Goal: Task Accomplishment & Management: Use online tool/utility

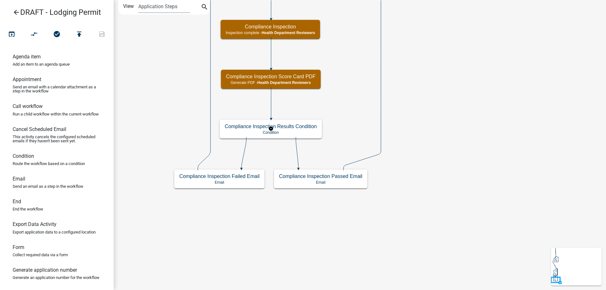
scroll to position [284, 0]
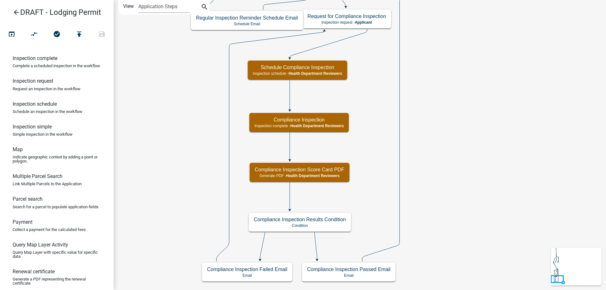
click at [170, 172] on icon "Start Start - Applicant Lodging Establishment Information Page Form - Applicant…" at bounding box center [360, 145] width 492 height 290
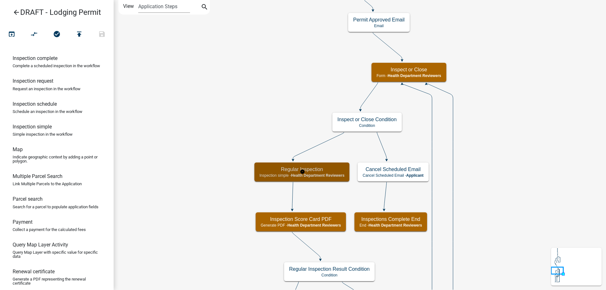
click at [278, 175] on p "Inspection simple - Health Department Reviewers" at bounding box center [302, 175] width 85 height 4
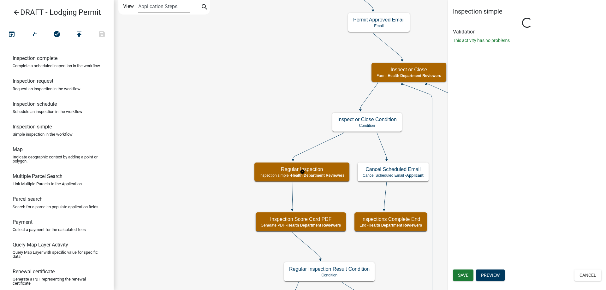
select select "60F54440-8917-46C4-B544-2A40D31E0104"
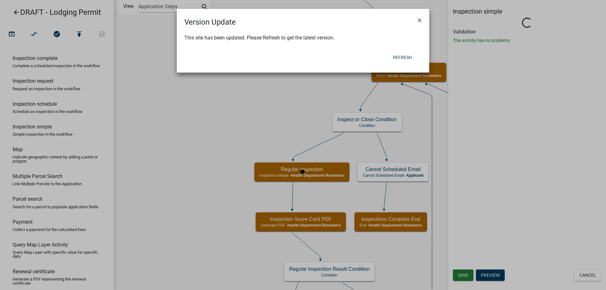
select select "755bb8b7-da9a-4fe7-86b6-7ca338e72645"
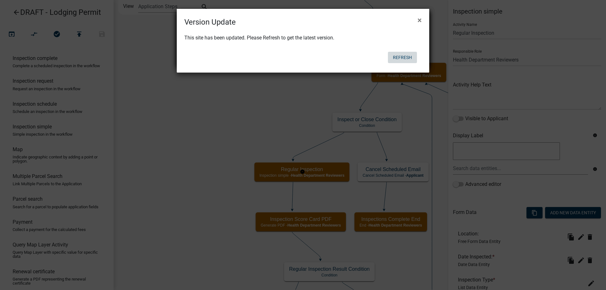
click at [407, 60] on button "Refresh" at bounding box center [402, 57] width 29 height 11
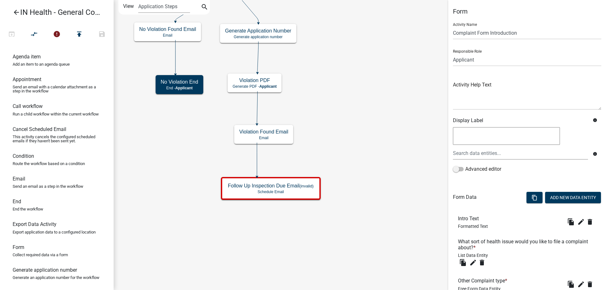
scroll to position [87, 0]
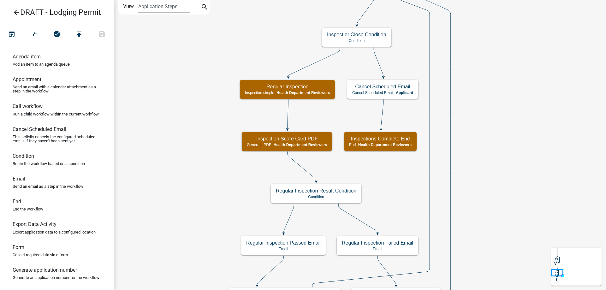
click at [199, 163] on icon "Start Start - Applicant Lodging Establishment Information Page Form - Applicant…" at bounding box center [360, 284] width 492 height 568
click at [269, 143] on p "Generate PDF - Health Department Reviewers" at bounding box center [287, 145] width 80 height 4
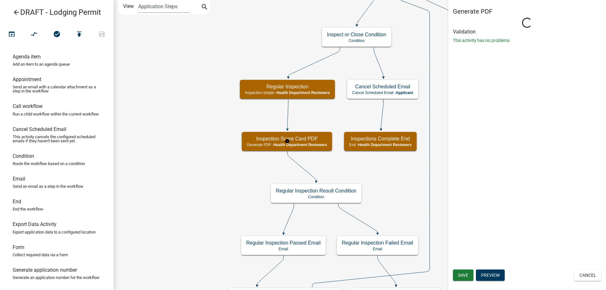
select select "60F54440-8917-46C4-B544-2A40D31E0104"
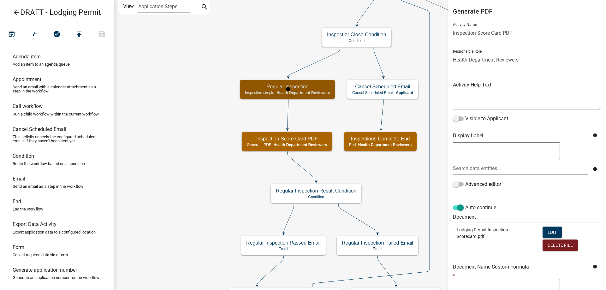
select select "60F54440-8917-46C4-B544-2A40D31E0104"
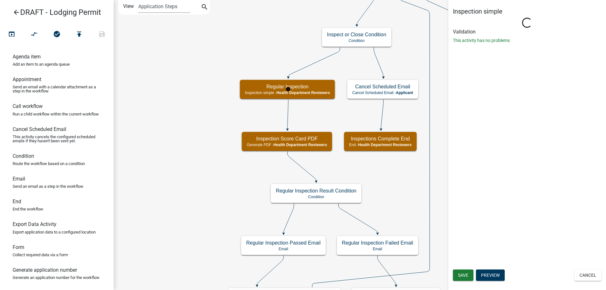
select select "755bb8b7-da9a-4fe7-86b6-7ca338e72645"
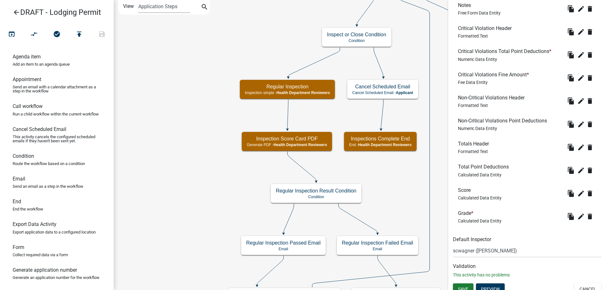
scroll to position [397, 0]
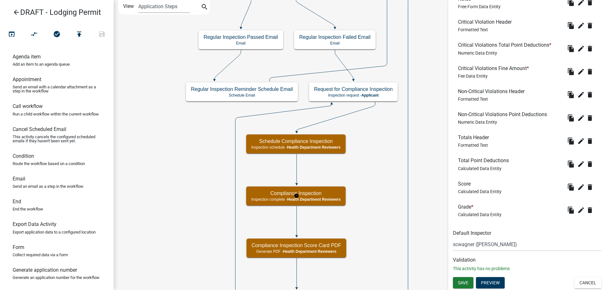
select select "60F54440-8917-46C4-B544-2A40D31E0104"
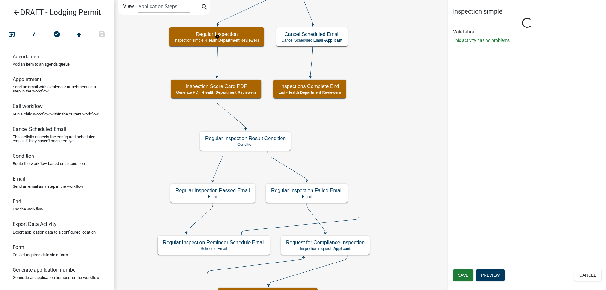
scroll to position [0, 0]
select select "60F54440-8917-46C4-B544-2A40D31E0104"
select select "755bb8b7-da9a-4fe7-86b6-7ca338e72645"
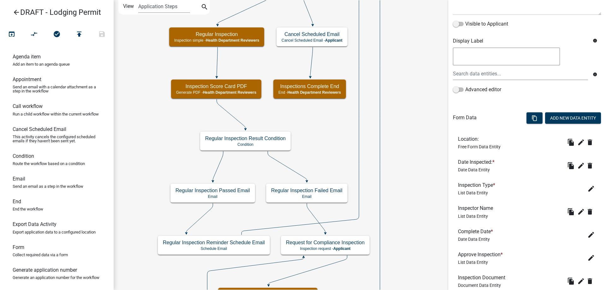
scroll to position [126, 0]
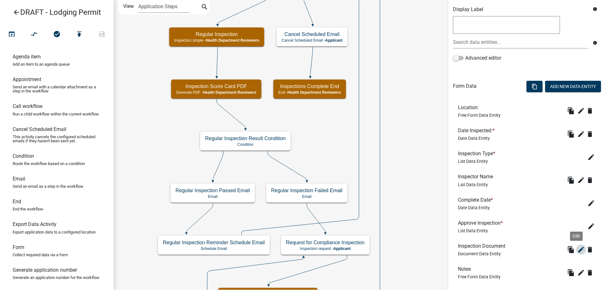
click at [579, 252] on icon "edit" at bounding box center [582, 250] width 8 height 8
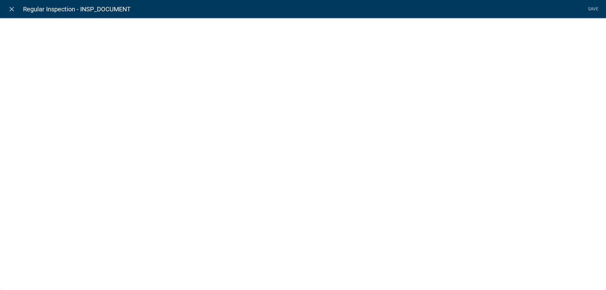
select select "document"
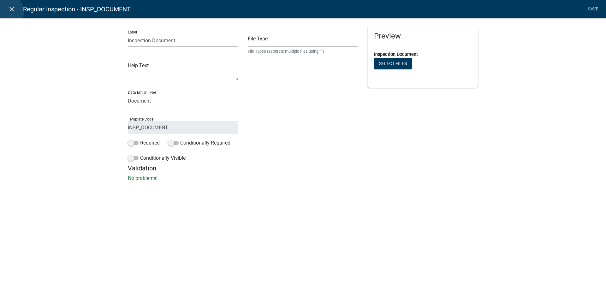
click at [8, 11] on icon "close" at bounding box center [12, 9] width 8 height 8
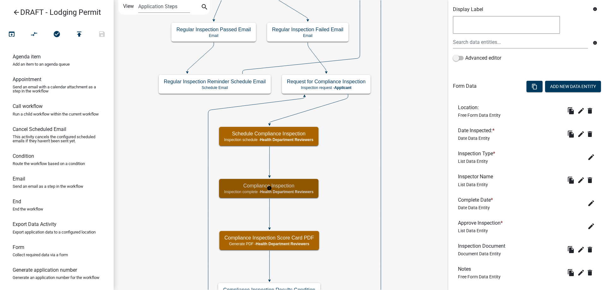
scroll to position [0, 0]
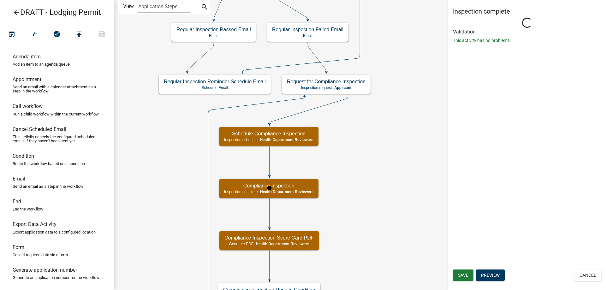
select select "60F54440-8917-46C4-B544-2A40D31E0104"
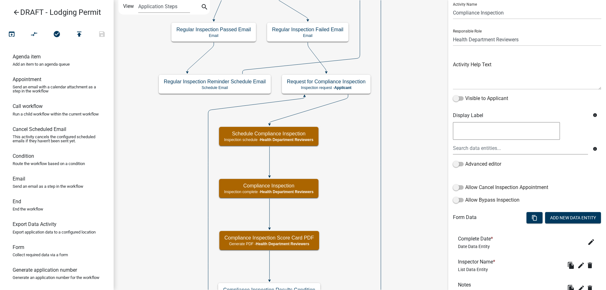
scroll to position [32, 0]
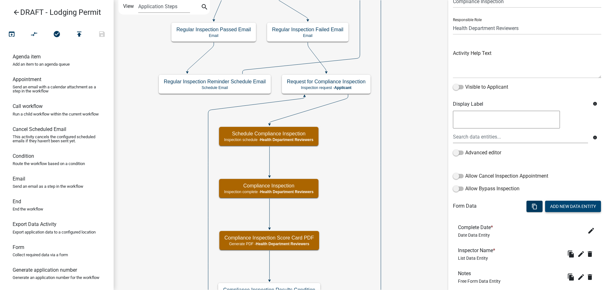
click at [572, 205] on button "Add New Data Entity" at bounding box center [573, 206] width 56 height 11
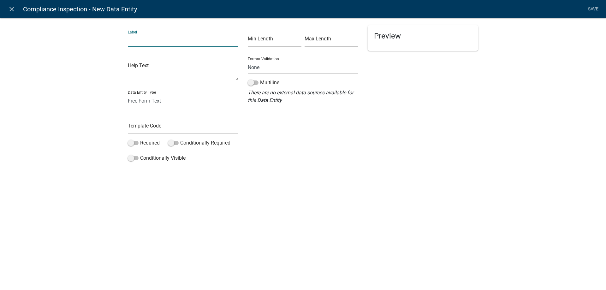
click at [162, 41] on input "text" at bounding box center [183, 40] width 111 height 13
type input "Inspection Document"
click at [151, 126] on input "text" at bounding box center [183, 127] width 111 height 13
type input "InspectionDocCompliance"
click at [93, 126] on div "Label Inspection Document Help Text Data Entity Type Free Form Text Document Di…" at bounding box center [303, 102] width 606 height 188
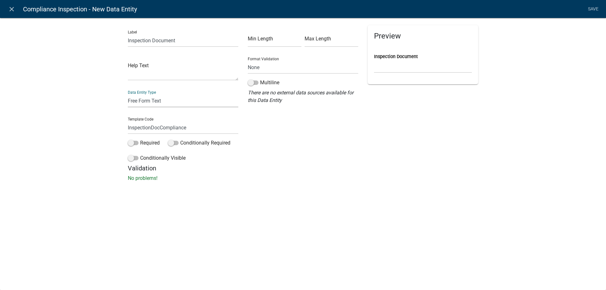
click at [159, 100] on select "Free Form Text Document Display Entity Value Fee Numeric Data Date Map Sketch D…" at bounding box center [183, 100] width 111 height 13
select select "document"
click at [128, 94] on select "Free Form Text Document Display Entity Value Fee Numeric Data Date Map Sketch D…" at bounding box center [183, 100] width 111 height 13
select select "document"
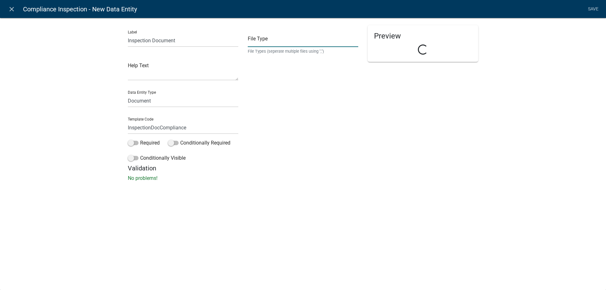
click at [291, 45] on input "text" at bounding box center [303, 40] width 111 height 13
type input "pdf,jpg,jpeg,png,doc,docx"
click at [596, 10] on link "Save" at bounding box center [593, 9] width 16 height 12
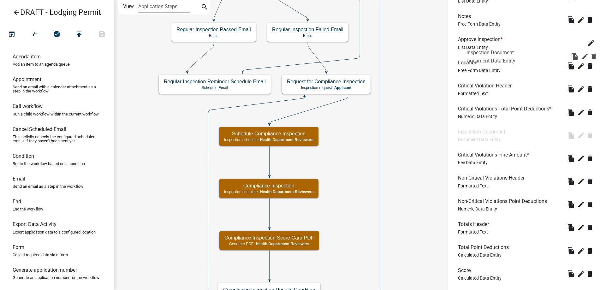
scroll to position [286, 0]
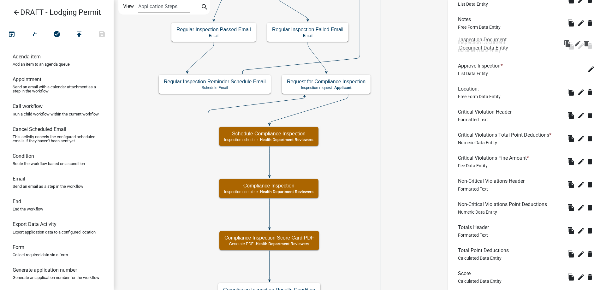
drag, startPoint x: 488, startPoint y: 239, endPoint x: 489, endPoint y: 43, distance: 195.8
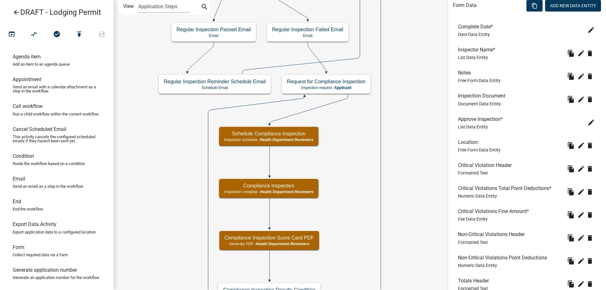
scroll to position [223, 0]
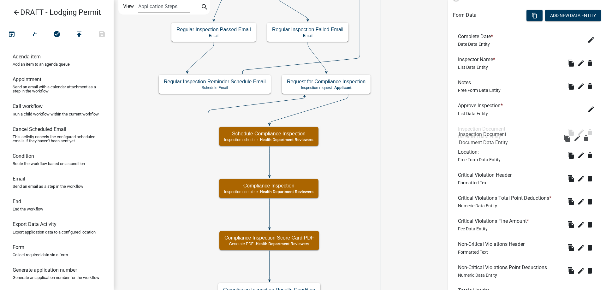
drag, startPoint x: 493, startPoint y: 108, endPoint x: 494, endPoint y: 136, distance: 28.4
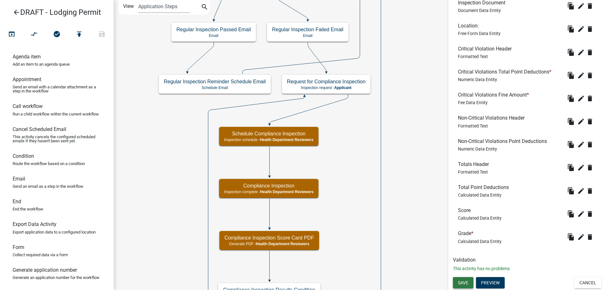
click at [467, 283] on span "Save" at bounding box center [463, 282] width 10 height 5
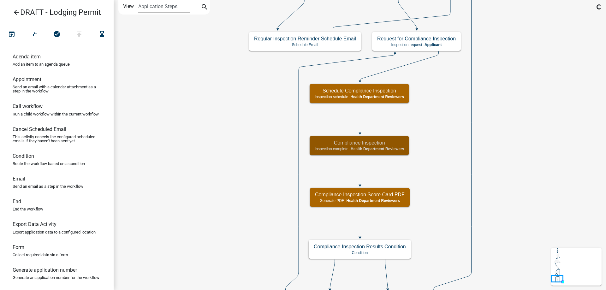
click at [192, 170] on icon "Start Start - Applicant Lodging Establishment Information Page Form - Applicant…" at bounding box center [360, 156] width 492 height 312
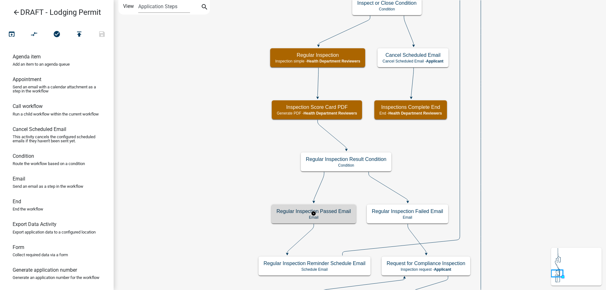
click at [280, 220] on div "Regular Inspection Passed Email Email" at bounding box center [314, 214] width 85 height 19
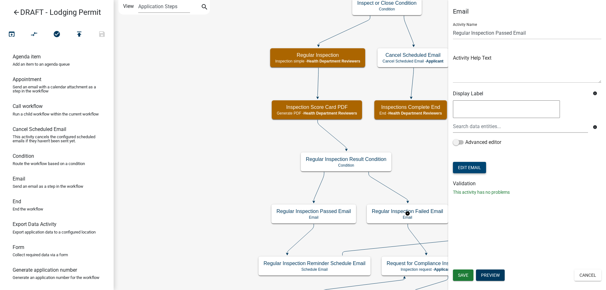
click at [471, 169] on button "Edit Email" at bounding box center [469, 167] width 33 height 11
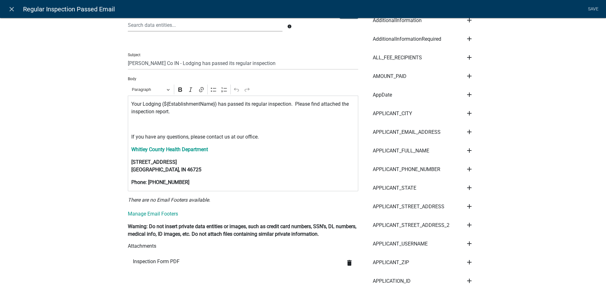
scroll to position [189, 0]
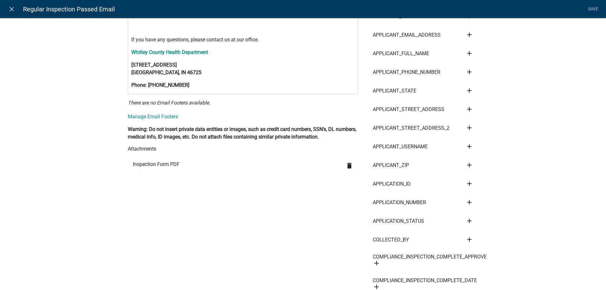
click at [349, 166] on icon "delete" at bounding box center [350, 166] width 8 height 8
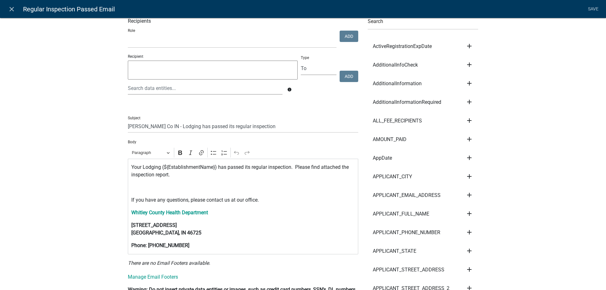
scroll to position [0, 0]
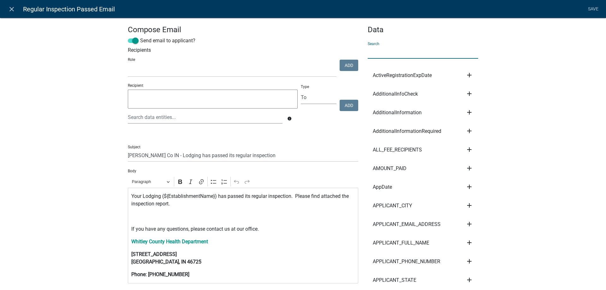
click at [384, 55] on input "text" at bounding box center [423, 52] width 111 height 13
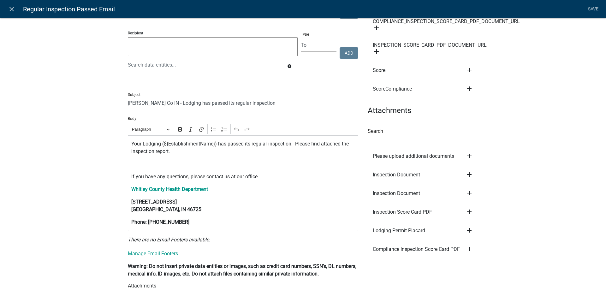
scroll to position [86, 0]
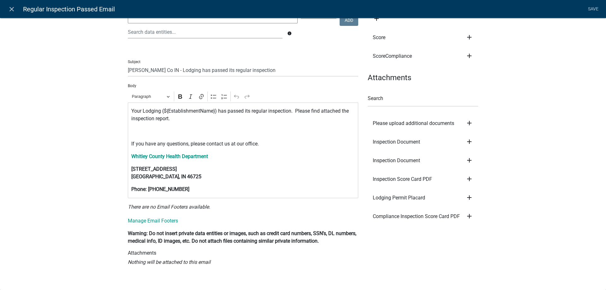
type input "score"
click at [466, 178] on icon "add" at bounding box center [470, 179] width 8 height 8
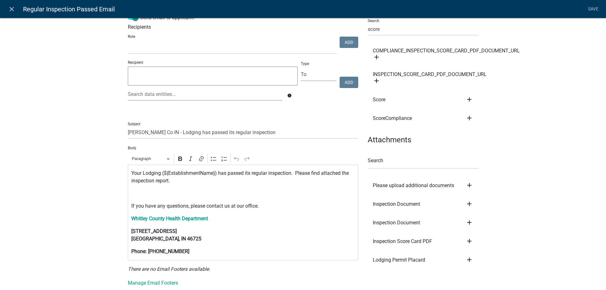
scroll to position [22, 0]
drag, startPoint x: 168, startPoint y: 184, endPoint x: 153, endPoint y: 185, distance: 14.9
click at [153, 185] on p "Your Lodging (${EstablishmentName}) has passed its regular inspection. Please f…" at bounding box center [243, 177] width 224 height 15
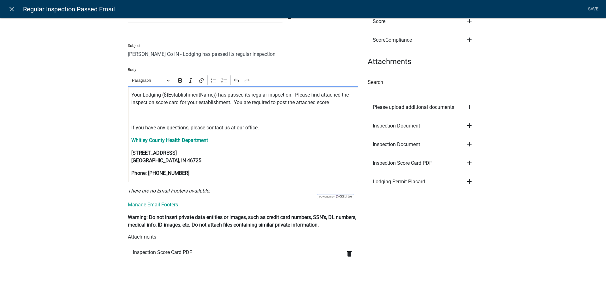
scroll to position [0, 0]
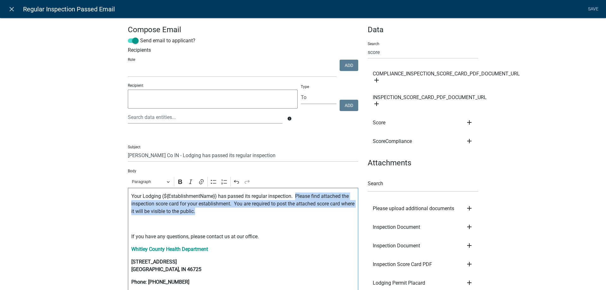
drag, startPoint x: 225, startPoint y: 211, endPoint x: 294, endPoint y: 195, distance: 71.2
click at [294, 195] on p "Your Lodging (${EstablishmentName}) has passed its regular inspection. Please f…" at bounding box center [243, 204] width 224 height 23
copy p "Please find attached the inspection score card for your establishment. You are …"
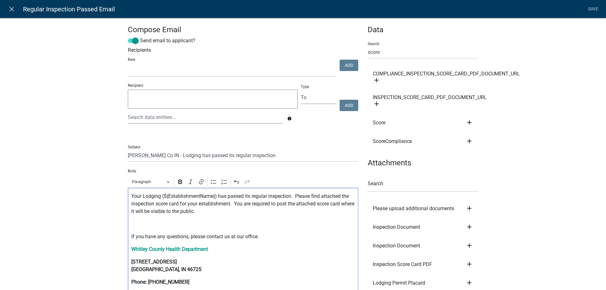
click at [172, 233] on div "Your Lodging (${EstablishmentName}) has passed its regular inspection. Please f…" at bounding box center [243, 239] width 231 height 103
click at [154, 229] on div "Your Lodging (${EstablishmentName}) has passed its regular inspection. Please f…" at bounding box center [243, 239] width 231 height 103
click at [128, 236] on div "Your Lodging (${EstablishmentName}) has passed its regular inspection. Please f…" at bounding box center [243, 239] width 231 height 103
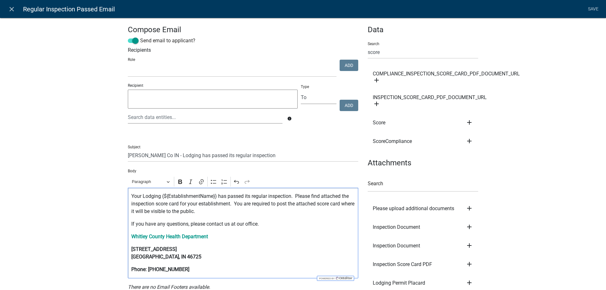
click at [228, 231] on div "Your Lodging (${EstablishmentName}) has passed its regular inspection. Please f…" at bounding box center [243, 233] width 231 height 91
click at [590, 7] on link "Save" at bounding box center [593, 9] width 16 height 12
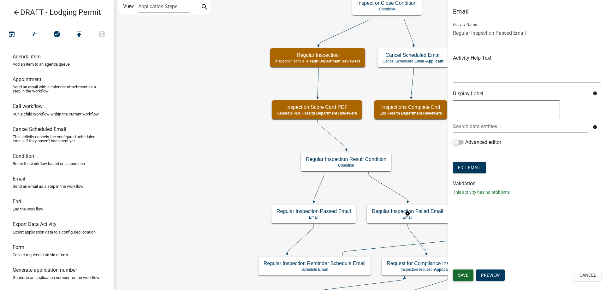
click at [459, 275] on span "Save" at bounding box center [463, 275] width 10 height 5
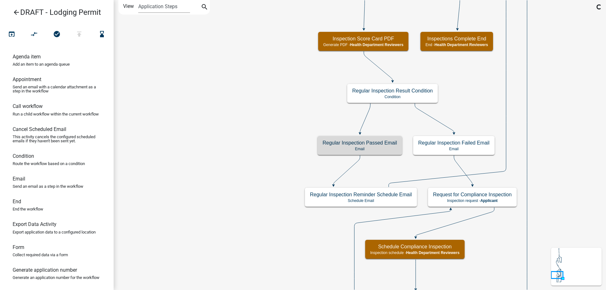
click at [239, 157] on icon "Start Start - Applicant Lodging Establishment Information Page Form - Applicant…" at bounding box center [360, 234] width 492 height 468
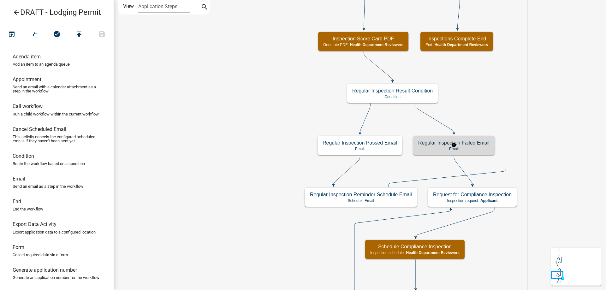
click at [429, 143] on h5 "Regular Inspection Failed Email" at bounding box center [453, 143] width 71 height 6
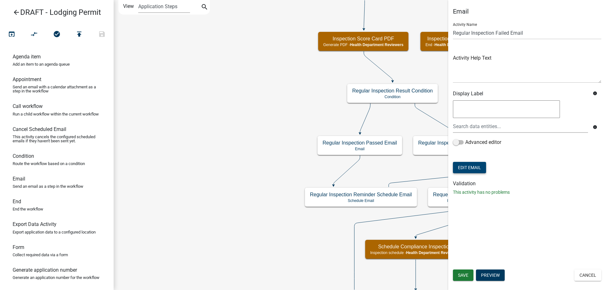
click at [472, 169] on button "Edit Email" at bounding box center [469, 167] width 33 height 11
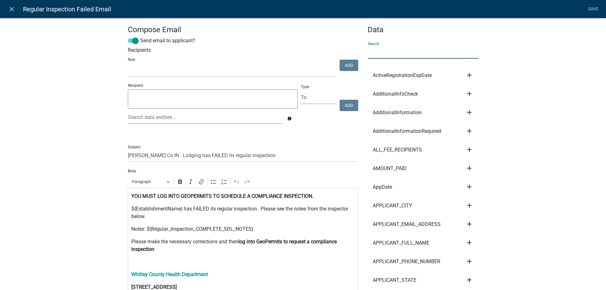
click at [406, 52] on input "text" at bounding box center [423, 52] width 111 height 13
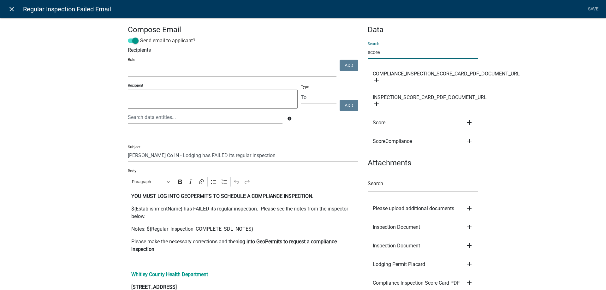
type input "score"
click at [16, 14] on link "close" at bounding box center [11, 9] width 13 height 13
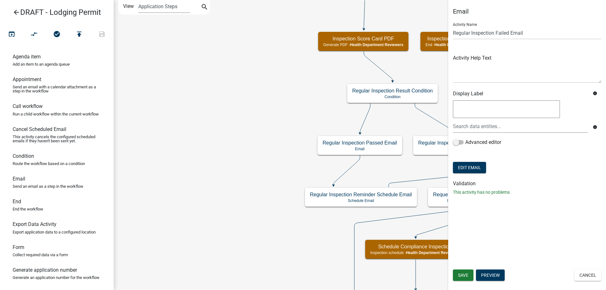
click at [311, 209] on icon "Start Start - Applicant Lodging Establishment Information Page Form - Applicant…" at bounding box center [360, 234] width 492 height 468
click at [453, 273] on button "Save" at bounding box center [463, 275] width 21 height 11
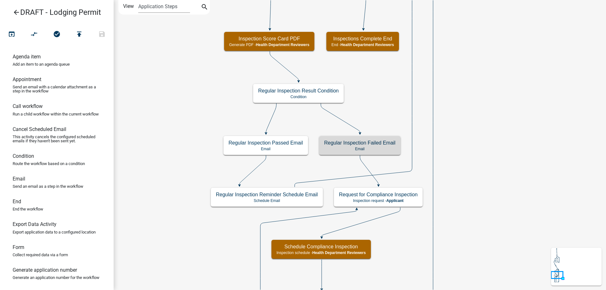
click at [362, 81] on icon "Start Start - Applicant Lodging Establishment Information Page Form - Applicant…" at bounding box center [360, 234] width 492 height 468
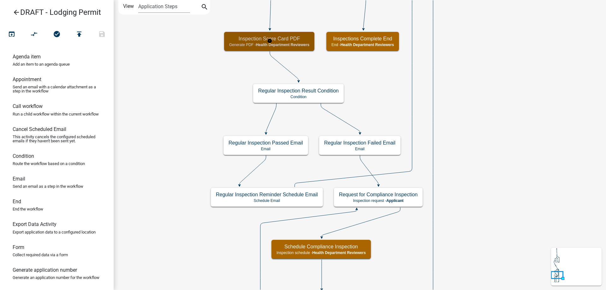
click at [305, 45] on span "Health Department Reviewers" at bounding box center [282, 45] width 53 height 4
select select "60F54440-8917-46C4-B544-2A40D31E0104"
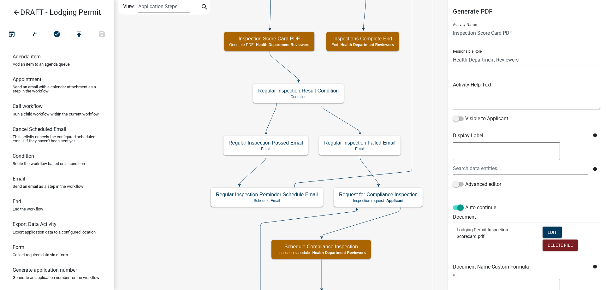
click at [432, 245] on icon "Start Start - Applicant Lodging Establishment Information Page Form - Applicant…" at bounding box center [360, 234] width 492 height 468
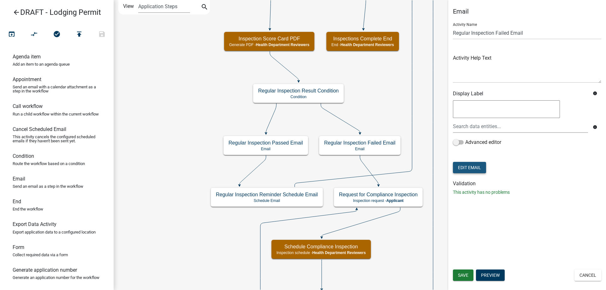
click at [467, 165] on button "Edit Email" at bounding box center [469, 167] width 33 height 11
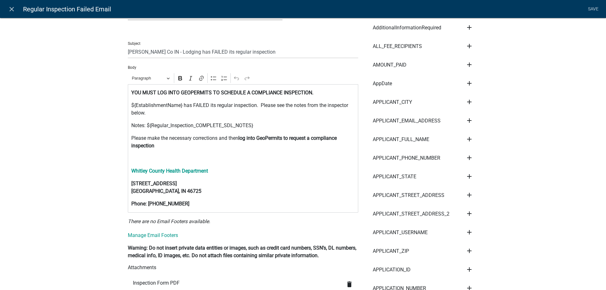
scroll to position [126, 0]
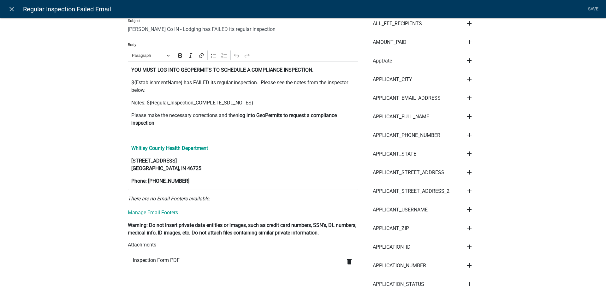
click at [346, 263] on icon "delete" at bounding box center [350, 262] width 8 height 8
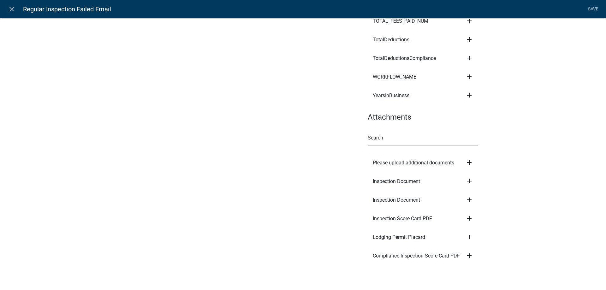
scroll to position [3357, 0]
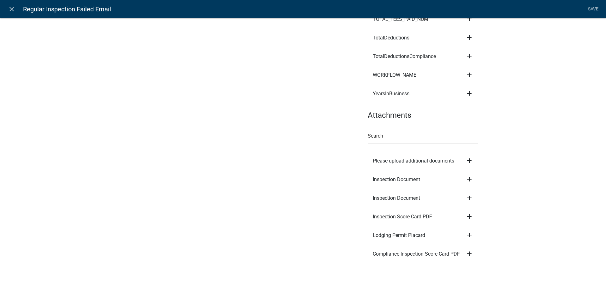
click at [466, 214] on icon "add" at bounding box center [470, 217] width 8 height 8
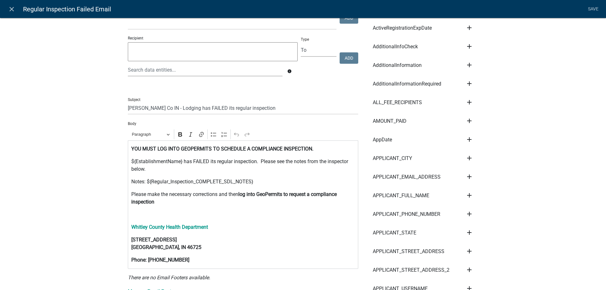
scroll to position [32, 0]
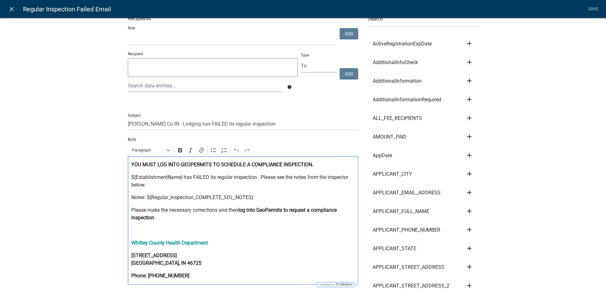
click at [159, 224] on div "⁠⁠⁠⁠⁠⁠⁠ YOU MUST LOG INTO GEOPERMITS TO SCHEDULE A COMPLIANCE INSPECTION. ${Est…" at bounding box center [243, 220] width 231 height 129
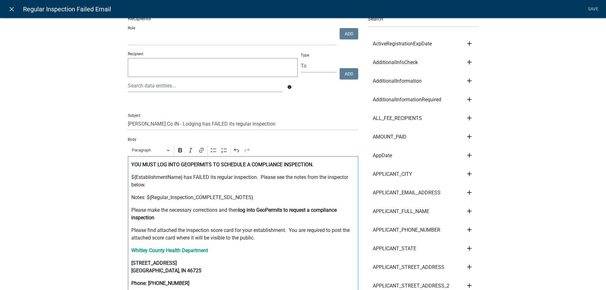
click at [155, 219] on p "Please make the necessary corrections and then log into GeoPermits to request a…" at bounding box center [243, 214] width 224 height 15
click at [254, 241] on p "Please find attached the inspection score card for your establishment. You are …" at bounding box center [243, 234] width 224 height 15
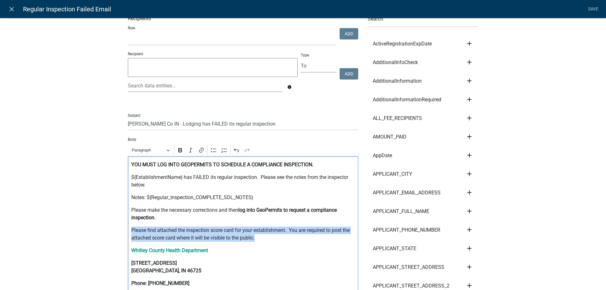
drag, startPoint x: 258, startPoint y: 240, endPoint x: 126, endPoint y: 231, distance: 132.3
click at [128, 231] on div "YOU MUST LOG INTO GEOPERMITS TO SCHEDULE A COMPLIANCE INSPECTION. ${Establishme…" at bounding box center [243, 224] width 231 height 136
click at [182, 153] on button "Bold" at bounding box center [180, 150] width 9 height 9
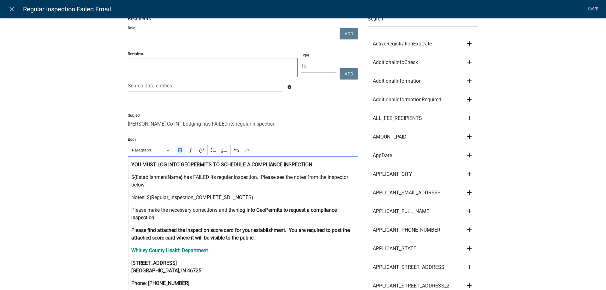
click at [261, 241] on p "Please find attached the inspection score card for your establishment. You are …" at bounding box center [243, 234] width 224 height 15
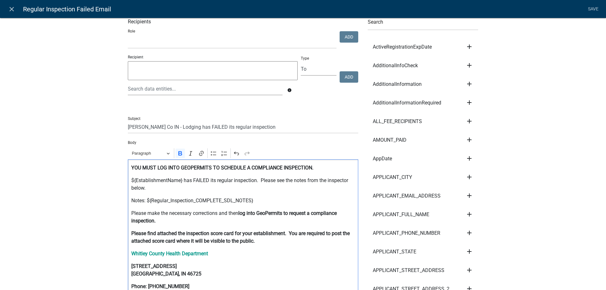
scroll to position [0, 0]
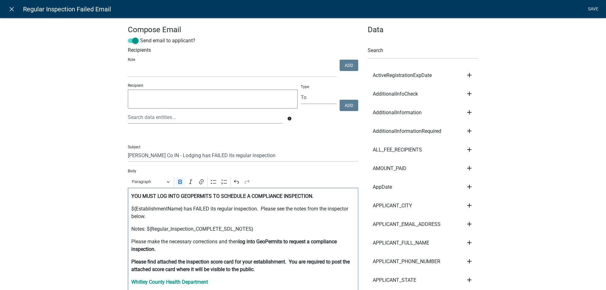
click at [589, 12] on link "Save" at bounding box center [593, 9] width 16 height 12
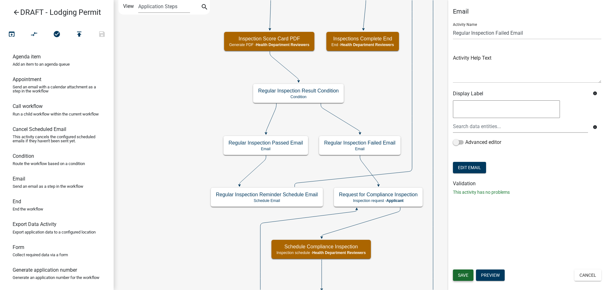
click at [465, 275] on span "Save" at bounding box center [463, 275] width 10 height 5
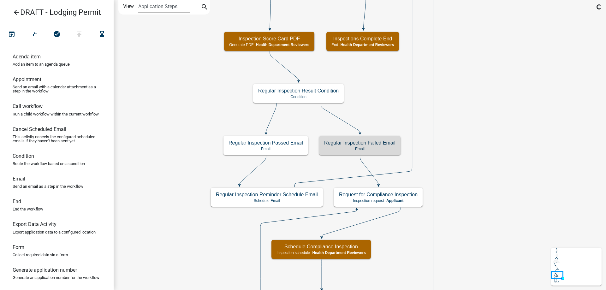
click at [398, 246] on icon "Start Start - Applicant Lodging Establishment Information Page Form - Applicant…" at bounding box center [360, 234] width 492 height 468
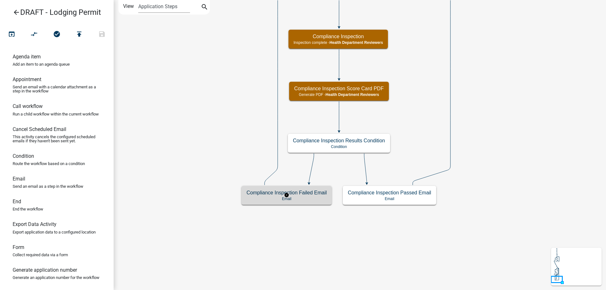
click at [312, 202] on div "Compliance Inspection Failed Email Email" at bounding box center [287, 195] width 90 height 19
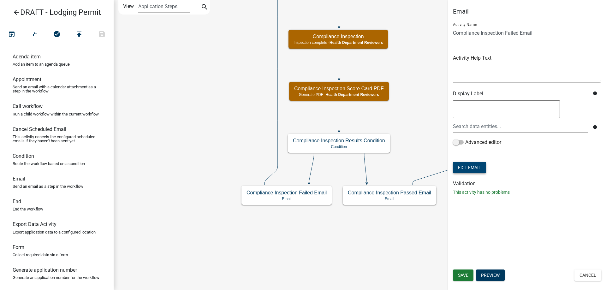
click at [475, 169] on button "Edit Email" at bounding box center [469, 167] width 33 height 11
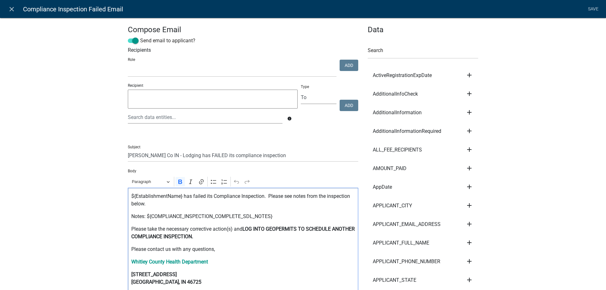
click at [225, 239] on p "Please take the necessary corrective action(s) and LOG INTO GEOPERMITS TO SCHED…" at bounding box center [243, 232] width 224 height 15
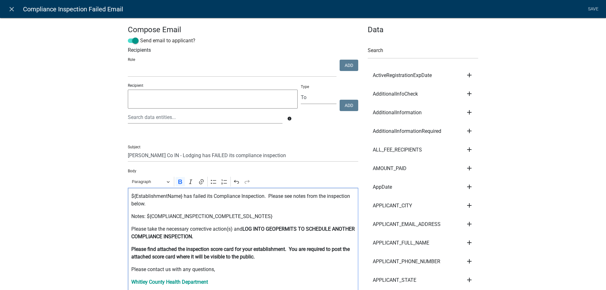
click at [182, 249] on strong "Please find attached the inspection score card for your establishment. You are …" at bounding box center [240, 253] width 219 height 14
click at [282, 258] on p "Please find attached the updated inspection score card for your establishment. …" at bounding box center [243, 253] width 224 height 15
click at [383, 57] on input "text" at bounding box center [423, 52] width 111 height 13
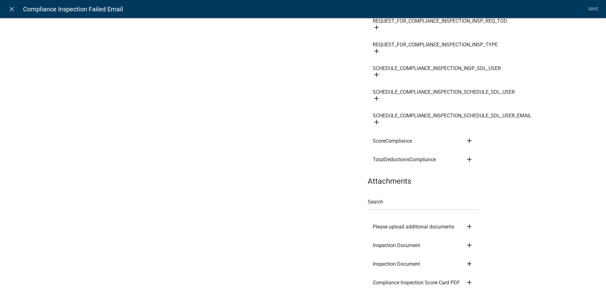
scroll to position [449, 0]
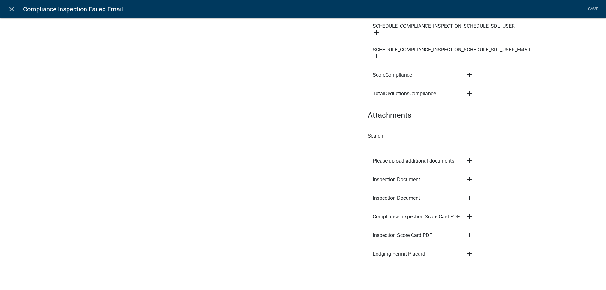
type input "compliance"
click at [468, 218] on icon "add" at bounding box center [470, 217] width 8 height 8
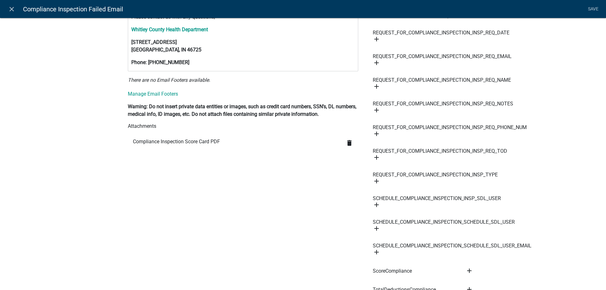
scroll to position [0, 0]
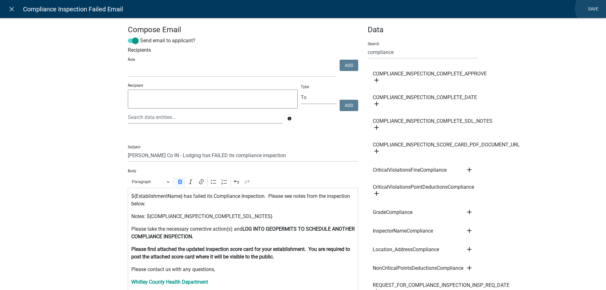
click at [595, 8] on link "Save" at bounding box center [593, 9] width 16 height 12
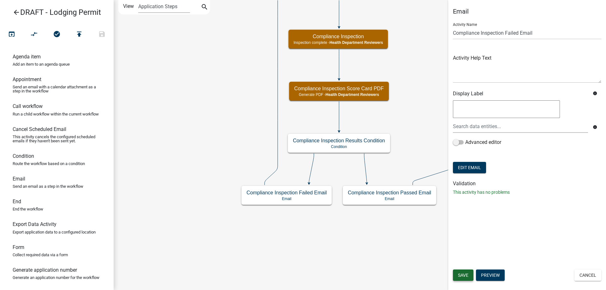
click at [459, 274] on span "Save" at bounding box center [463, 275] width 10 height 5
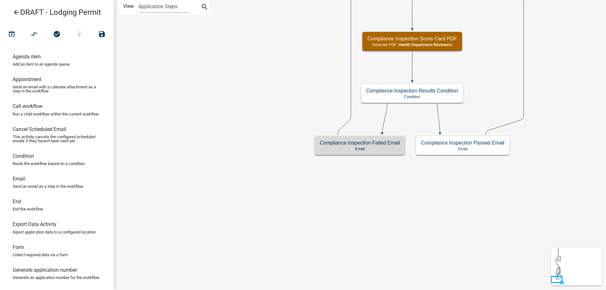
click at [384, 230] on icon "Start Start - Applicant Lodging Establishment Information Page Form - Applicant…" at bounding box center [360, 145] width 492 height 290
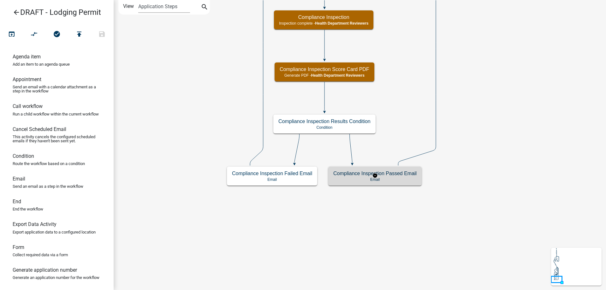
click at [369, 178] on p "Email" at bounding box center [374, 179] width 83 height 4
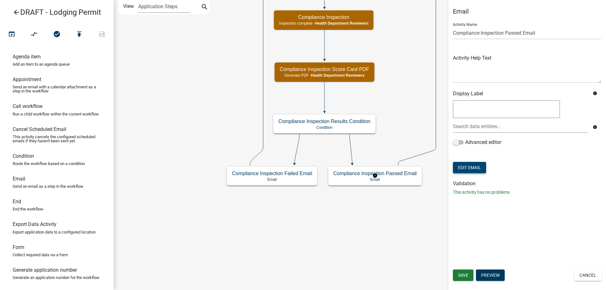
click at [473, 167] on button "Edit Email" at bounding box center [469, 167] width 33 height 11
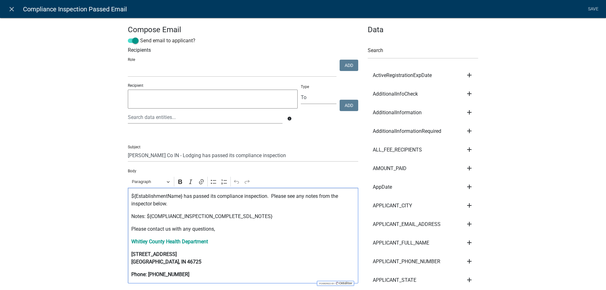
click at [228, 229] on p "Please contact us with any questions," at bounding box center [243, 229] width 224 height 8
click at [272, 218] on p "Notes: ${COMPLIANCE_INSPECTION_COMPLETE_SDL_NOTES}" at bounding box center [243, 217] width 224 height 8
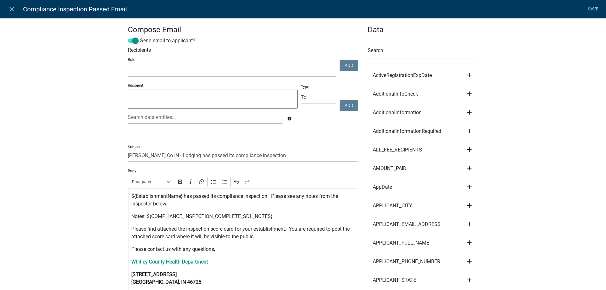
click at [185, 229] on p "Please find attached the inspection score card for your establishment. You are …" at bounding box center [243, 232] width 224 height 15
click at [382, 41] on div "Search" at bounding box center [423, 48] width 111 height 22
click at [381, 51] on input "text" at bounding box center [423, 52] width 111 height 13
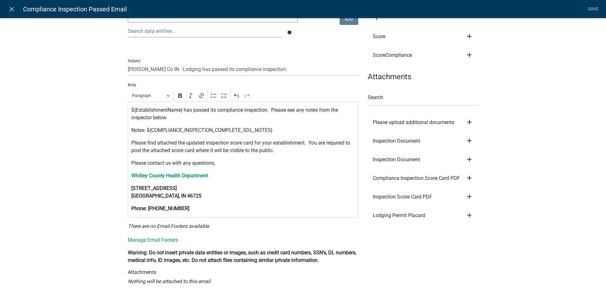
scroll to position [106, 0]
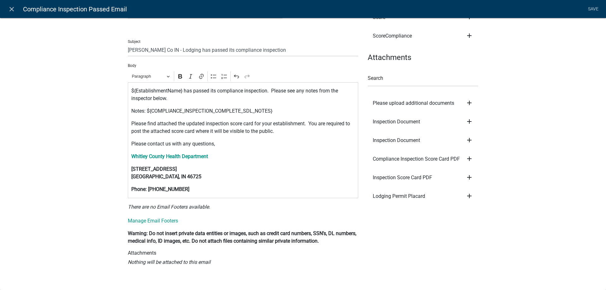
type input "score"
click at [470, 159] on icon "add" at bounding box center [470, 159] width 8 height 8
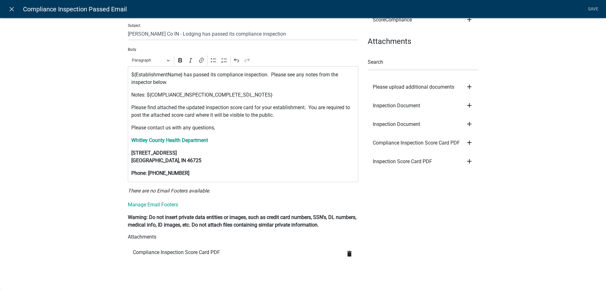
scroll to position [0, 0]
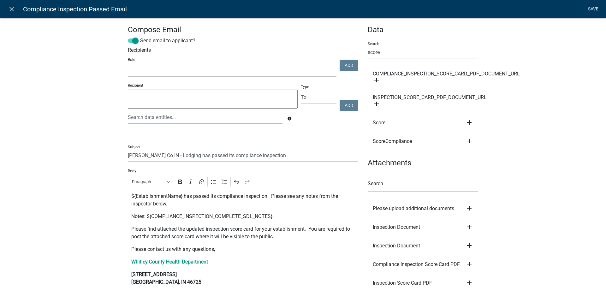
click at [591, 9] on link "Save" at bounding box center [593, 9] width 16 height 12
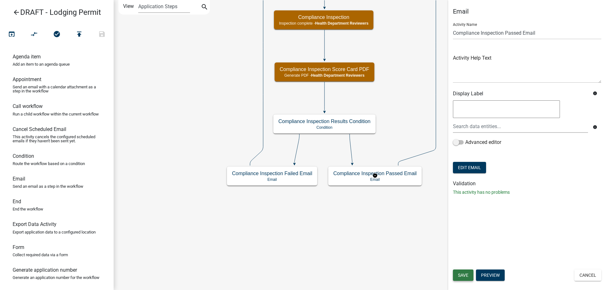
click at [459, 275] on span "Save" at bounding box center [463, 275] width 10 height 5
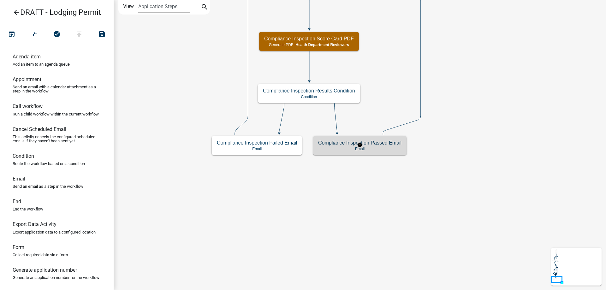
click at [379, 245] on icon "Start Start - Applicant Lodging Establishment Information Page Form - Applicant…" at bounding box center [360, 145] width 492 height 290
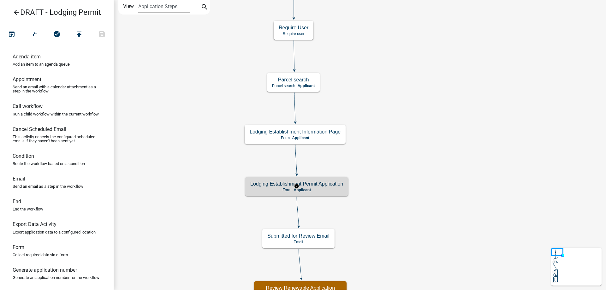
click at [328, 186] on h5 "Lodging Establishment Permit Application" at bounding box center [296, 184] width 93 height 6
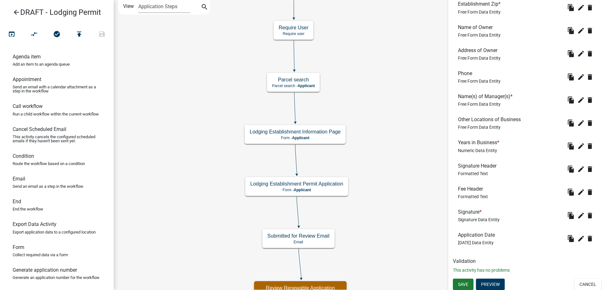
scroll to position [284, 0]
click at [586, 124] on icon "delete" at bounding box center [590, 123] width 8 height 8
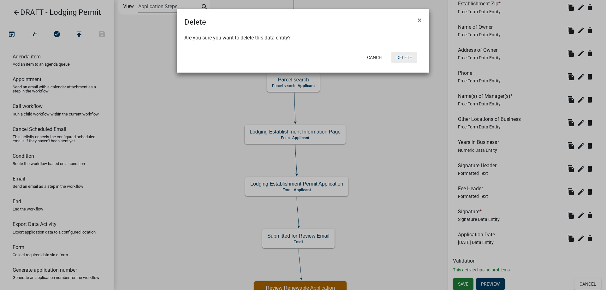
click at [400, 60] on button "Delete" at bounding box center [405, 57] width 26 height 11
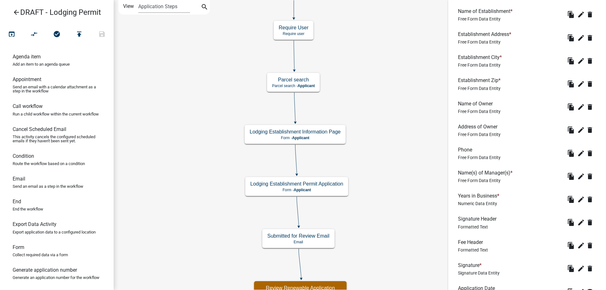
scroll to position [253, 0]
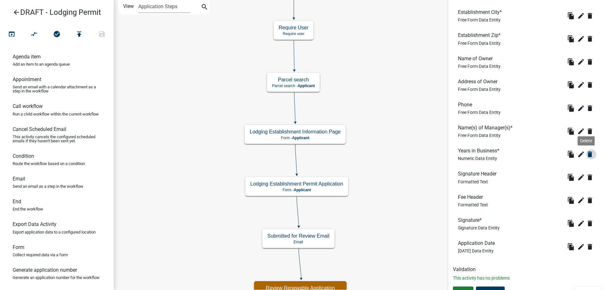
click at [586, 154] on icon "delete" at bounding box center [590, 155] width 8 height 8
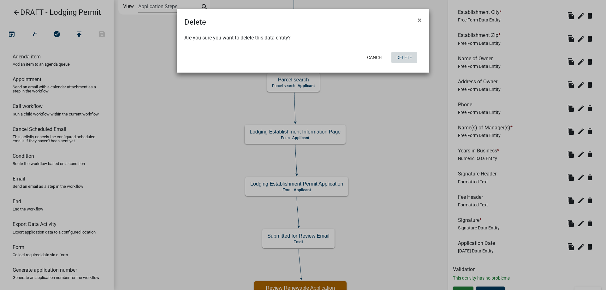
click at [409, 58] on button "Delete" at bounding box center [405, 57] width 26 height 11
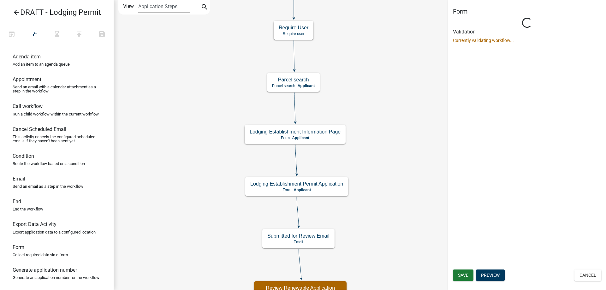
scroll to position [0, 0]
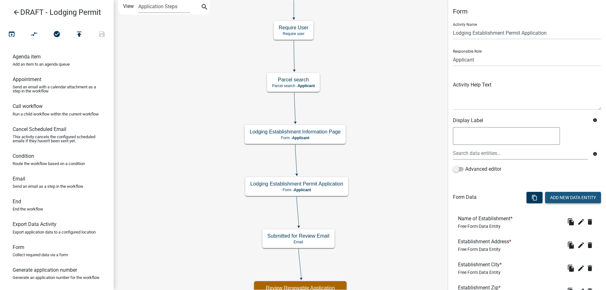
click at [558, 193] on button "Add New Data Entity" at bounding box center [573, 197] width 56 height 11
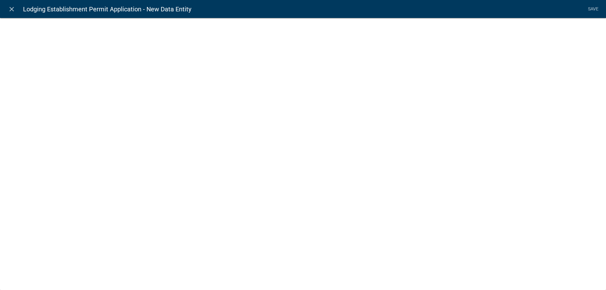
select select
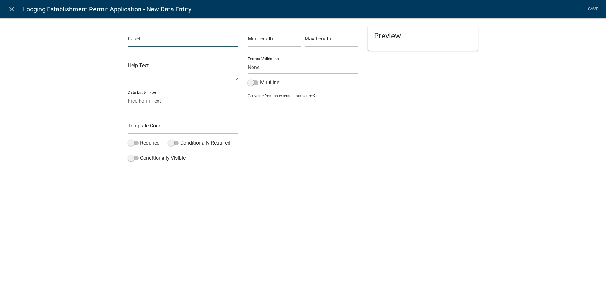
click at [172, 45] on input "text" at bounding box center [183, 40] width 111 height 13
type input "Number of Rooms"
click at [155, 128] on input "text" at bounding box center [183, 127] width 111 height 13
click at [155, 128] on input "NumberROoms" at bounding box center [183, 127] width 111 height 13
click at [153, 132] on input "NumberROoms" at bounding box center [183, 127] width 111 height 13
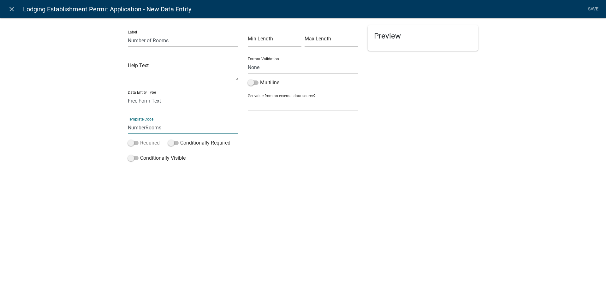
type input "NumberRooms"
click at [139, 146] on label "Required" at bounding box center [144, 143] width 32 height 8
click at [140, 139] on input "Required" at bounding box center [140, 139] width 0 height 0
click at [136, 101] on select "Free Form Text Document Display Entity Value Fee Numeric Data Date Map Sketch D…" at bounding box center [183, 100] width 111 height 13
select select "numeric-data"
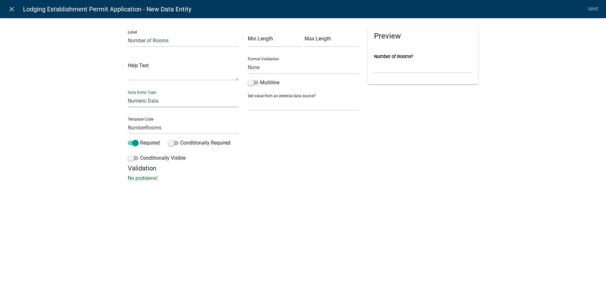
click at [128, 94] on select "Free Form Text Document Display Entity Value Fee Numeric Data Date Map Sketch D…" at bounding box center [183, 100] width 111 height 13
select select "numeric-data"
select select
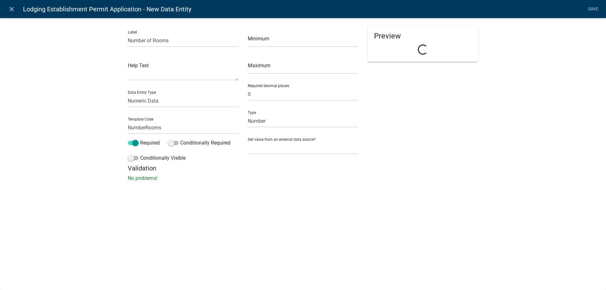
click at [76, 132] on div "Label Number of Rooms Help Text Data Entity Type Free Form Text Document Displa…" at bounding box center [303, 102] width 606 height 188
click at [592, 9] on link "Save" at bounding box center [593, 9] width 16 height 12
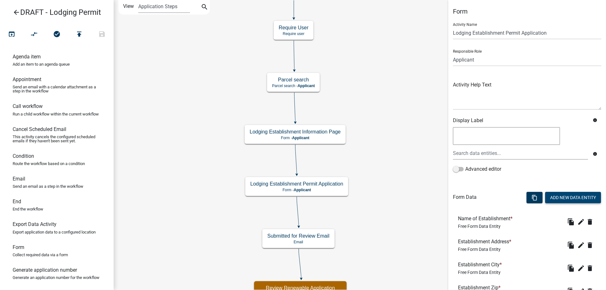
click at [552, 200] on button "Add New Data Entity" at bounding box center [573, 197] width 56 height 11
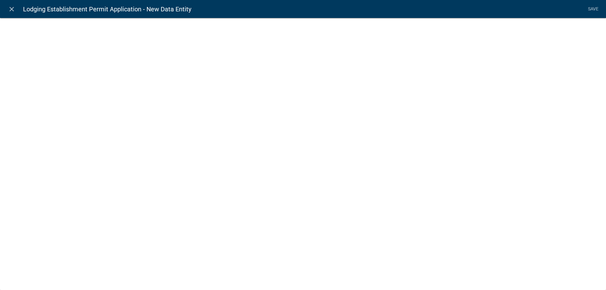
select select
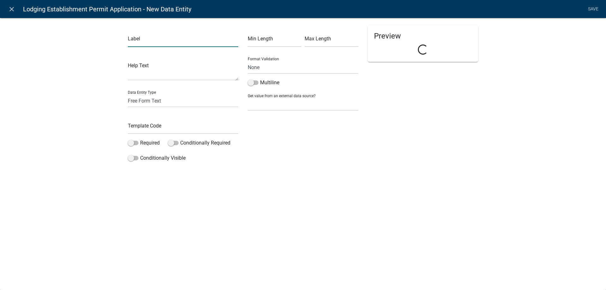
click at [153, 43] on input "text" at bounding box center [183, 40] width 111 height 13
type input "Total Occupancy"
click at [159, 122] on input "text" at bounding box center [183, 127] width 111 height 13
type input "TotalOccupancy"
click at [147, 140] on label "Required" at bounding box center [144, 143] width 32 height 8
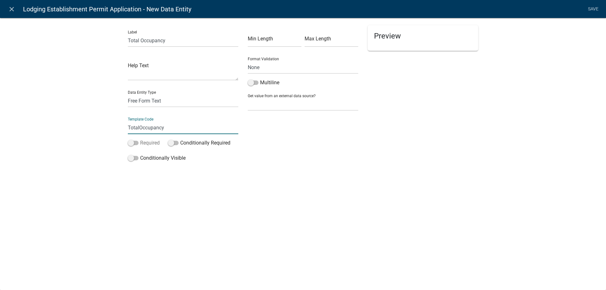
click at [140, 139] on input "Required" at bounding box center [140, 139] width 0 height 0
click at [165, 97] on select "Free Form Text Document Display Entity Value Fee Numeric Data Date Map Sketch D…" at bounding box center [183, 100] width 111 height 13
select select "numeric-data"
click at [128, 94] on select "Free Form Text Document Display Entity Value Fee Numeric Data Date Map Sketch D…" at bounding box center [183, 100] width 111 height 13
select select "numeric-data"
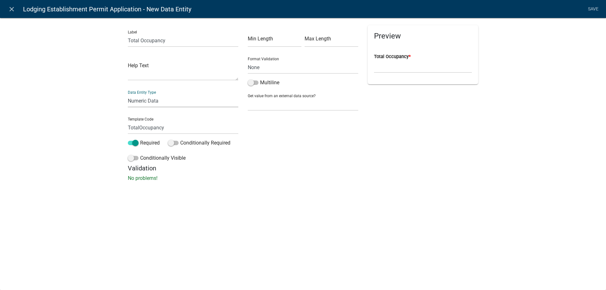
select select
click at [599, 13] on link "Save" at bounding box center [593, 9] width 16 height 12
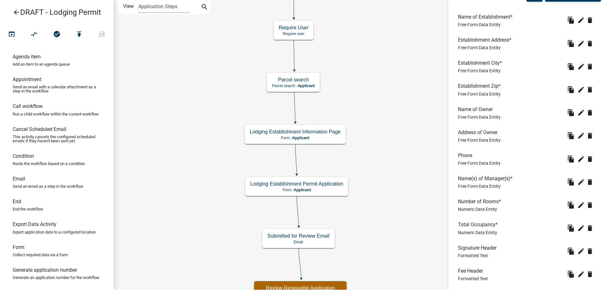
scroll to position [191, 0]
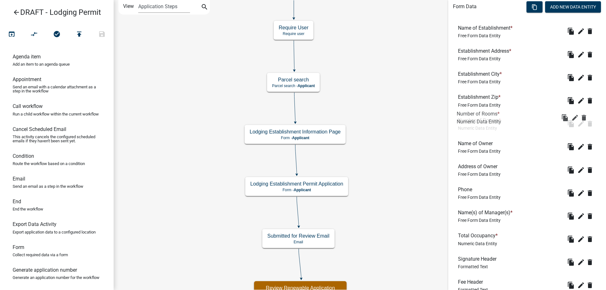
drag, startPoint x: 487, startPoint y: 216, endPoint x: 486, endPoint y: 117, distance: 99.2
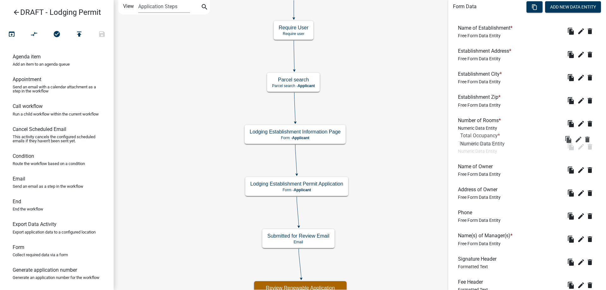
drag, startPoint x: 481, startPoint y: 237, endPoint x: 483, endPoint y: 135, distance: 103.0
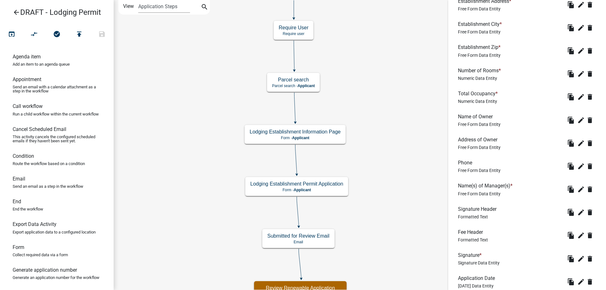
scroll to position [285, 0]
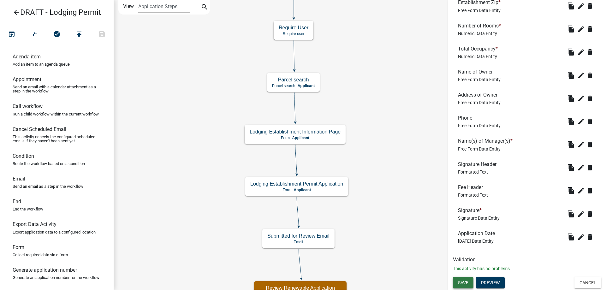
click at [465, 283] on span "Save" at bounding box center [463, 282] width 10 height 5
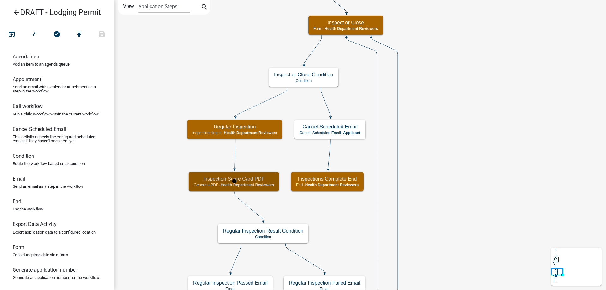
click at [206, 180] on h5 "Inspection Score Card PDF" at bounding box center [234, 179] width 80 height 6
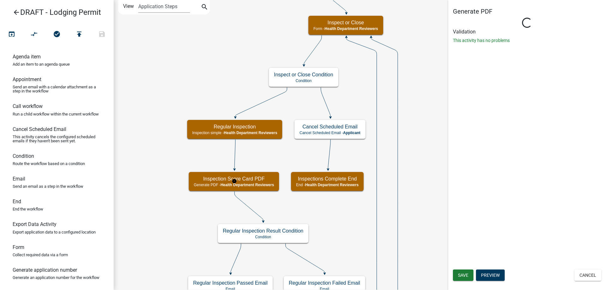
select select "60F54440-8917-46C4-B544-2A40D31E0104"
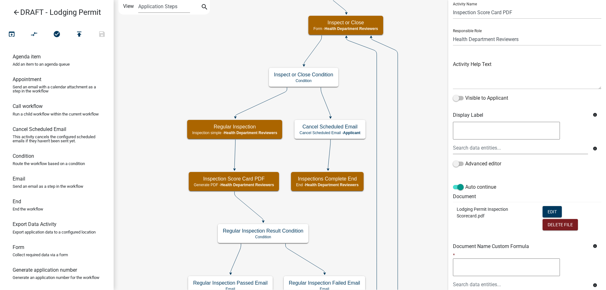
scroll to position [32, 0]
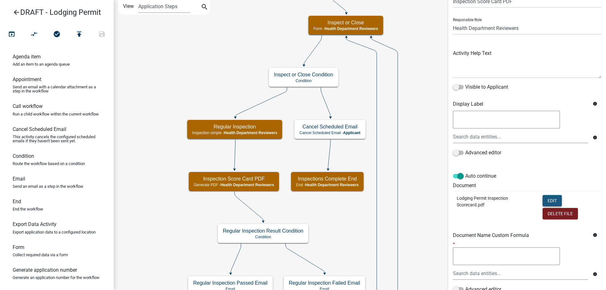
click at [553, 203] on button "Edit" at bounding box center [552, 200] width 19 height 11
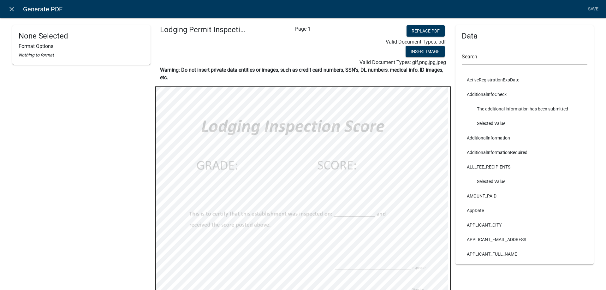
scroll to position [53, 0]
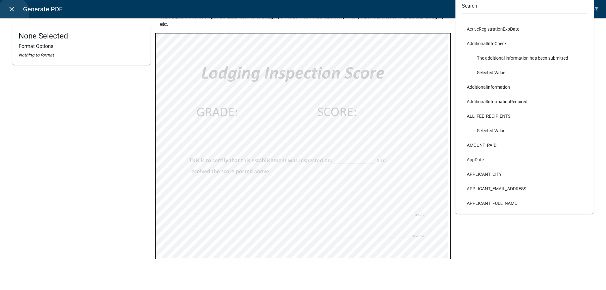
click at [13, 13] on icon "close" at bounding box center [12, 9] width 8 height 8
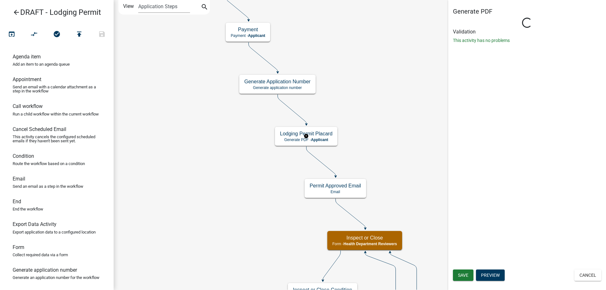
scroll to position [0, 0]
select select "60F54440-8917-46C4-B544-2A40D31E0104"
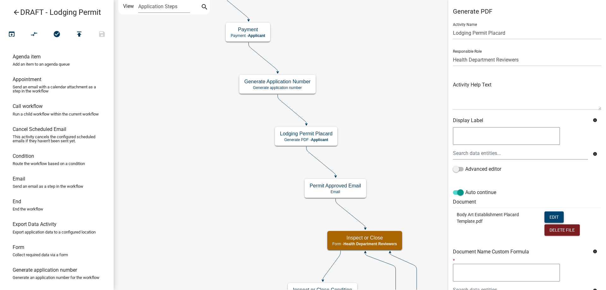
click at [546, 216] on button "Edit" at bounding box center [554, 217] width 19 height 11
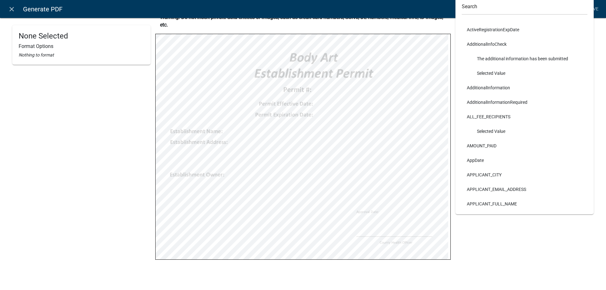
scroll to position [53, 0]
select select "bold"
select select
click at [15, 14] on link "close" at bounding box center [11, 9] width 13 height 13
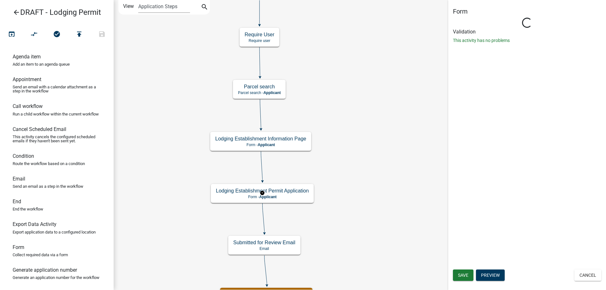
select select "60F54440-8917-46C4-B544-2A40D31E0104"
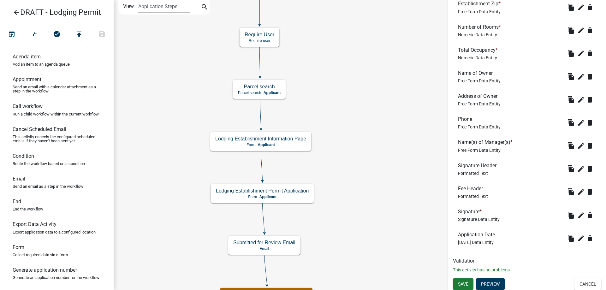
scroll to position [285, 0]
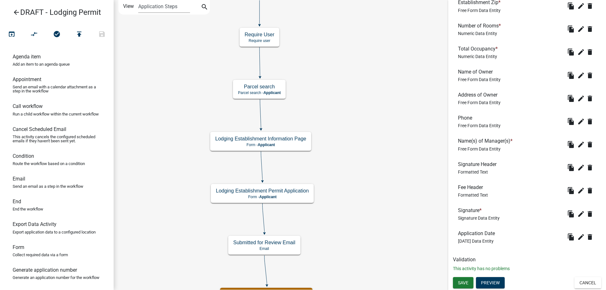
click at [15, 11] on icon "arrow_back" at bounding box center [17, 13] width 8 height 9
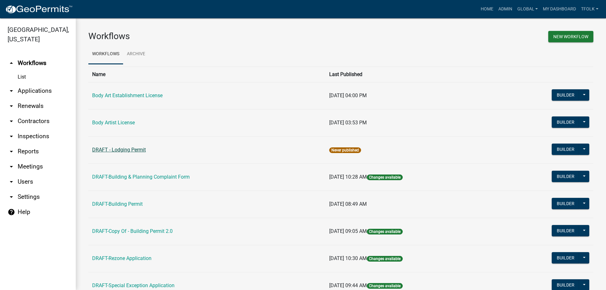
click at [135, 148] on link "DRAFT - Lodging Permit" at bounding box center [119, 150] width 54 height 6
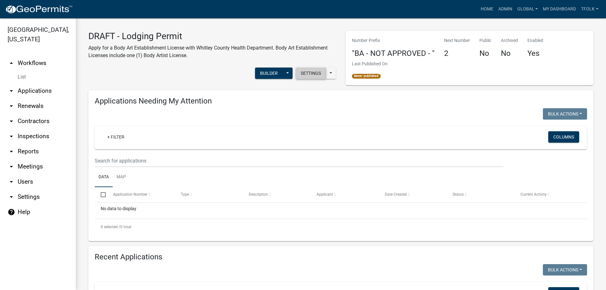
click at [309, 78] on button "Settings" at bounding box center [311, 73] width 30 height 11
select select "affd9d11-1516-4286-bc41-45dcb5932b59"
select select "4"
select select "1: Object"
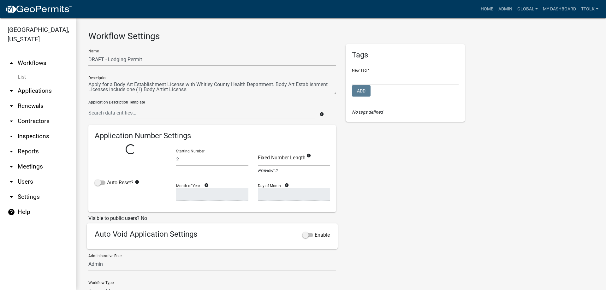
select select "2: 02363bb6-ce23-4c63-aa43-9d7ab4f2ceed"
select select
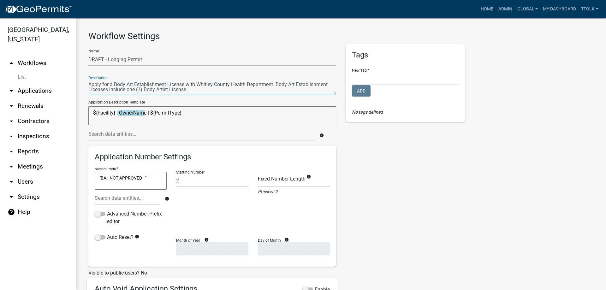
drag, startPoint x: 114, startPoint y: 84, endPoint x: 184, endPoint y: 84, distance: 70.1
click at [184, 84] on textarea at bounding box center [212, 87] width 248 height 15
click at [239, 85] on textarea at bounding box center [212, 87] width 248 height 15
drag, startPoint x: 240, startPoint y: 85, endPoint x: 319, endPoint y: 96, distance: 80.4
click at [319, 96] on div "Name DRAFT - Lodging Permit Description Application Description Template ${Faci…" at bounding box center [212, 262] width 257 height 437
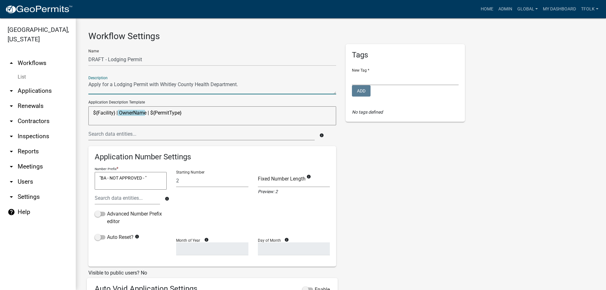
type textarea "Apply for a Lodging Permit with Whitley County Health Department."
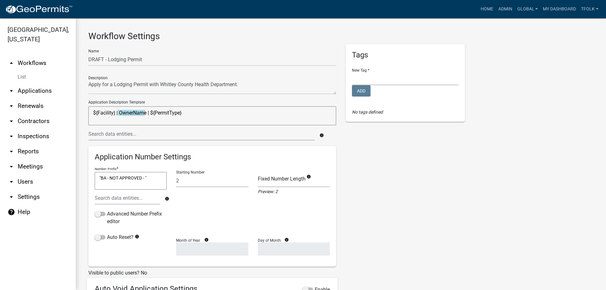
drag, startPoint x: 115, startPoint y: 115, endPoint x: 92, endPoint y: 116, distance: 23.1
click at [92, 116] on textarea "${Facility} | OwnerName | ${PermitType}" at bounding box center [212, 115] width 248 height 19
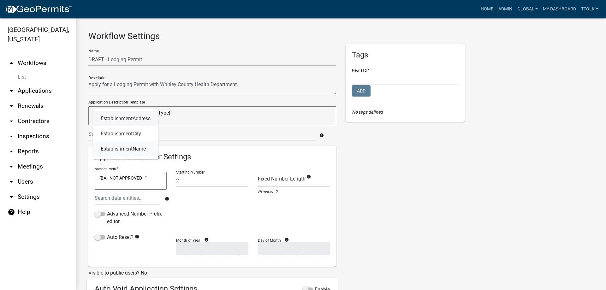
click at [130, 152] on span "EstablishmentName" at bounding box center [123, 149] width 45 height 5
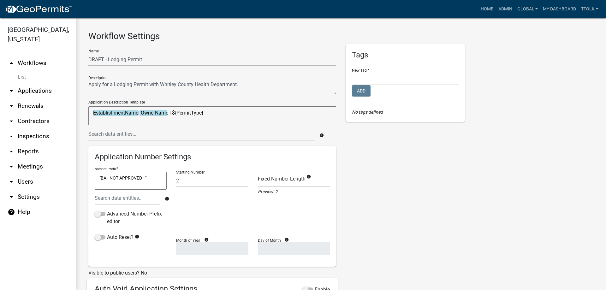
drag, startPoint x: 174, startPoint y: 113, endPoint x: 225, endPoint y: 113, distance: 51.2
click at [225, 113] on textarea "EstablishmentName| OwnerName | ${PermitType}" at bounding box center [212, 115] width 248 height 19
type textarea "EstablishmentName| OwnerName |"
drag, startPoint x: 102, startPoint y: 179, endPoint x: 106, endPoint y: 178, distance: 4.1
click at [106, 178] on textarea ""BA - NOT APPROVED - "" at bounding box center [131, 181] width 72 height 18
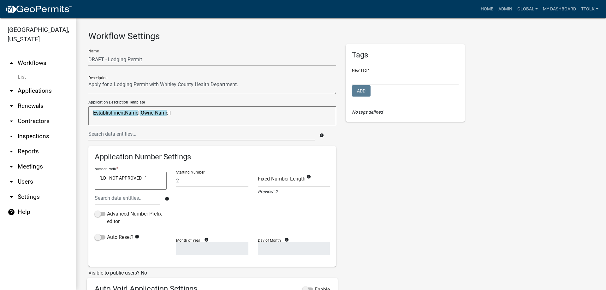
type textarea ""LD - NOT APPROVED - ""
click at [157, 165] on div "Number Prefix * "LD - NOT APPROVED - " "LD - NOT APPROVED - "" at bounding box center [131, 178] width 72 height 26
drag, startPoint x: 194, startPoint y: 184, endPoint x: 153, endPoint y: 185, distance: 40.7
click at [153, 185] on div "Number Prefix * "LD - NOT APPROVED - " "LD - NOT APPROVED - " info Advanced Num…" at bounding box center [212, 199] width 245 height 68
type input "1"
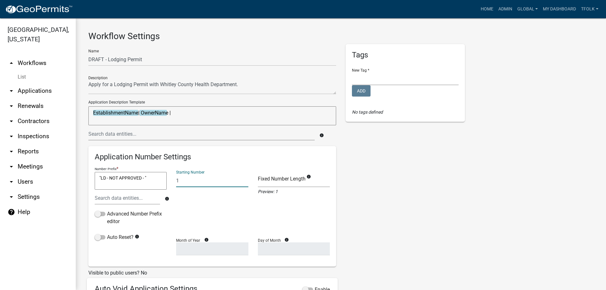
click at [241, 146] on div "Name DRAFT - Lodging Permit Description Application Description Template Establ…" at bounding box center [212, 262] width 257 height 437
click at [183, 116] on textarea "EstablishmentName| OwnerName |" at bounding box center [212, 115] width 248 height 19
type textarea "EstablishmentName| OwnerName"
click at [390, 179] on div "Tags New Tag * Building & Planning Health Department Add No tags defined" at bounding box center [405, 262] width 129 height 437
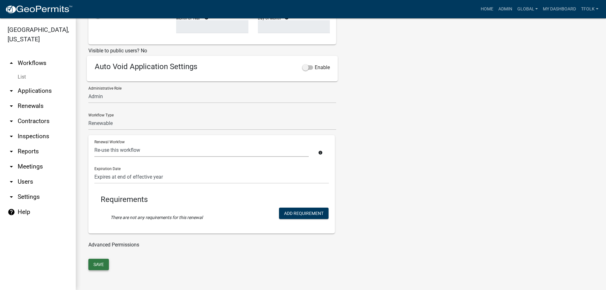
click at [102, 264] on button "Save" at bounding box center [98, 264] width 21 height 11
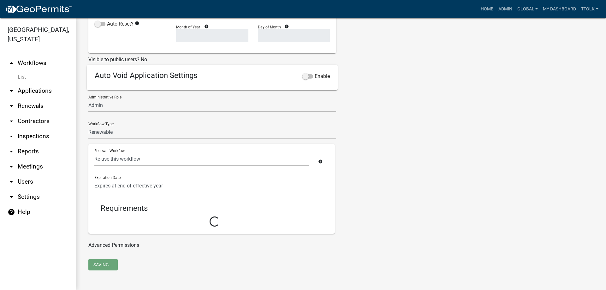
scroll to position [222, 0]
select select "8: 02363bb6-ce23-4c63-aa43-9d7ab4f2ceed"
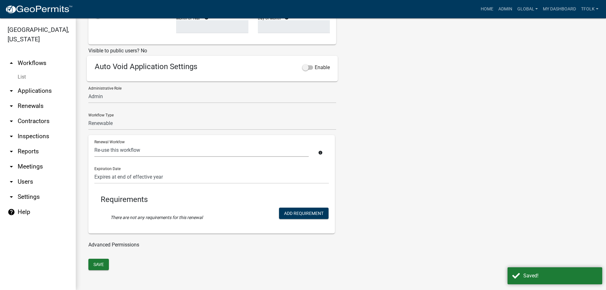
scroll to position [0, 0]
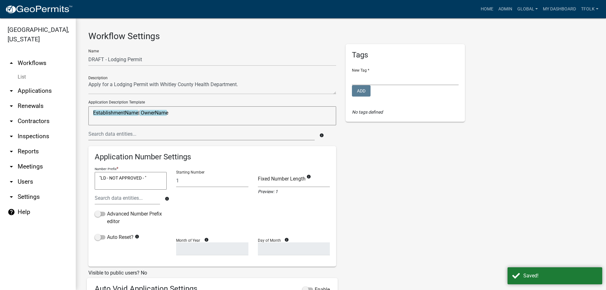
click at [34, 62] on link "arrow_drop_up Workflows" at bounding box center [38, 63] width 76 height 15
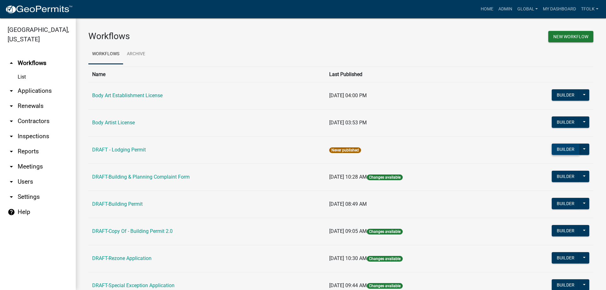
click at [552, 152] on button "Builder" at bounding box center [566, 149] width 28 height 11
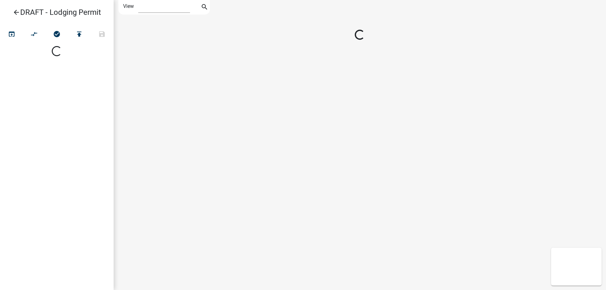
select select "1"
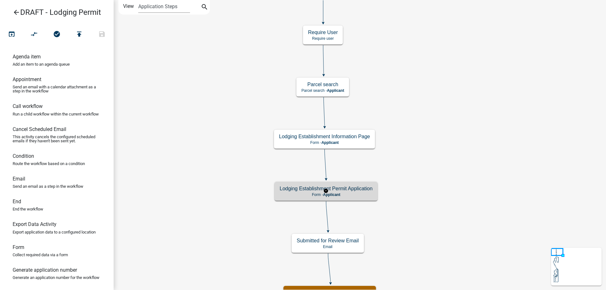
click at [363, 193] on p "Form - Applicant" at bounding box center [326, 195] width 93 height 4
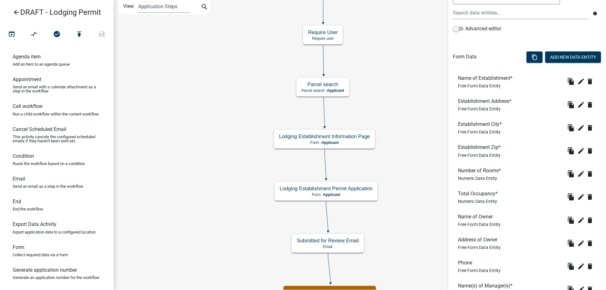
scroll to position [140, 0]
click at [567, 55] on button "Add New Data Entity" at bounding box center [573, 57] width 56 height 11
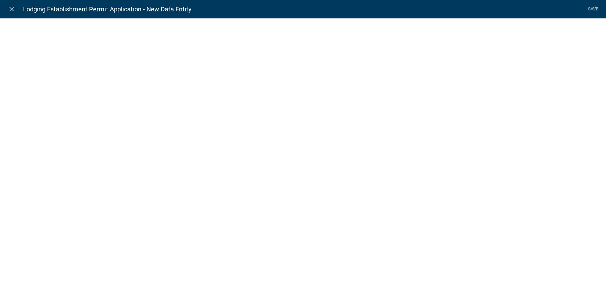
select select
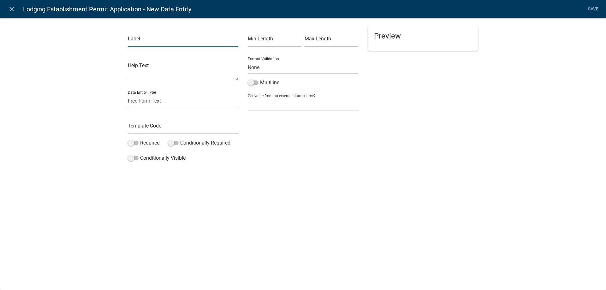
click at [196, 40] on input "text" at bounding box center [183, 40] width 111 height 13
type input "Manager Email"
click at [152, 125] on input "text" at bounding box center [183, 127] width 111 height 13
type input "ManagerEmail"
click at [255, 67] on select "None Email PhoneNumber" at bounding box center [303, 67] width 111 height 13
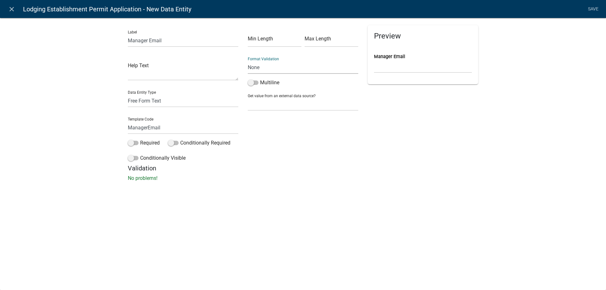
select select "0"
click at [248, 61] on select "None Email PhoneNumber" at bounding box center [303, 67] width 111 height 13
click at [145, 144] on label "Required" at bounding box center [144, 143] width 32 height 8
click at [140, 139] on input "Required" at bounding box center [140, 139] width 0 height 0
click at [97, 171] on div "Label Manager Email Help Text Data Entity Type Free Form Text Document Display …" at bounding box center [303, 102] width 606 height 188
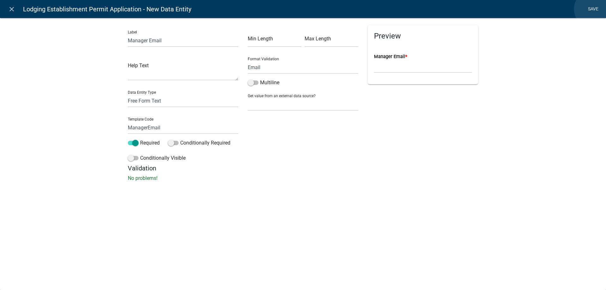
click at [594, 9] on link "Save" at bounding box center [593, 9] width 16 height 12
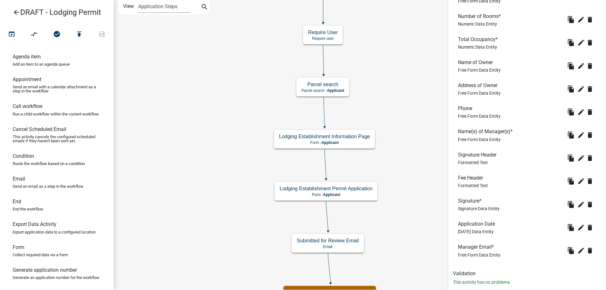
scroll to position [309, 0]
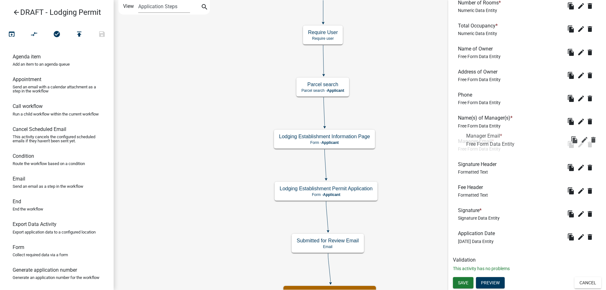
drag, startPoint x: 494, startPoint y: 238, endPoint x: 502, endPoint y: 140, distance: 98.3
click at [467, 282] on span "Save" at bounding box center [463, 282] width 10 height 5
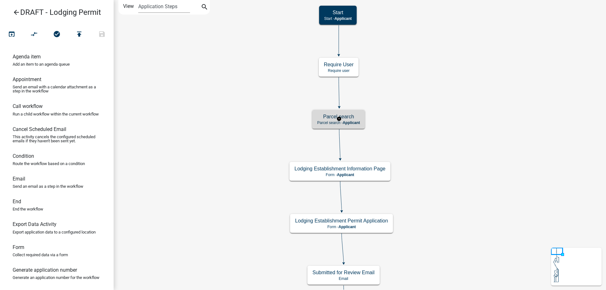
click at [322, 124] on p "Parcel search - Applicant" at bounding box center [338, 123] width 43 height 4
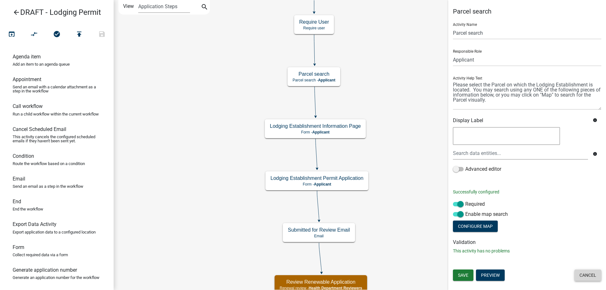
click at [576, 274] on button "Cancel" at bounding box center [588, 275] width 27 height 11
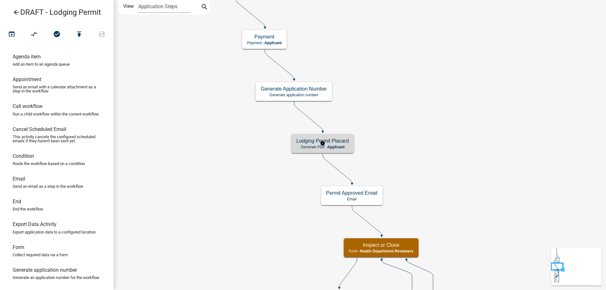
click at [309, 142] on h5 "Lodging Permit Placard" at bounding box center [323, 141] width 52 height 6
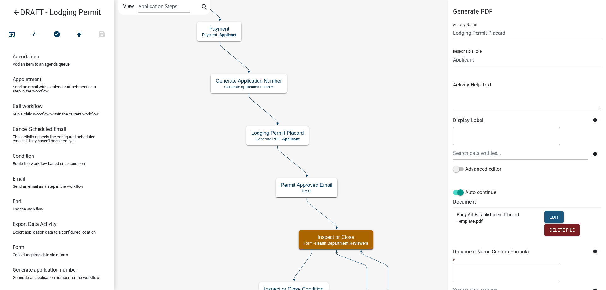
click at [546, 215] on button "Edit" at bounding box center [554, 217] width 19 height 11
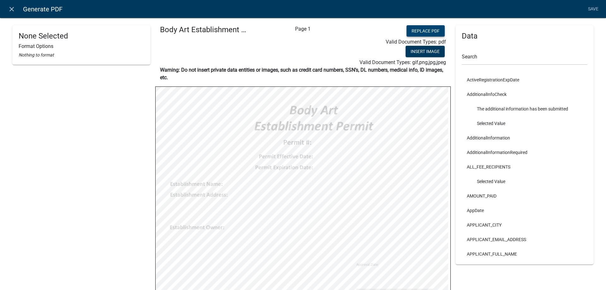
click at [424, 31] on button "Replace PDF" at bounding box center [426, 30] width 38 height 11
click at [597, 6] on link "Save" at bounding box center [593, 9] width 16 height 12
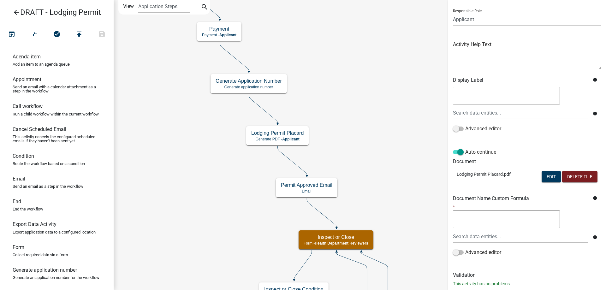
scroll to position [56, 0]
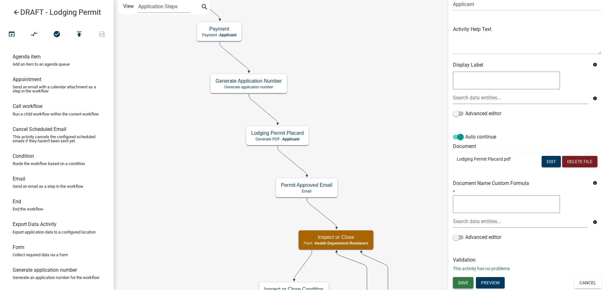
click at [459, 283] on span "Save" at bounding box center [463, 282] width 10 height 5
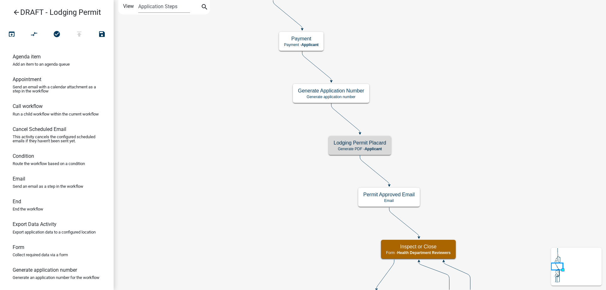
scroll to position [0, 0]
click at [345, 150] on p "Generate PDF - Applicant" at bounding box center [360, 149] width 52 height 4
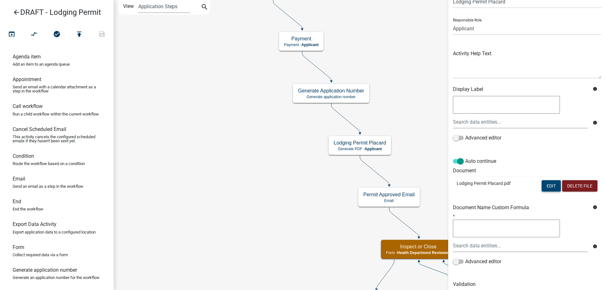
scroll to position [32, 0]
click at [549, 187] on button "Edit" at bounding box center [551, 185] width 19 height 11
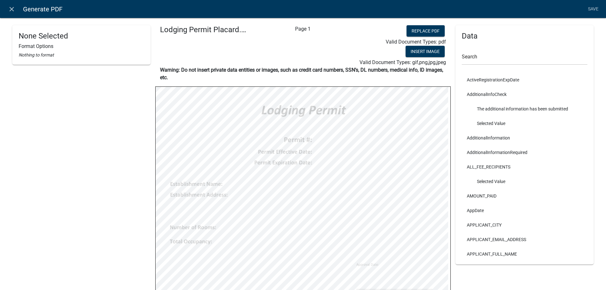
select select
select select "4"
select select
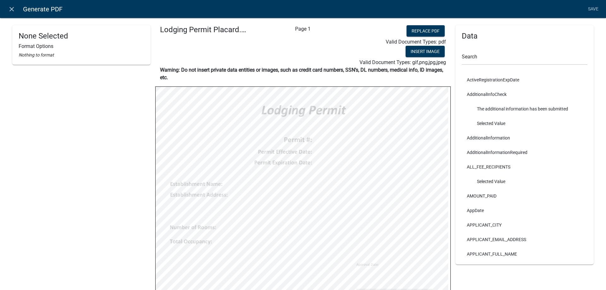
select select "4"
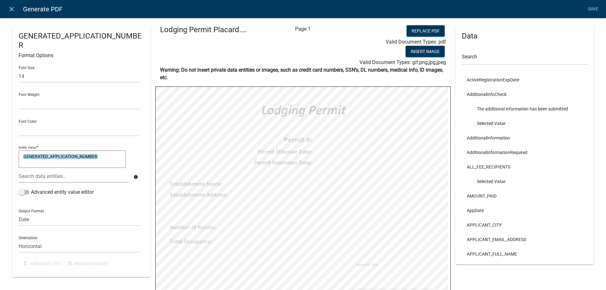
select select
select select "4"
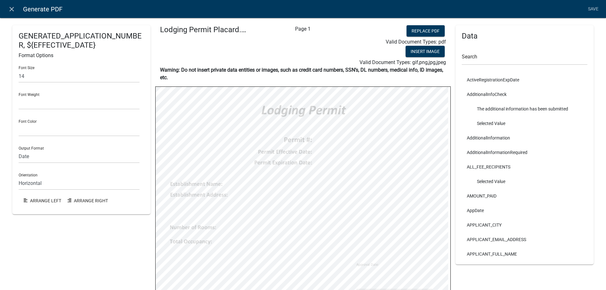
select select
select select "4"
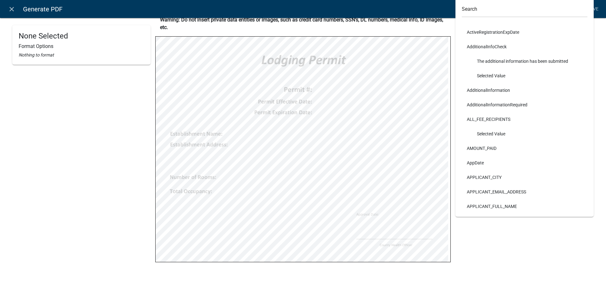
scroll to position [53, 0]
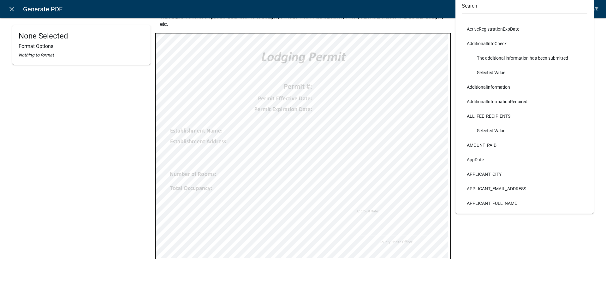
select select "bold"
select select
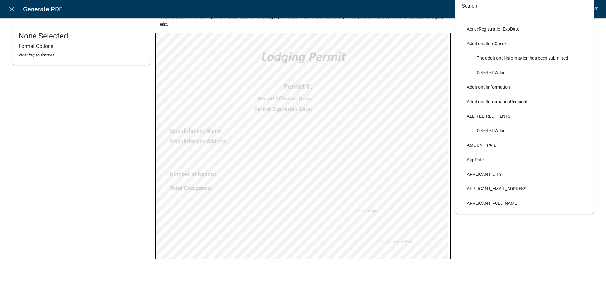
select select
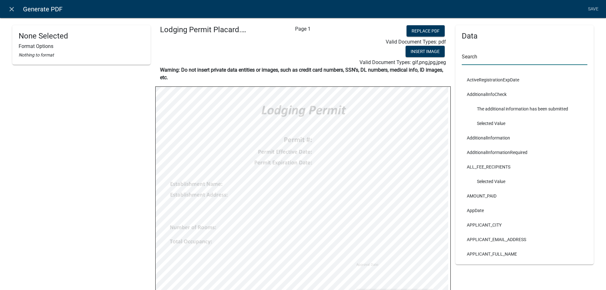
click at [497, 59] on input "text" at bounding box center [525, 58] width 126 height 13
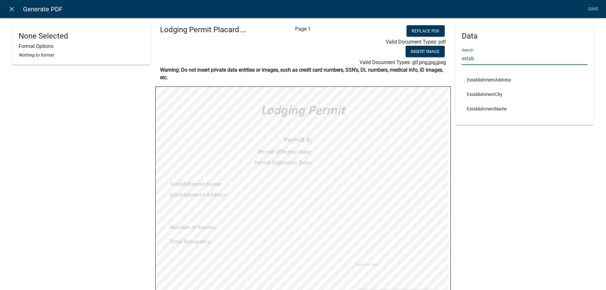
type input "estab"
select select
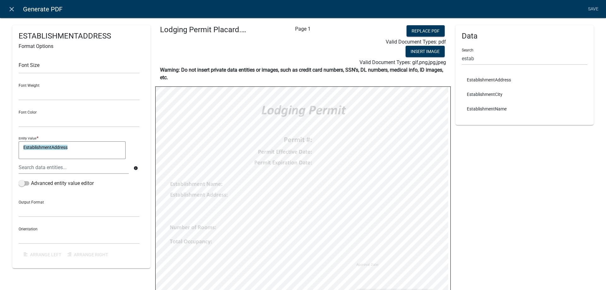
click at [491, 72] on ul "EstablishmentAddress EstablishmentCity EstablishmentName" at bounding box center [525, 94] width 126 height 49
click at [491, 61] on input "estab" at bounding box center [525, 58] width 126 height 13
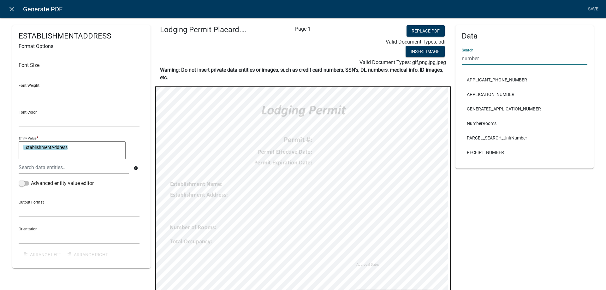
type input "number"
select select
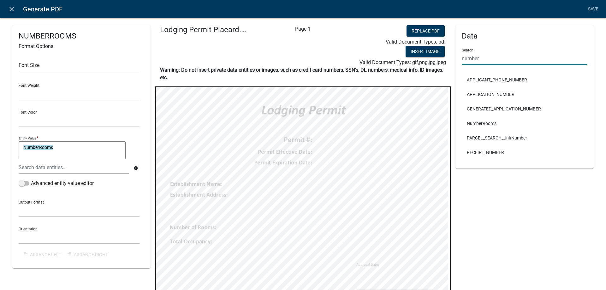
click at [516, 54] on input "number" at bounding box center [525, 58] width 126 height 13
click at [515, 55] on input "number" at bounding box center [525, 58] width 126 height 13
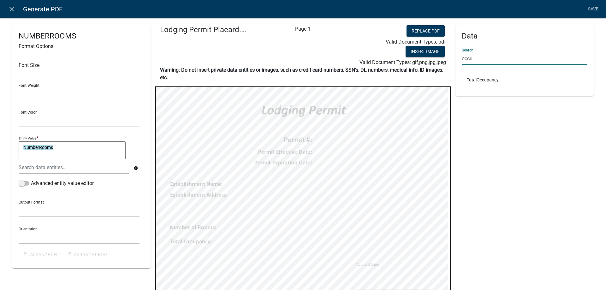
type input "occu"
select select
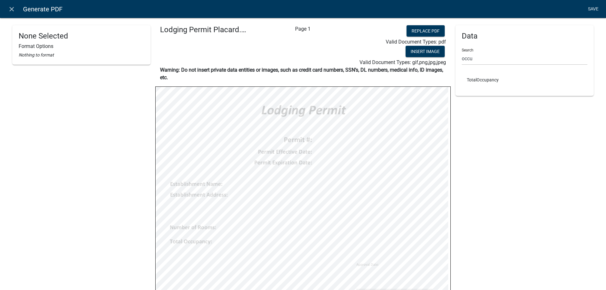
click at [592, 9] on link "Save" at bounding box center [593, 9] width 16 height 12
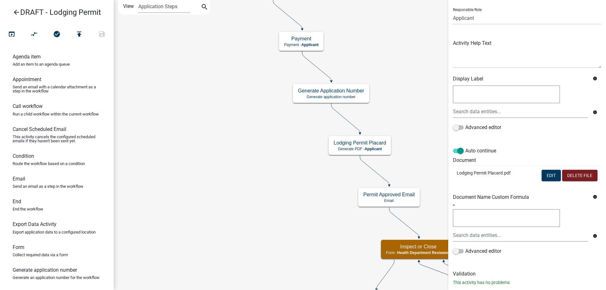
scroll to position [56, 0]
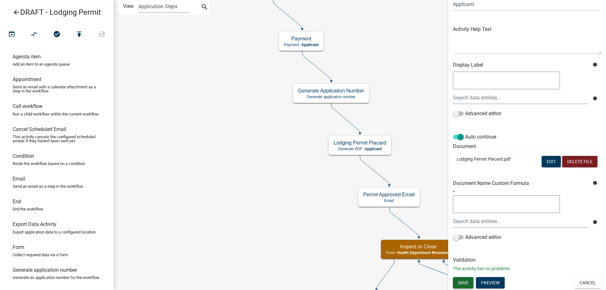
click at [465, 283] on span "Save" at bounding box center [463, 282] width 10 height 5
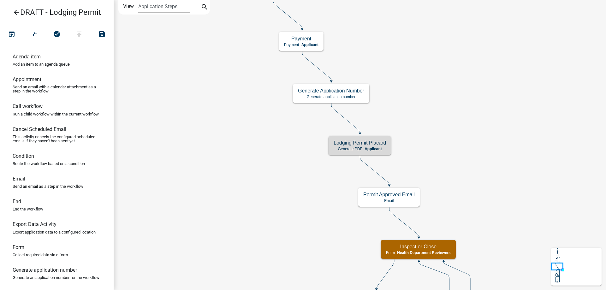
scroll to position [0, 0]
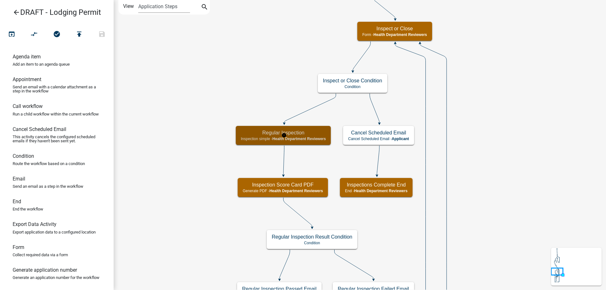
click at [241, 141] on div "Regular Inspection Inspection simple - Health Department Reviewers" at bounding box center [283, 135] width 95 height 19
select select "60F54440-8917-46C4-B544-2A40D31E0104"
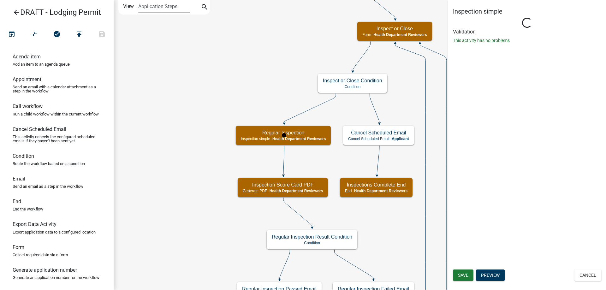
select select "755bb8b7-da9a-4fe7-86b6-7ca338e72645"
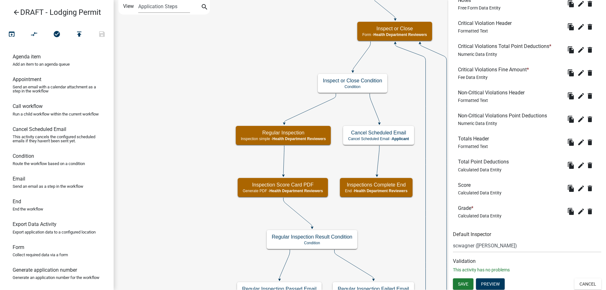
scroll to position [397, 0]
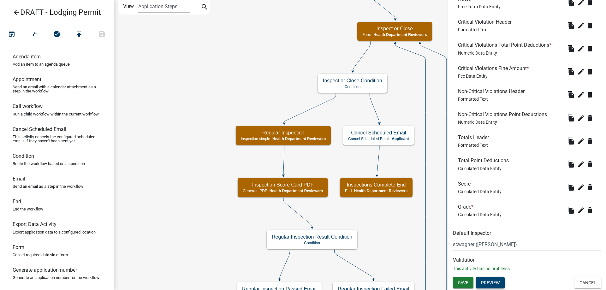
click at [500, 286] on button "Preview" at bounding box center [490, 282] width 29 height 11
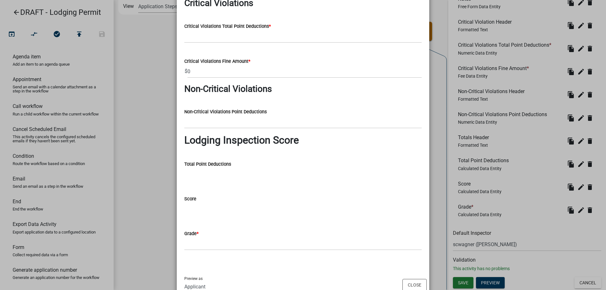
scroll to position [347, 0]
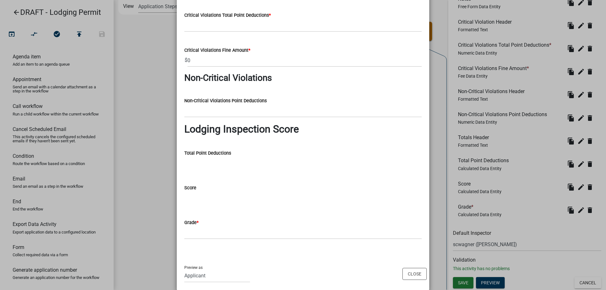
click at [159, 205] on ngb-modal-window "Activity Preview : Regular Inspection × Location: Date Inspected: * Inspection …" at bounding box center [303, 145] width 606 height 290
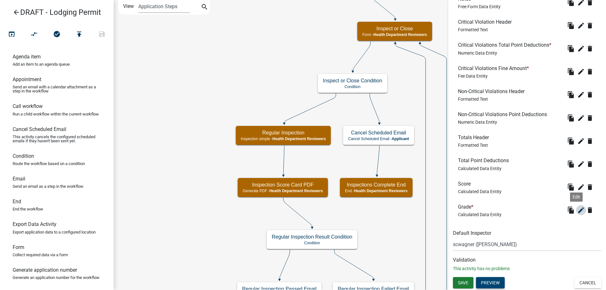
click at [578, 211] on icon "edit" at bounding box center [582, 211] width 8 height 8
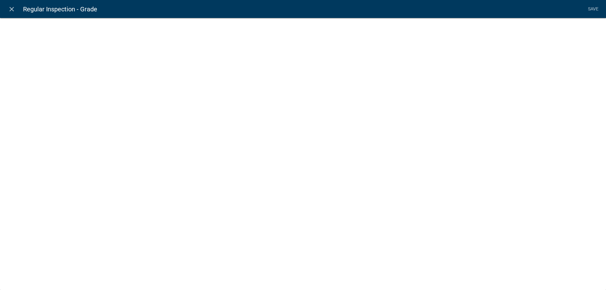
select select "calculated-value"
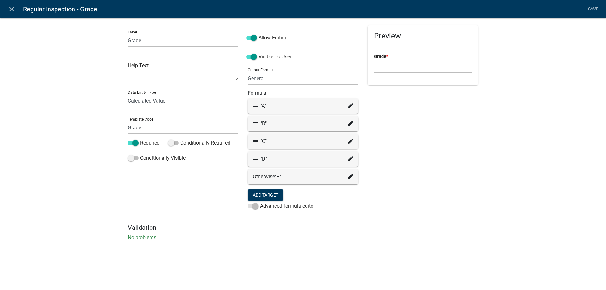
click at [350, 103] on fa-icon at bounding box center [350, 106] width 5 height 8
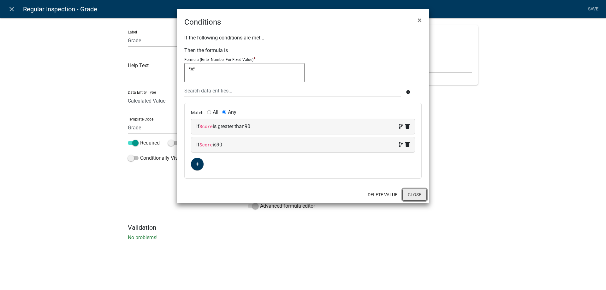
click at [414, 195] on button "Close" at bounding box center [415, 195] width 24 height 12
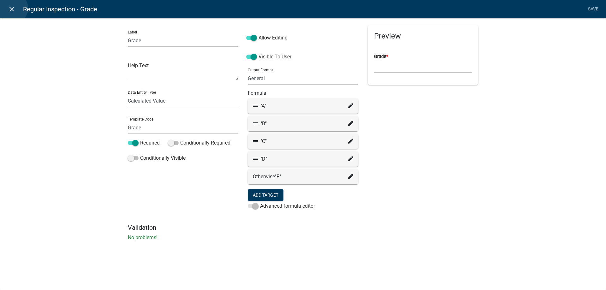
click at [12, 8] on icon "close" at bounding box center [12, 9] width 8 height 8
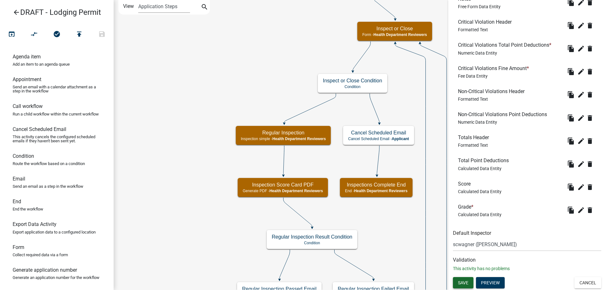
click at [467, 283] on span "Save" at bounding box center [463, 282] width 10 height 5
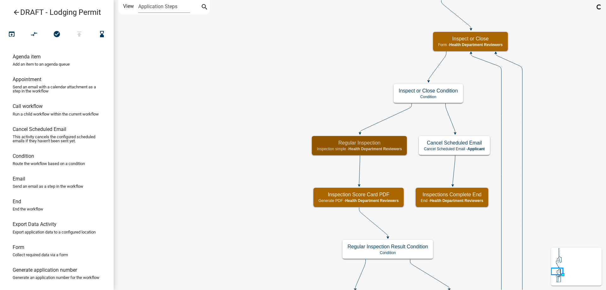
scroll to position [0, 0]
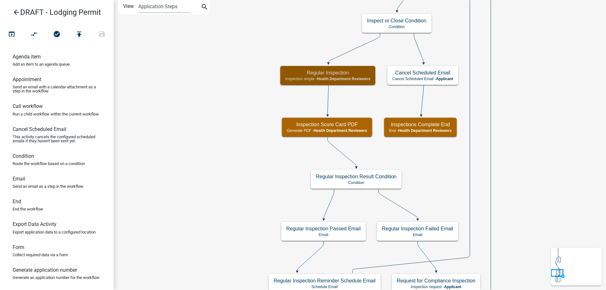
click at [302, 138] on icon "Start Start - Applicant Lodging Establishment Information Page Form - Applicant…" at bounding box center [360, 277] width 492 height 554
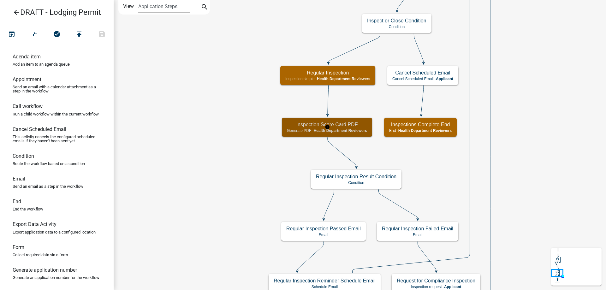
click at [304, 122] on h5 "Inspection Score Card PDF" at bounding box center [327, 125] width 80 height 6
select select "60F54440-8917-46C4-B544-2A40D31E0104"
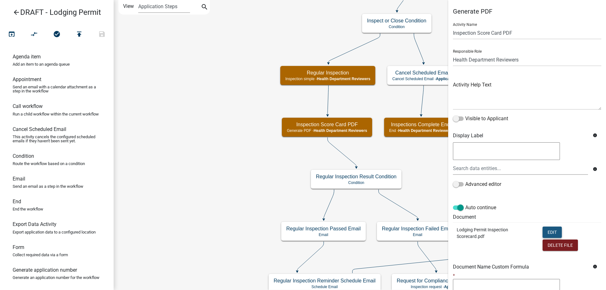
click at [549, 233] on button "Edit" at bounding box center [552, 232] width 19 height 11
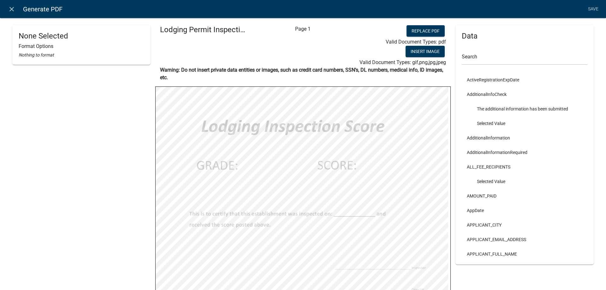
scroll to position [53, 0]
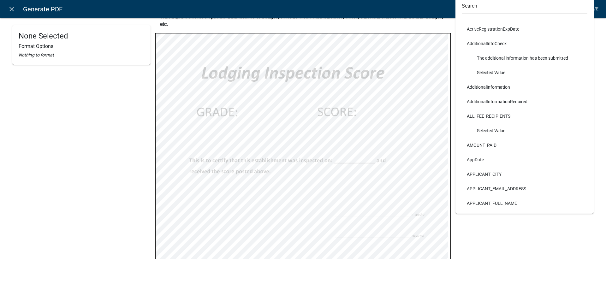
select select
click at [7, 9] on link "close" at bounding box center [11, 9] width 13 height 13
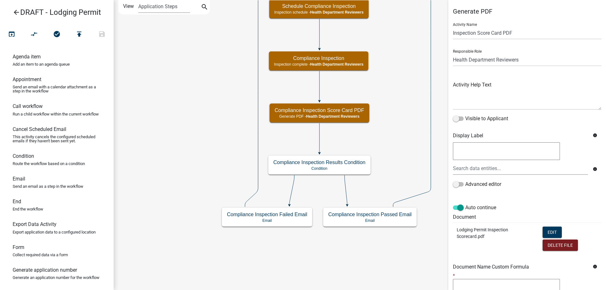
scroll to position [84, 0]
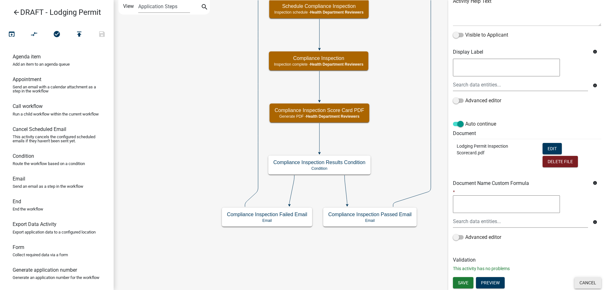
click at [581, 281] on button "Cancel" at bounding box center [588, 282] width 27 height 11
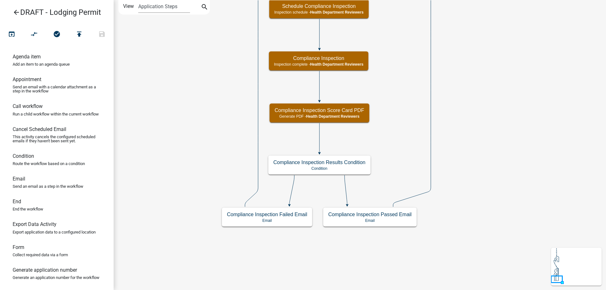
scroll to position [0, 0]
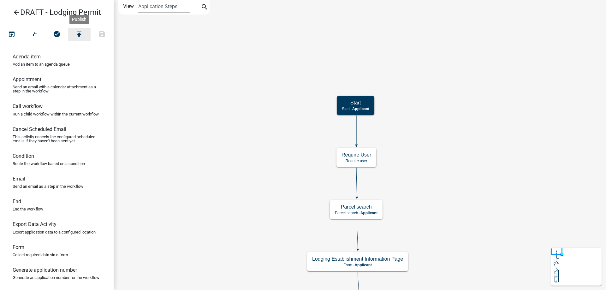
drag, startPoint x: 80, startPoint y: 31, endPoint x: 78, endPoint y: -38, distance: 69.2
click at [78, 0] on html "Internet Explorer does NOT work with GeoPermits. Get a new browser for more sec…" at bounding box center [303, 145] width 606 height 290
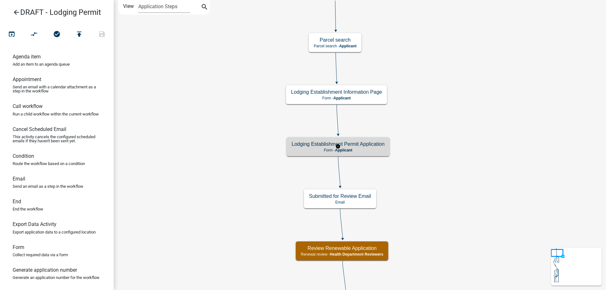
click at [314, 154] on div "Lodging Establishment Permit Application Form - Applicant" at bounding box center [338, 146] width 103 height 19
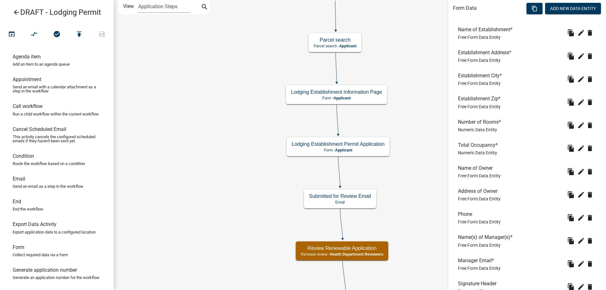
scroll to position [221, 0]
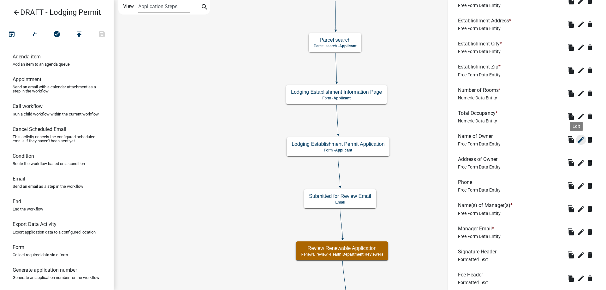
click at [578, 140] on icon "edit" at bounding box center [582, 140] width 8 height 8
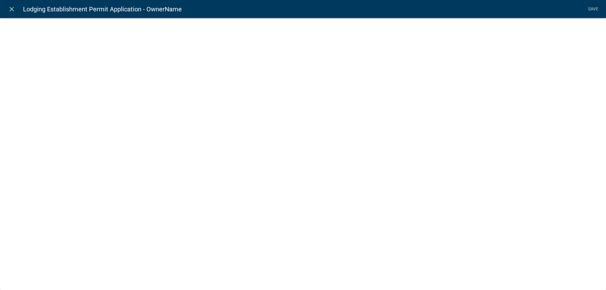
select select
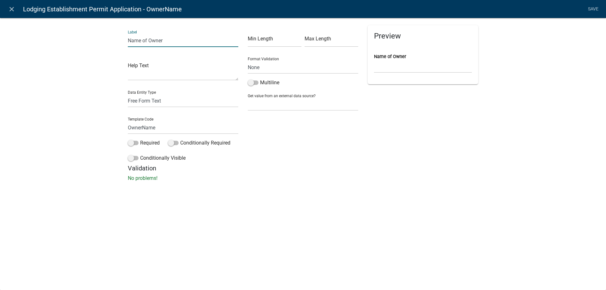
click at [150, 41] on input "Name of Owner" at bounding box center [183, 40] width 111 height 13
type input "Name of Establishment Owner"
click at [61, 103] on div "Label Name of Establishment Owner Help Text Data Entity Type Free Form Text Doc…" at bounding box center [303, 102] width 606 height 188
click at [595, 7] on link "Save" at bounding box center [593, 9] width 16 height 12
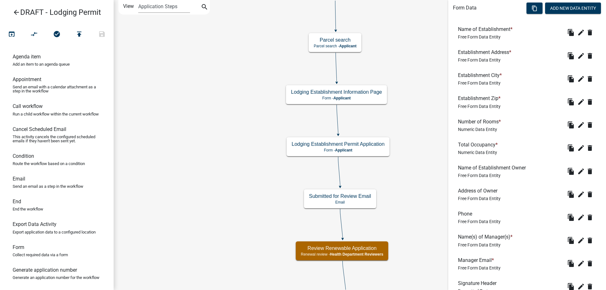
scroll to position [309, 0]
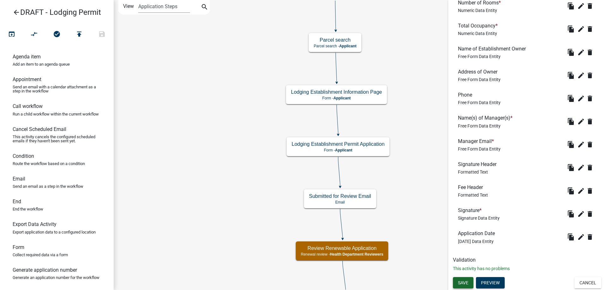
click at [456, 287] on button "Save" at bounding box center [463, 282] width 21 height 11
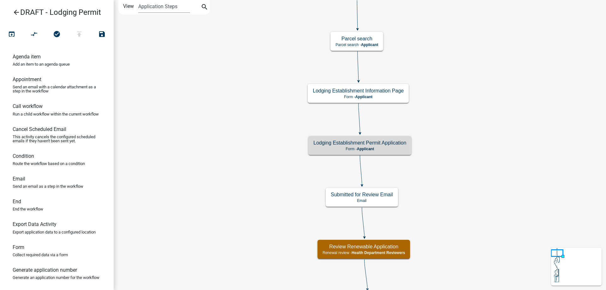
scroll to position [0, 0]
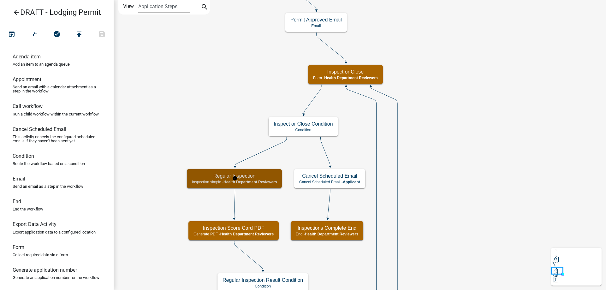
click at [212, 182] on p "Inspection simple - Health Department Reviewers" at bounding box center [234, 182] width 85 height 4
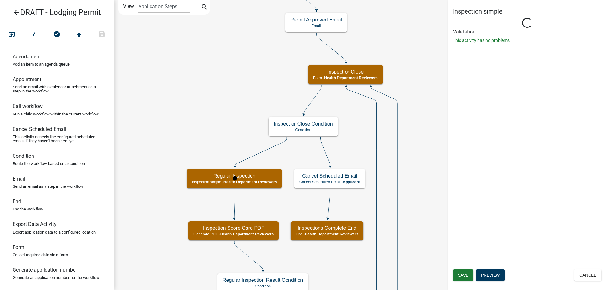
select select "755bb8b7-da9a-4fe7-86b6-7ca338e72645"
select select "60F54440-8917-46C4-B544-2A40D31E0104"
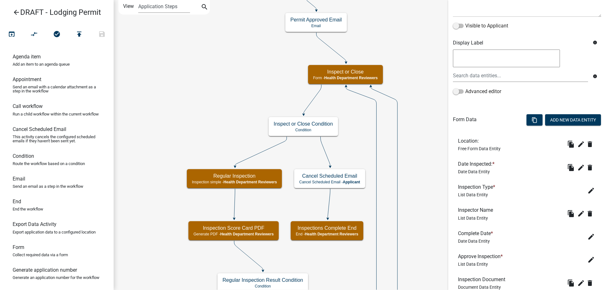
scroll to position [95, 0]
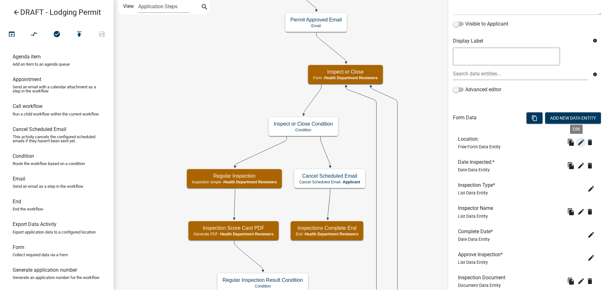
click at [578, 144] on icon "edit" at bounding box center [582, 143] width 8 height 8
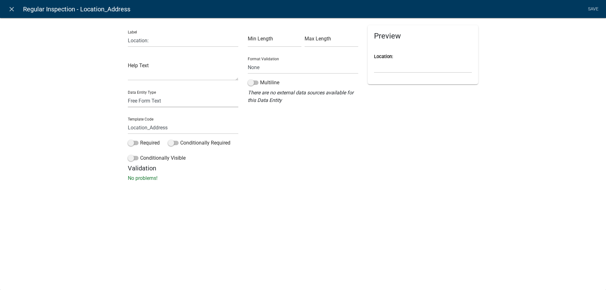
click at [168, 103] on select "Free Form Text Document Display Entity Value Fee Numeric Data Date Map Sketch D…" at bounding box center [183, 100] width 111 height 13
select select "calculated-value"
click at [128, 94] on select "Free Form Text Document Display Entity Value Fee Numeric Data Date Map Sketch D…" at bounding box center [183, 100] width 111 height 13
select select "calculated-value"
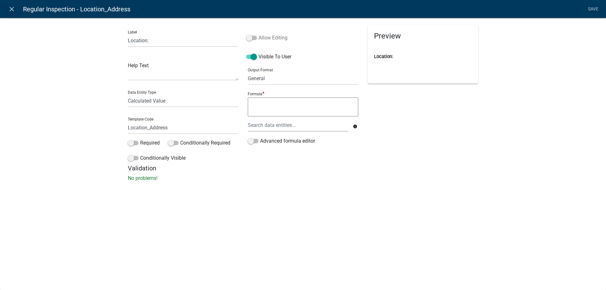
click at [278, 37] on label "Allow Editing" at bounding box center [266, 38] width 41 height 8
click at [259, 34] on input "Allow Editing" at bounding box center [259, 34] width 0 height 0
click at [289, 107] on textarea at bounding box center [303, 107] width 111 height 19
click at [288, 137] on span "EstablishmentName" at bounding box center [282, 139] width 45 height 5
type textarea "EstablishmentName"
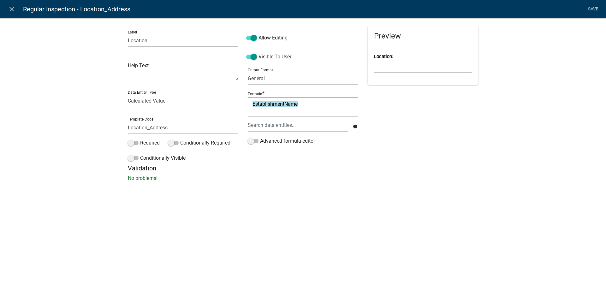
click at [65, 123] on div "Label Location: Help Text Data Entity Type Free Form Text Document Display Enti…" at bounding box center [303, 102] width 606 height 188
drag, startPoint x: 184, startPoint y: 129, endPoint x: -8, endPoint y: 128, distance: 191.4
click at [0, 128] on html "Internet Explorer does NOT work with GeoPermits. Get a new browser for more sec…" at bounding box center [303, 145] width 606 height 290
type input "EstablishmentNameInspection"
click at [90, 144] on div "Label Location: Help Text Data Entity Type Free Form Text Document Display Enti…" at bounding box center [303, 102] width 606 height 188
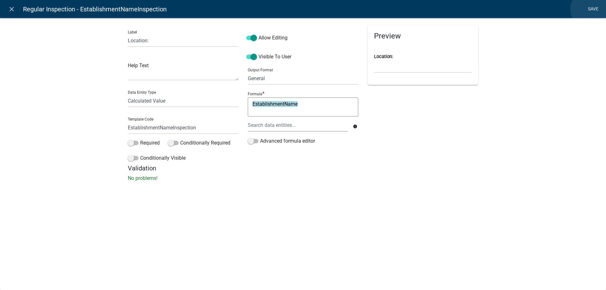
click at [591, 9] on link "Save" at bounding box center [593, 9] width 16 height 12
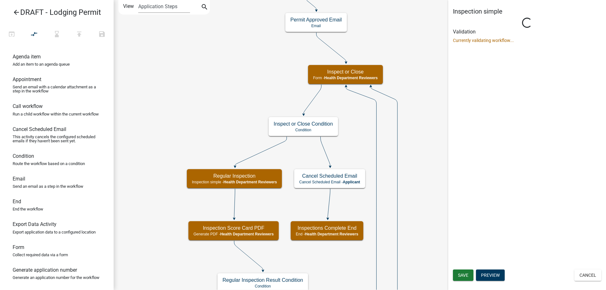
scroll to position [0, 0]
select select "755bb8b7-da9a-4fe7-86b6-7ca338e72645"
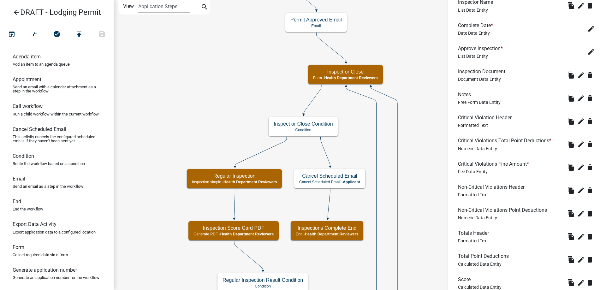
scroll to position [397, 0]
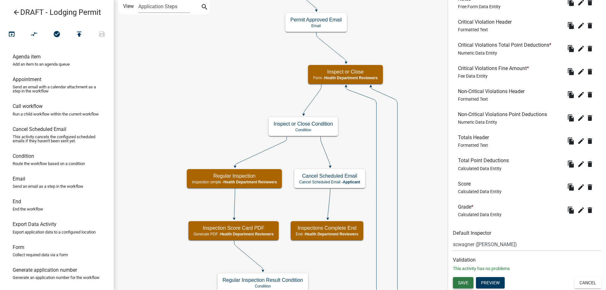
click at [465, 282] on span "Save" at bounding box center [463, 282] width 10 height 5
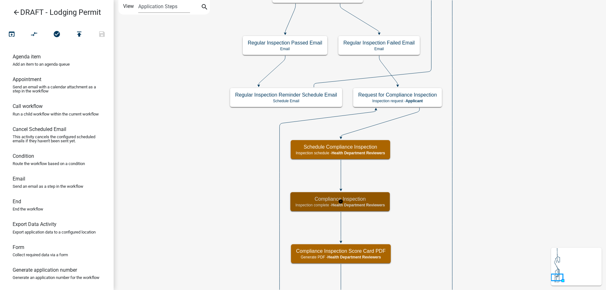
click at [313, 200] on h5 "Compliance Inspection" at bounding box center [340, 199] width 89 height 6
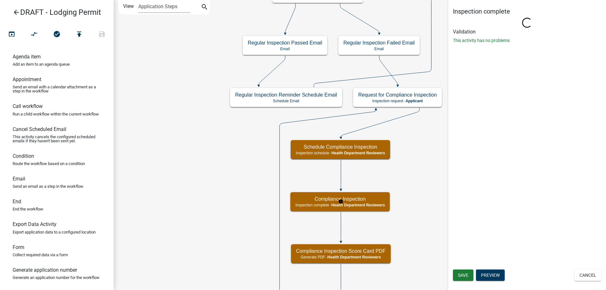
select select "60F54440-8917-46C4-B544-2A40D31E0104"
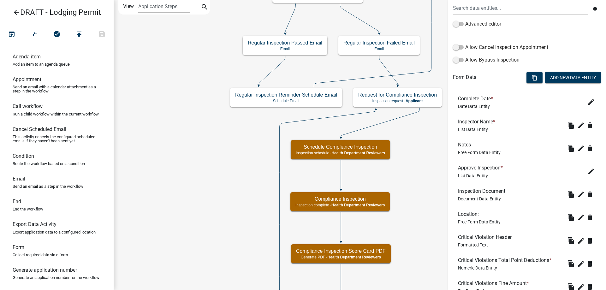
scroll to position [158, 0]
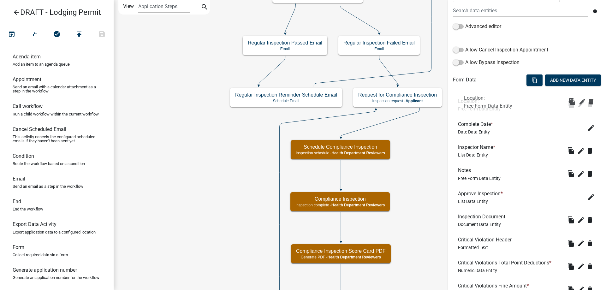
drag, startPoint x: 486, startPoint y: 219, endPoint x: 492, endPoint y: 99, distance: 121.1
click at [578, 104] on icon "edit" at bounding box center [582, 105] width 8 height 8
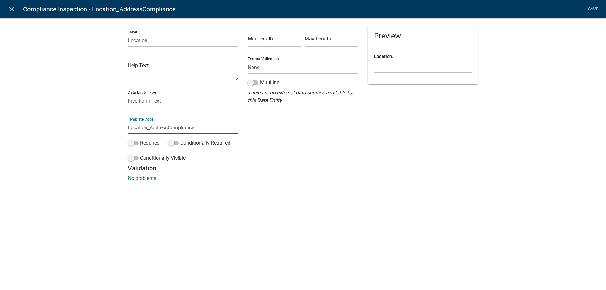
drag, startPoint x: 169, startPoint y: 126, endPoint x: 127, endPoint y: 123, distance: 41.8
click at [127, 123] on div "Label Location: Help Text Data Entity Type Free Form Text Document Display Enti…" at bounding box center [183, 94] width 120 height 139
type input "EstablishmentNameCompliance"
click at [98, 129] on div "Label Location: Help Text Data Entity Type Free Form Text Document Display Enti…" at bounding box center [303, 102] width 606 height 188
click at [149, 102] on select "Free Form Text Document Display Entity Value Fee Numeric Data Date Map Sketch D…" at bounding box center [183, 100] width 111 height 13
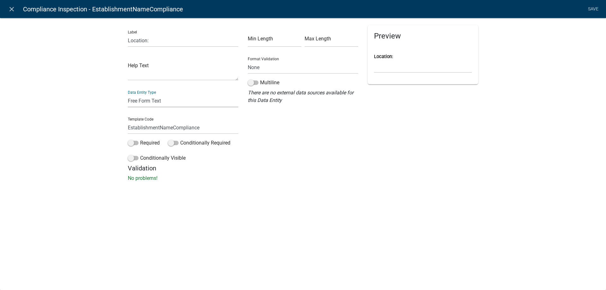
select select "calculated-value"
click at [128, 94] on select "Free Form Text Document Display Entity Value Fee Numeric Data Date Map Sketch D…" at bounding box center [183, 100] width 111 height 13
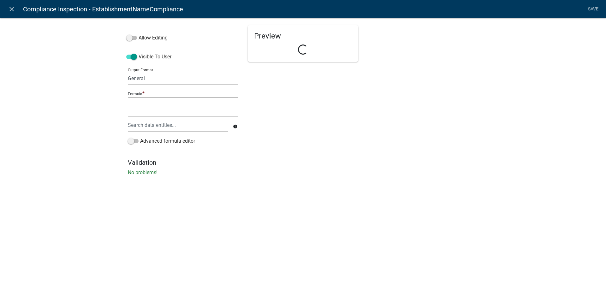
select select "calculated-value"
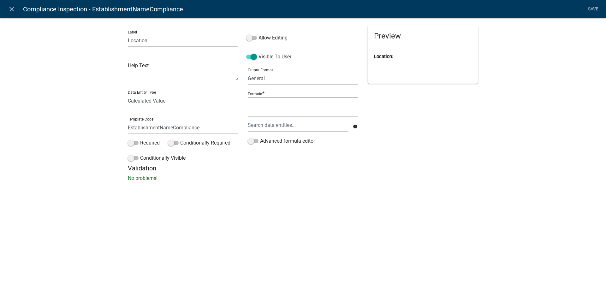
click at [303, 105] on textarea at bounding box center [303, 107] width 111 height 19
click at [304, 137] on span "EstablishmentName" at bounding box center [282, 139] width 45 height 5
type textarea "EstablishmentName"
click at [273, 34] on label "Allow Editing" at bounding box center [266, 38] width 41 height 8
click at [259, 34] on input "Allow Editing" at bounding box center [259, 34] width 0 height 0
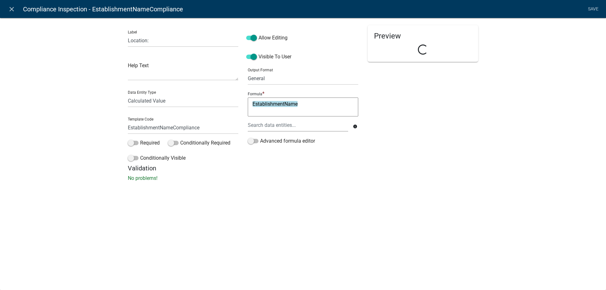
click at [53, 106] on div "Label Location: Help Text Data Entity Type Free Form Text Document Display Enti…" at bounding box center [303, 102] width 606 height 188
click at [594, 11] on link "Save" at bounding box center [593, 9] width 16 height 12
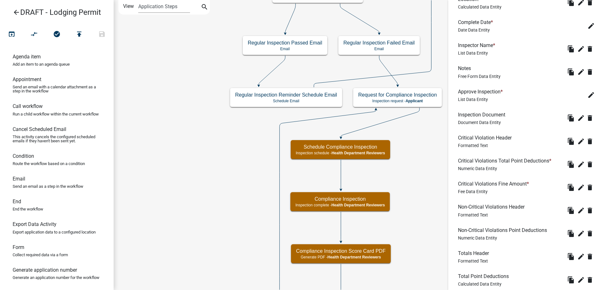
scroll to position [349, 0]
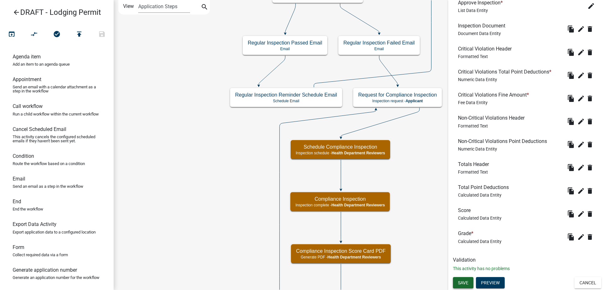
click at [462, 288] on button "Save" at bounding box center [463, 282] width 21 height 11
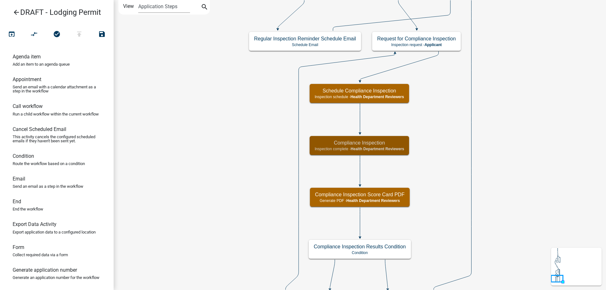
scroll to position [0, 0]
click at [258, 186] on icon "Start Start - Applicant Lodging Establishment Information Page Form - Applicant…" at bounding box center [360, 156] width 492 height 312
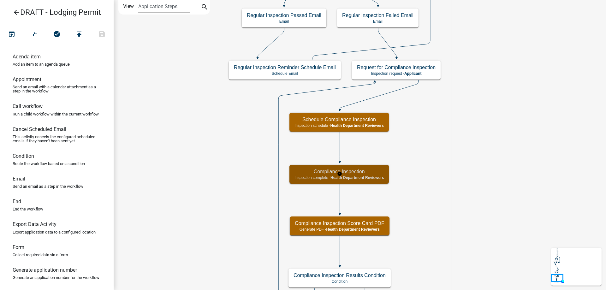
click at [305, 176] on p "Inspection complete - Health Department Reviewers" at bounding box center [339, 178] width 89 height 4
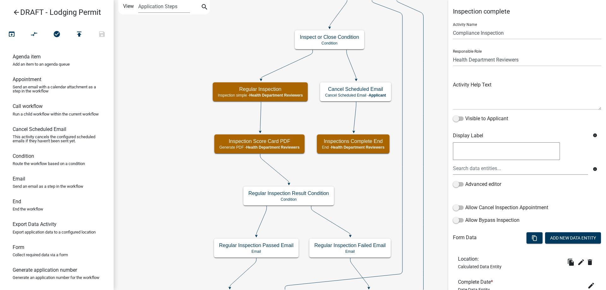
click at [223, 104] on icon "Start Start - Applicant Lodging Establishment Information Page Form - Applicant…" at bounding box center [360, 285] width 492 height 571
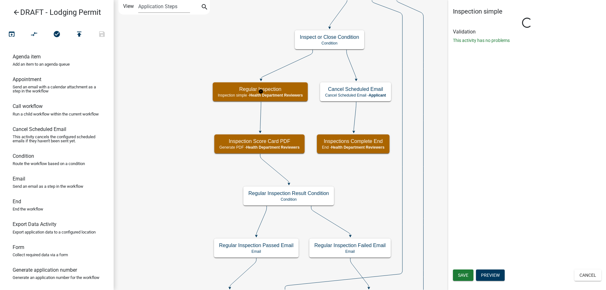
select select "60F54440-8917-46C4-B544-2A40D31E0104"
select select "755bb8b7-da9a-4fe7-86b6-7ca338e72645"
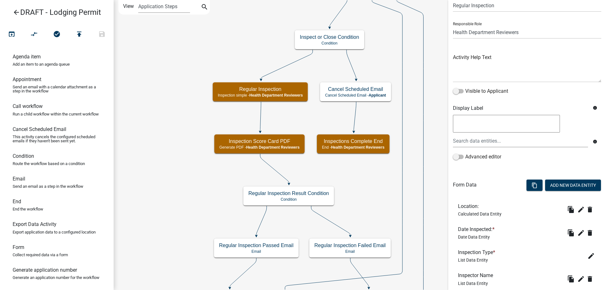
scroll to position [63, 0]
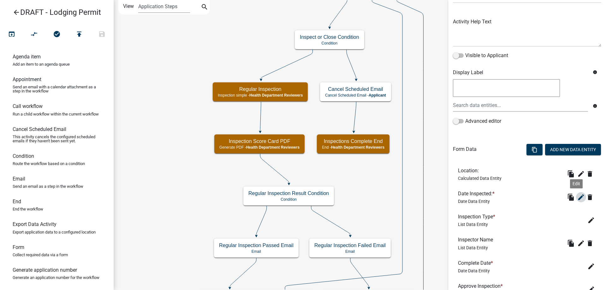
click at [578, 199] on icon "edit" at bounding box center [582, 198] width 8 height 8
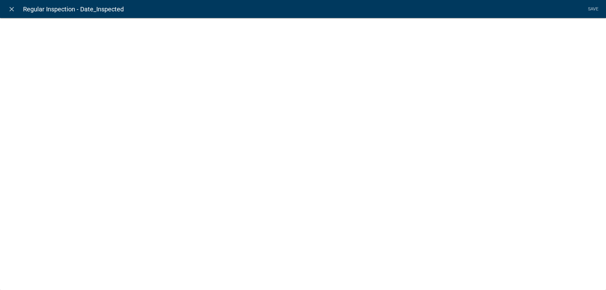
select select "date"
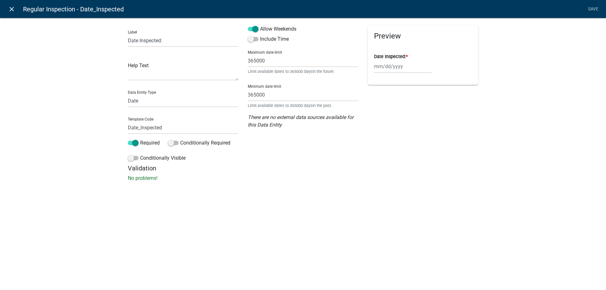
click at [11, 9] on icon "close" at bounding box center [12, 9] width 8 height 8
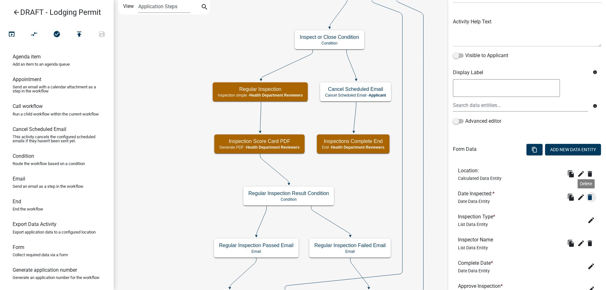
click at [586, 200] on icon "delete" at bounding box center [590, 198] width 8 height 8
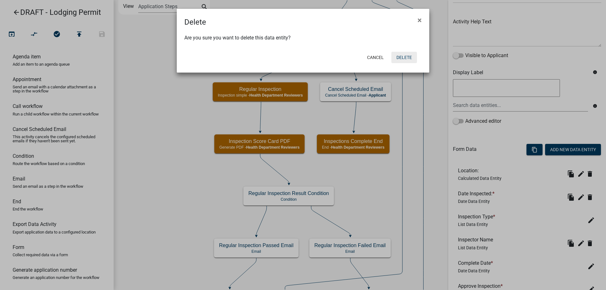
click at [410, 60] on button "Delete" at bounding box center [405, 57] width 26 height 11
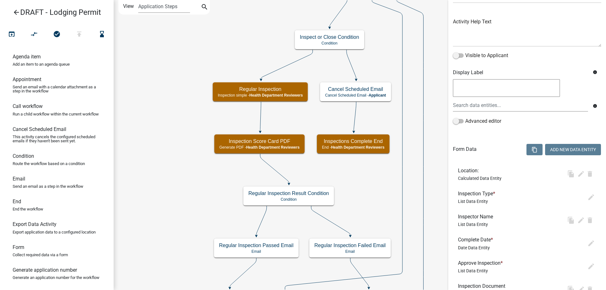
click at [182, 163] on icon "Start Start - Applicant Lodging Establishment Information Page Form - Applicant…" at bounding box center [360, 285] width 492 height 571
select select "60F54440-8917-46C4-B544-2A40D31E0104"
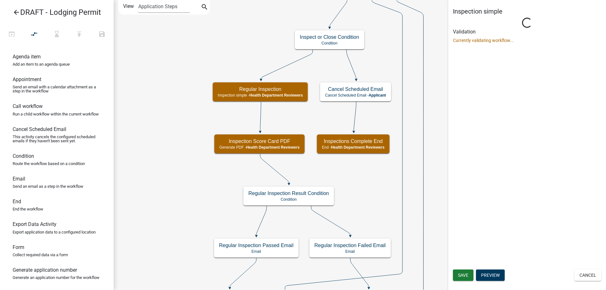
select select "755bb8b7-da9a-4fe7-86b6-7ca338e72645"
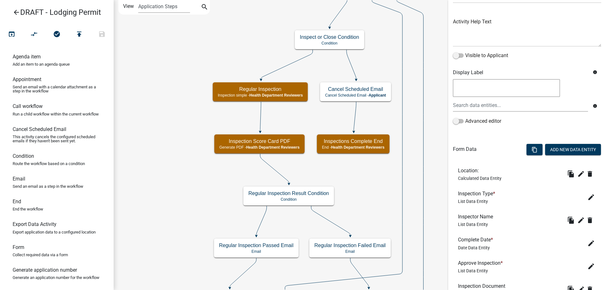
scroll to position [0, 0]
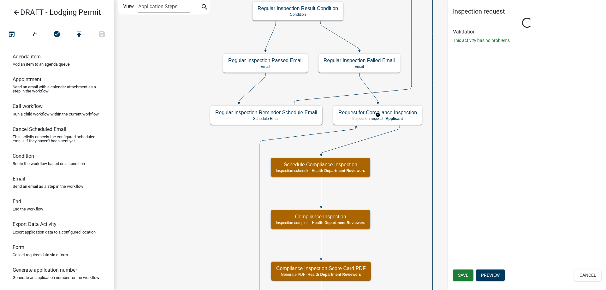
select select "60F54440-8917-46C4-B544-2A40D31E0104"
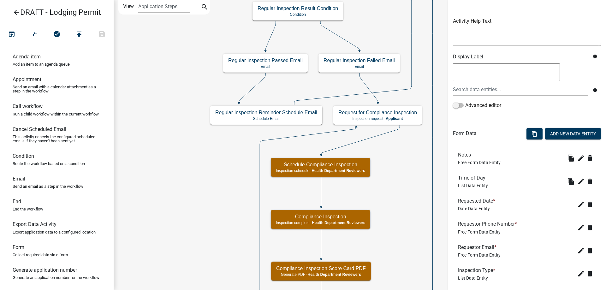
scroll to position [123, 0]
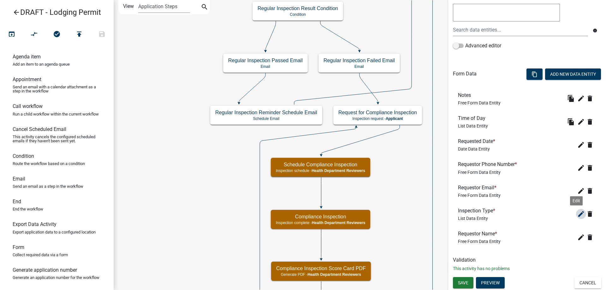
click at [580, 211] on button "edit" at bounding box center [581, 214] width 10 height 10
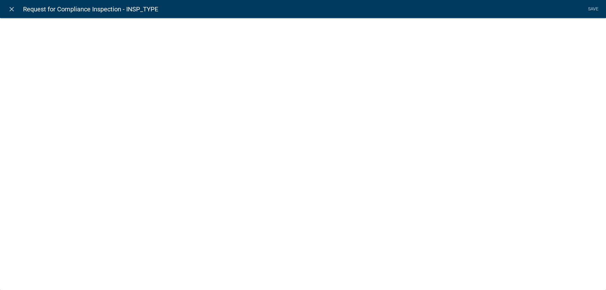
select select "list-data"
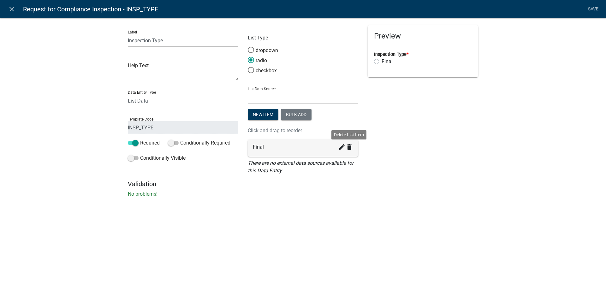
click at [352, 148] on icon "delete" at bounding box center [350, 147] width 8 height 8
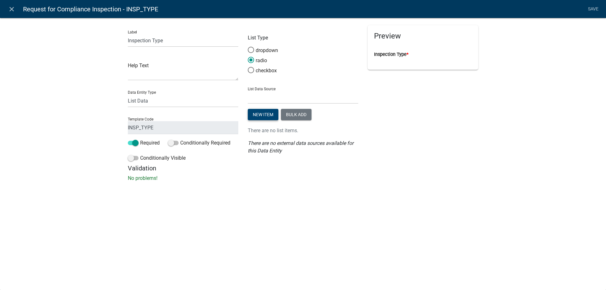
click at [267, 116] on button "New item" at bounding box center [263, 114] width 31 height 11
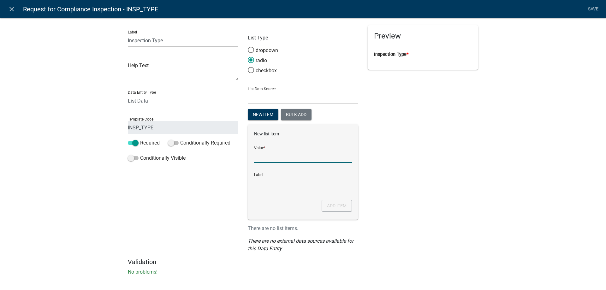
click at [270, 159] on input "List Data Source" at bounding box center [303, 156] width 98 height 13
type input "Lodging Inspection"
click at [330, 205] on button "Add item" at bounding box center [337, 206] width 30 height 12
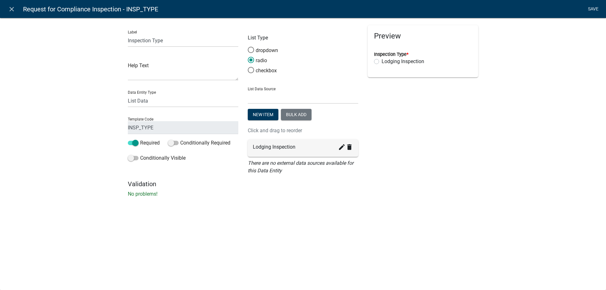
click at [591, 9] on link "Save" at bounding box center [593, 9] width 16 height 12
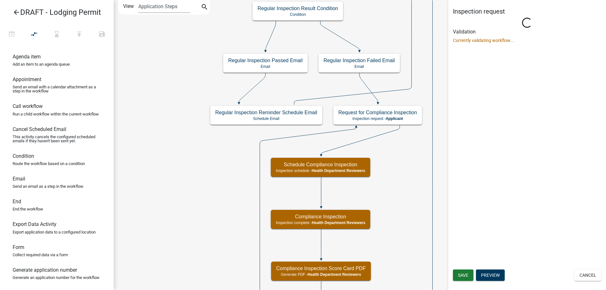
scroll to position [0, 0]
select select "60F54440-8917-46C4-B544-2A40D31E0104"
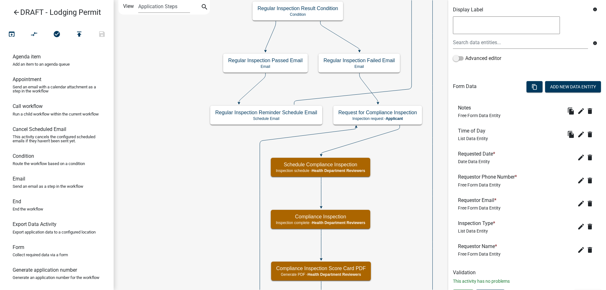
scroll to position [123, 0]
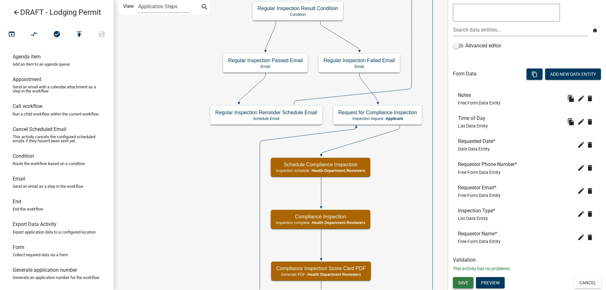
click at [463, 282] on span "Save" at bounding box center [463, 282] width 10 height 5
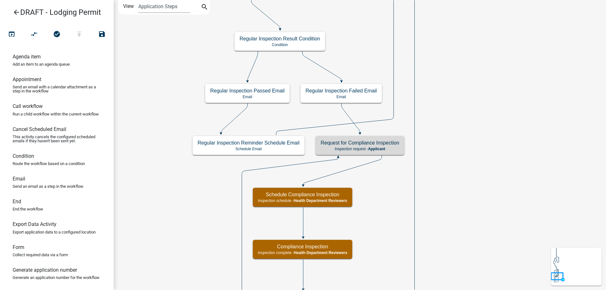
click at [165, 202] on icon "Start Start - Applicant Lodging Establishment Information Page Form - Applicant…" at bounding box center [360, 208] width 492 height 416
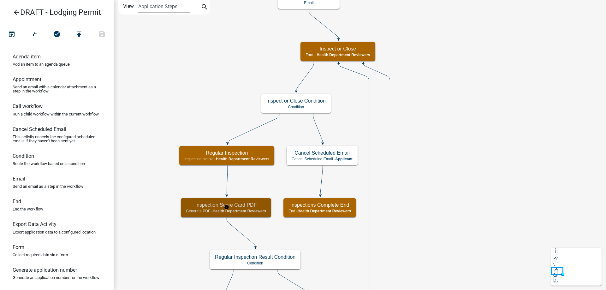
click at [189, 211] on p "Generate PDF - Health Department Reviewers" at bounding box center [226, 211] width 80 height 4
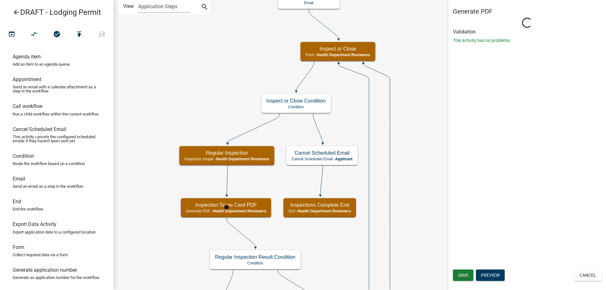
select select "60F54440-8917-46C4-B544-2A40D31E0104"
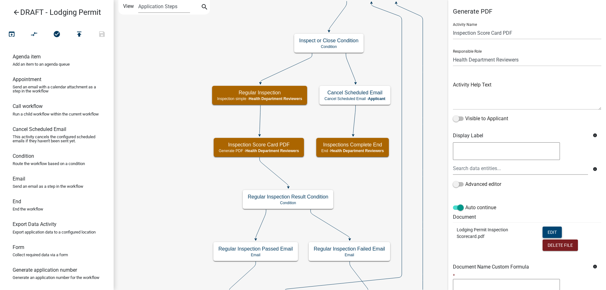
click at [544, 229] on button "Edit" at bounding box center [552, 232] width 19 height 11
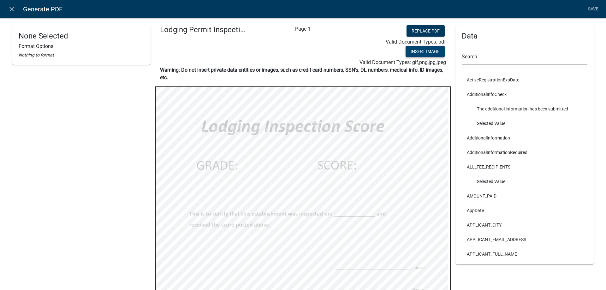
click at [431, 50] on button "Insert Image" at bounding box center [425, 51] width 39 height 11
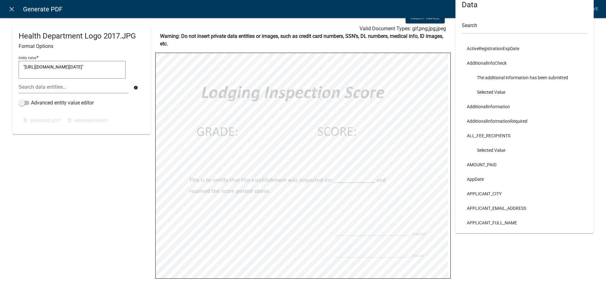
scroll to position [53, 0]
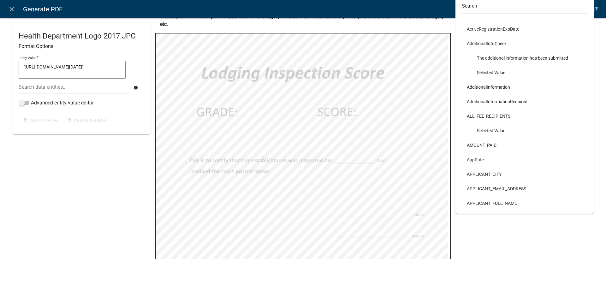
click at [93, 193] on div "Health Department Logo 2017.JPG Format Options Entity Value * "https://workflow…" at bounding box center [81, 93] width 138 height 242
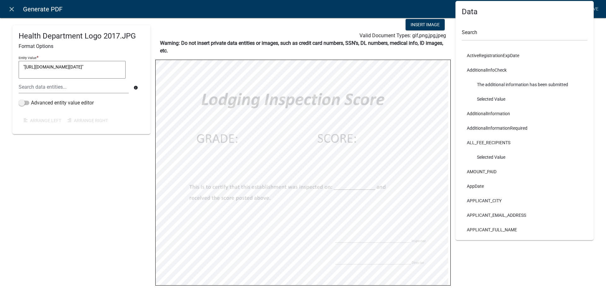
scroll to position [0, 0]
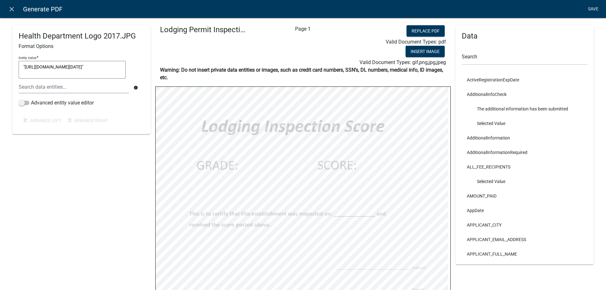
click at [592, 10] on link "Save" at bounding box center [593, 9] width 16 height 12
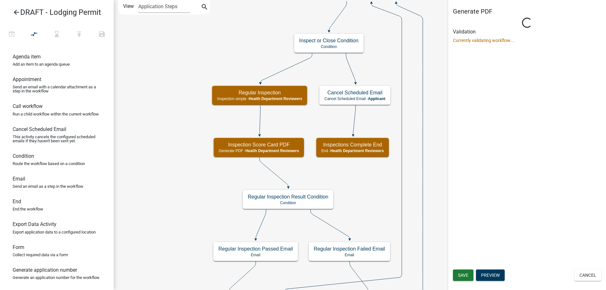
select select "60F54440-8917-46C4-B544-2A40D31E0104"
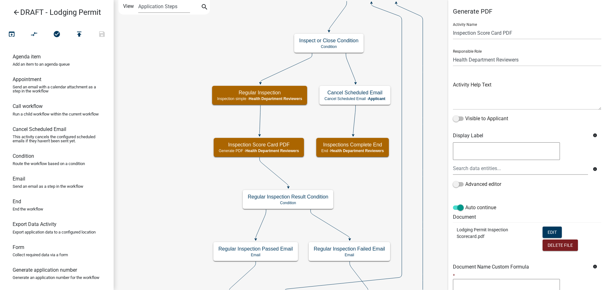
scroll to position [84, 0]
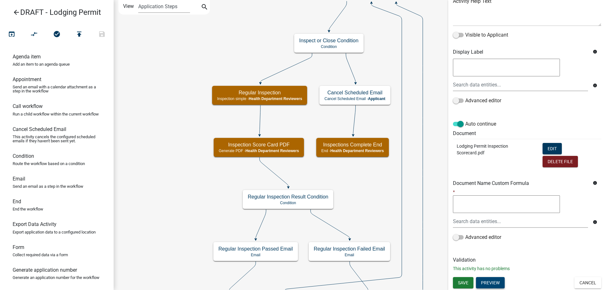
click at [491, 285] on button "Preview" at bounding box center [490, 282] width 29 height 11
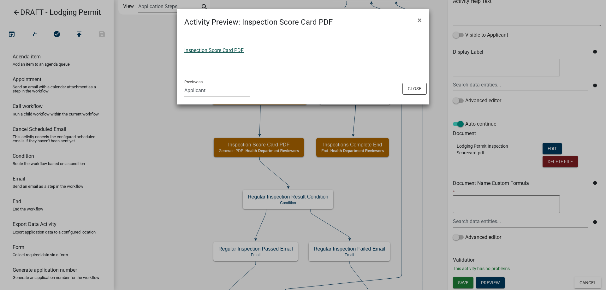
click at [229, 51] on link "Inspection Score Card PDF" at bounding box center [213, 50] width 59 height 6
click at [412, 92] on button "Close" at bounding box center [415, 89] width 24 height 12
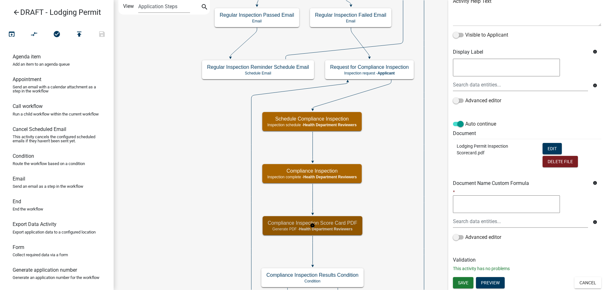
scroll to position [0, 0]
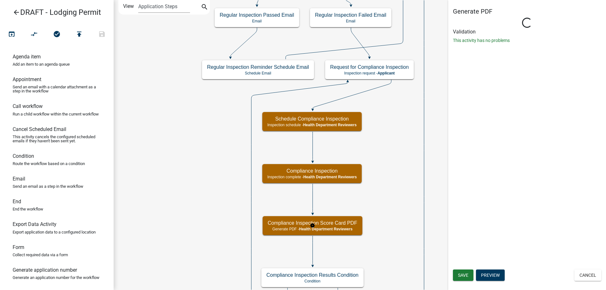
select select "60F54440-8917-46C4-B544-2A40D31E0104"
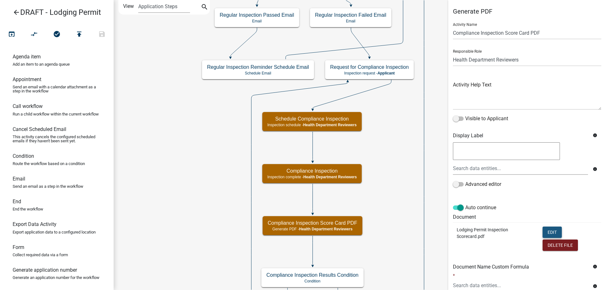
click at [546, 236] on button "Edit" at bounding box center [552, 232] width 19 height 11
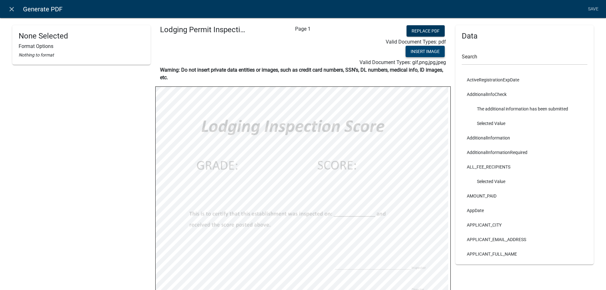
click at [422, 51] on button "Insert Image" at bounding box center [425, 51] width 39 height 11
click at [591, 6] on link "Save" at bounding box center [593, 9] width 16 height 12
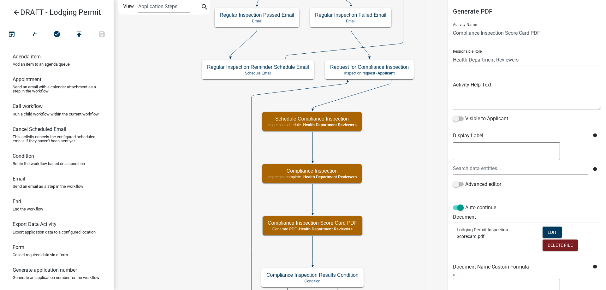
scroll to position [84, 0]
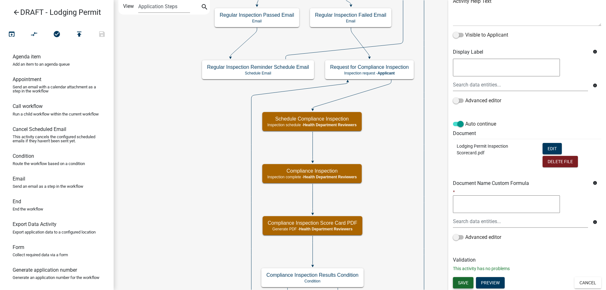
click at [461, 282] on span "Save" at bounding box center [463, 282] width 10 height 5
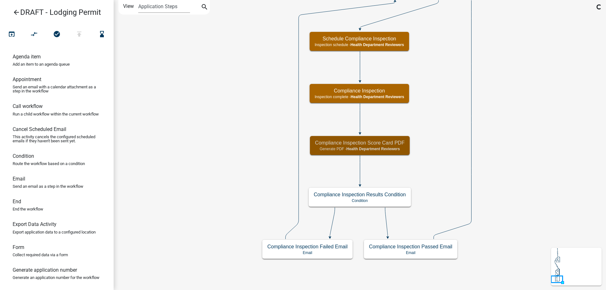
scroll to position [0, 0]
click at [260, 171] on icon "Start Start - Applicant Lodging Establishment Information Page Form - Applicant…" at bounding box center [360, 145] width 492 height 290
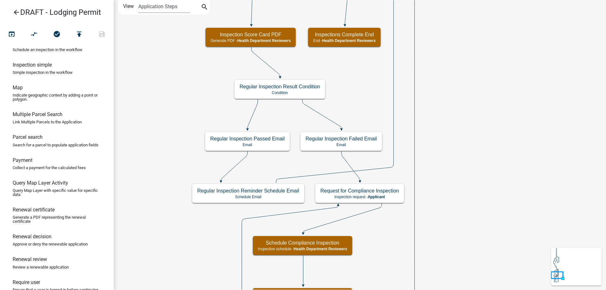
scroll to position [347, 0]
drag, startPoint x: 38, startPoint y: 184, endPoint x: 424, endPoint y: 156, distance: 387.2
click at [424, 156] on div "arrow_back DRAFT - Lodging Permit open_in_browser compare_arrows check_circle p…" at bounding box center [303, 145] width 606 height 290
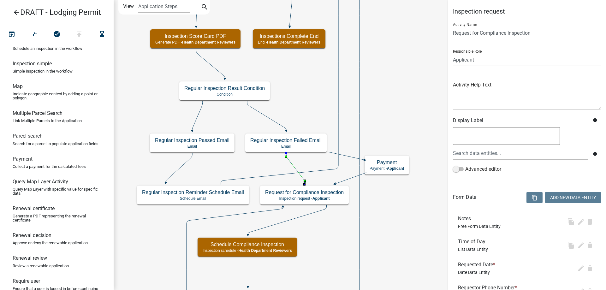
click at [292, 163] on icon at bounding box center [295, 168] width 19 height 30
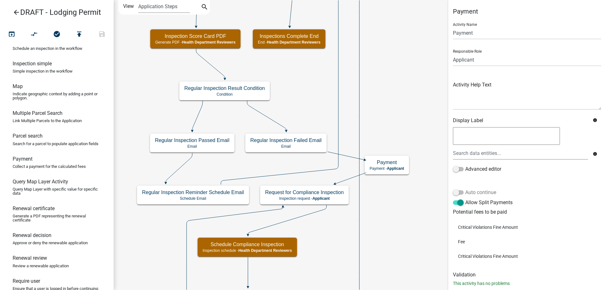
click at [486, 194] on label "Auto continue" at bounding box center [474, 193] width 43 height 8
click at [465, 189] on input "Auto continue" at bounding box center [465, 189] width 0 height 0
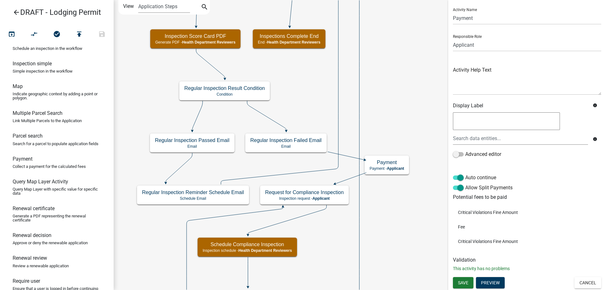
scroll to position [0, 0]
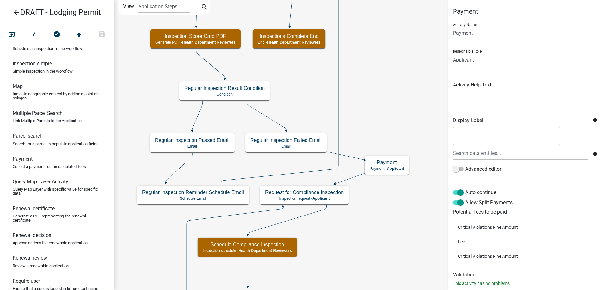
click at [482, 38] on input "Payment" at bounding box center [527, 33] width 148 height 13
click at [453, 35] on input "Payment" at bounding box center [527, 33] width 148 height 13
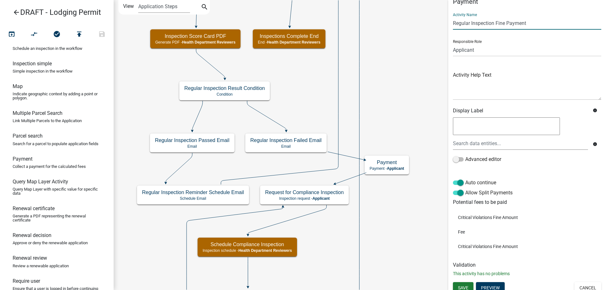
scroll to position [15, 0]
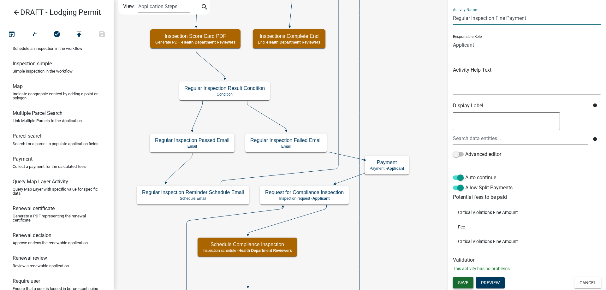
type input "Regular Inspection Fine Payment"
click at [467, 283] on span "Save" at bounding box center [463, 282] width 10 height 5
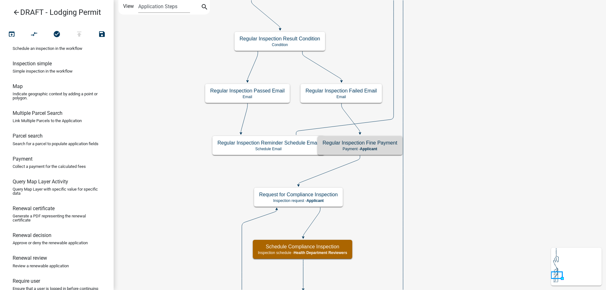
scroll to position [0, 0]
click at [469, 206] on icon "Start Start - Applicant Lodging Establishment Information Page Form - Applicant…" at bounding box center [360, 234] width 492 height 468
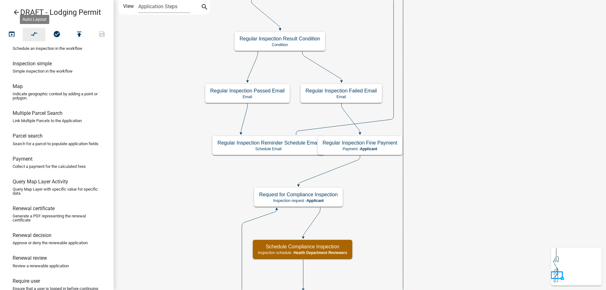
click at [34, 35] on icon "compare_arrows" at bounding box center [35, 34] width 8 height 9
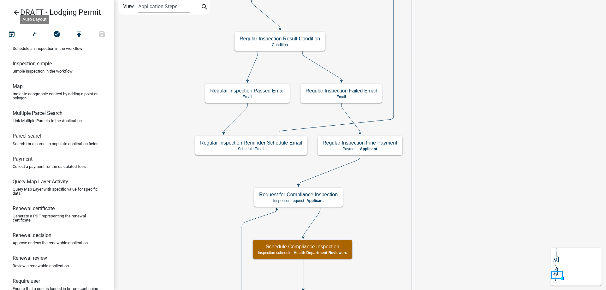
click at [369, 196] on icon "Start Start - Applicant Lodging Establishment Information Page Form - Applicant…" at bounding box center [360, 234] width 492 height 468
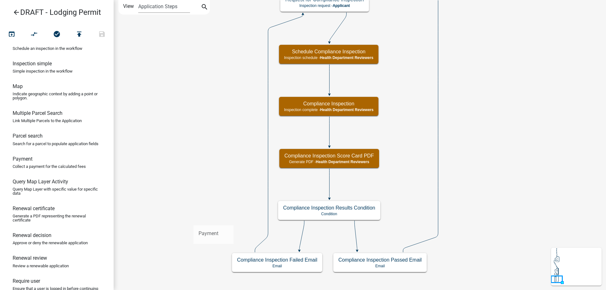
drag, startPoint x: 33, startPoint y: 191, endPoint x: 194, endPoint y: 219, distance: 163.3
click at [194, 219] on div "arrow_back DRAFT - Lodging Permit open_in_browser compare_arrows check_circle p…" at bounding box center [303, 145] width 606 height 290
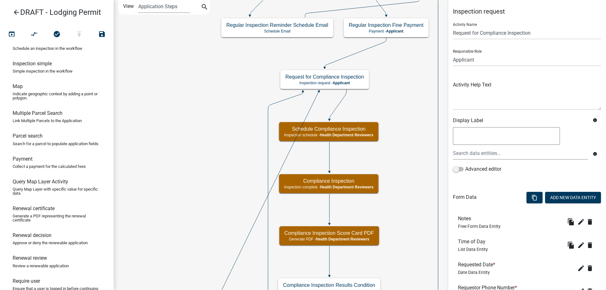
click at [279, 102] on icon at bounding box center [279, 211] width 48 height 238
click at [38, 33] on icon "compare_arrows" at bounding box center [35, 34] width 8 height 9
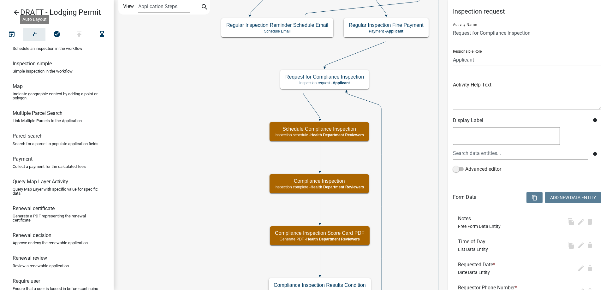
click at [201, 145] on icon "Start Start - Applicant Lodging Establishment Information Page Form - Applicant…" at bounding box center [360, 201] width 492 height 402
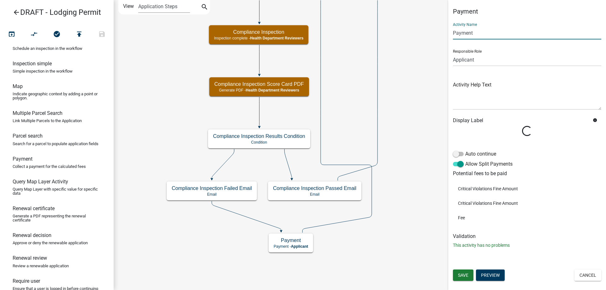
click at [454, 35] on input "Payment" at bounding box center [527, 33] width 148 height 13
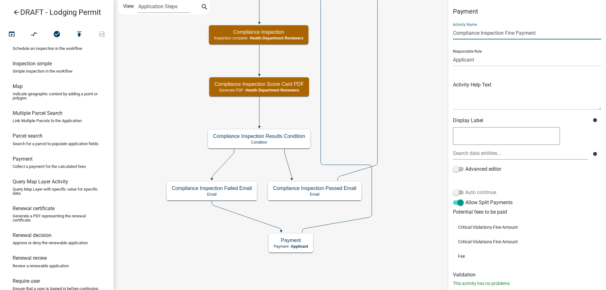
type input "Compliance Inspection Fine Payment"
click at [466, 189] on label "Auto continue" at bounding box center [474, 193] width 43 height 8
click at [465, 189] on input "Auto continue" at bounding box center [465, 189] width 0 height 0
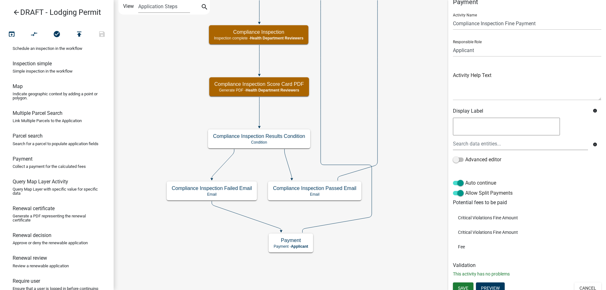
scroll to position [15, 0]
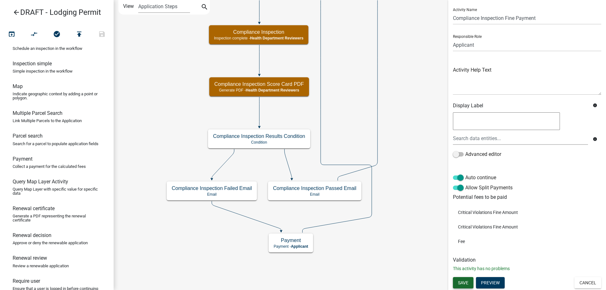
click at [469, 284] on span "Save" at bounding box center [463, 282] width 10 height 5
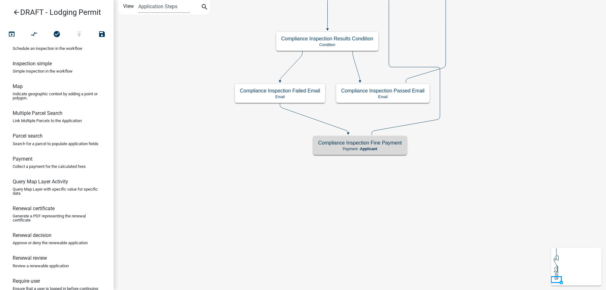
click at [462, 222] on icon "Start Start - Applicant Lodging Establishment Information Page Form - Applicant…" at bounding box center [360, 145] width 492 height 290
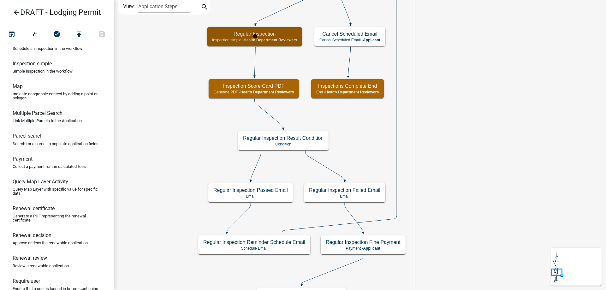
click at [275, 44] on div "Regular Inspection Inspection simple - Health Department Reviewers" at bounding box center [254, 36] width 95 height 19
select select "60F54440-8917-46C4-B544-2A40D31E0104"
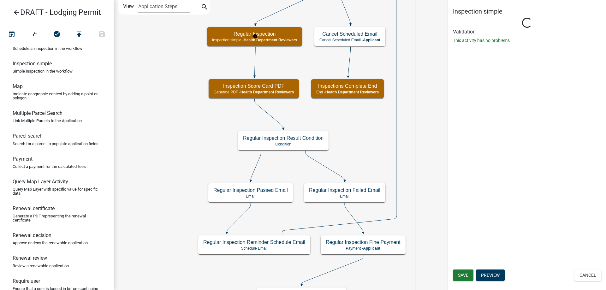
select select "755bb8b7-da9a-4fe7-86b6-7ca338e72645"
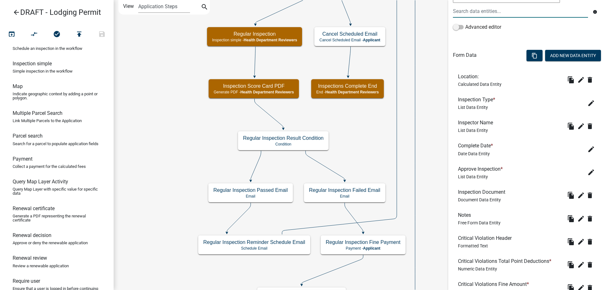
scroll to position [158, 0]
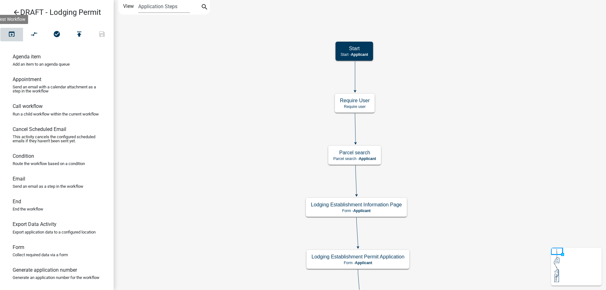
click at [11, 40] on button "open_in_browser" at bounding box center [11, 35] width 23 height 14
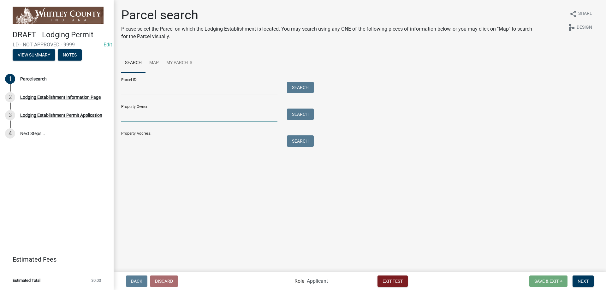
click at [161, 116] on input "Property Owner:" at bounding box center [199, 115] width 156 height 13
type input "smith"
click at [304, 117] on button "Search" at bounding box center [300, 114] width 27 height 11
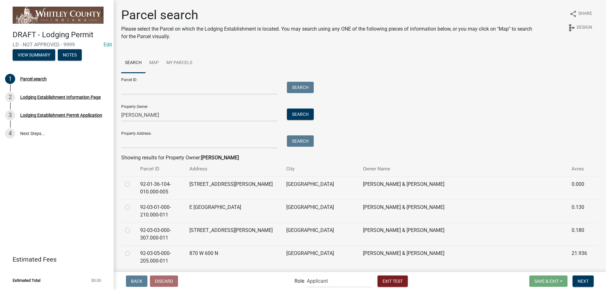
click at [133, 181] on label at bounding box center [133, 181] width 0 height 0
click at [133, 184] on input "radio" at bounding box center [135, 183] width 4 height 4
radio input "true"
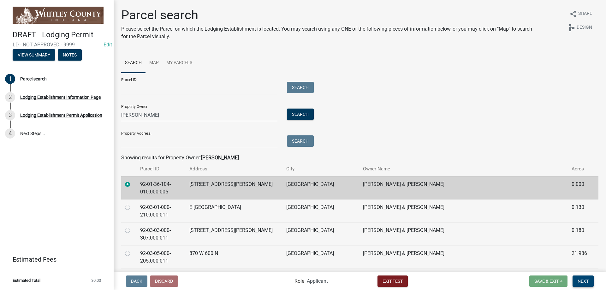
click at [584, 280] on span "Next" at bounding box center [583, 281] width 11 height 5
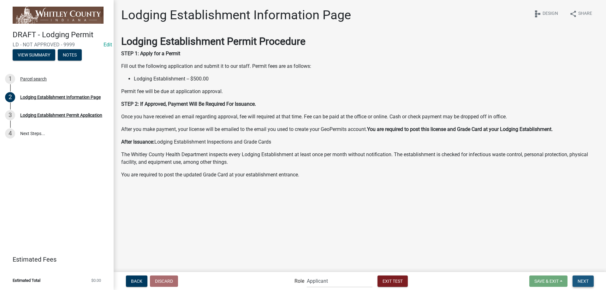
click at [587, 280] on span "Next" at bounding box center [583, 281] width 11 height 5
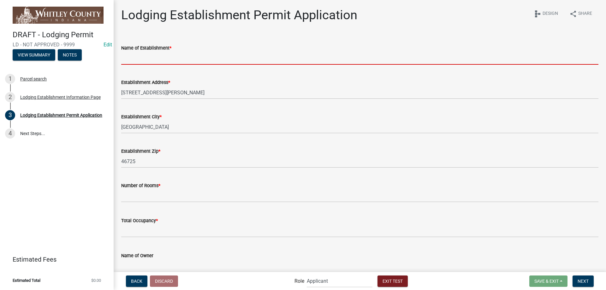
click at [147, 59] on input "Name of Establishment *" at bounding box center [359, 58] width 477 height 13
click at [143, 60] on input "Name of Establishment *" at bounding box center [359, 58] width 477 height 13
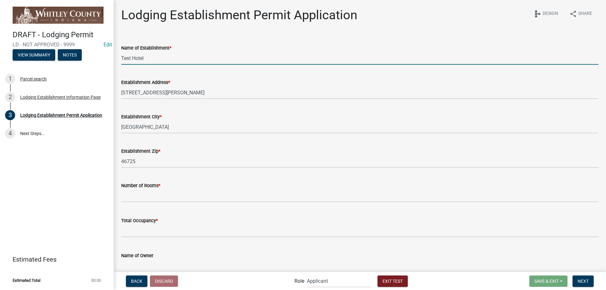
type input "Test Hotel"
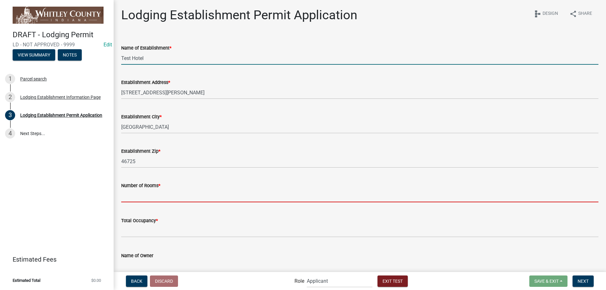
click at [149, 196] on input "text" at bounding box center [359, 195] width 477 height 13
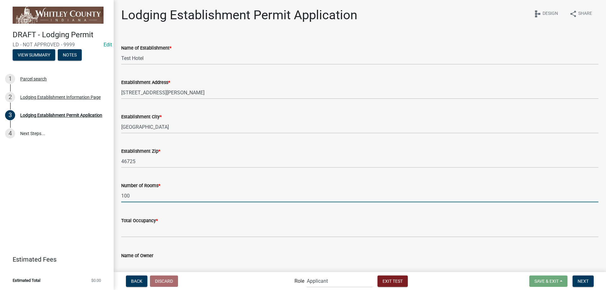
type input "100"
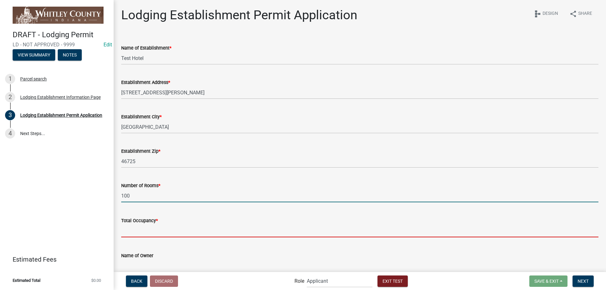
click at [145, 231] on input "text" at bounding box center [359, 231] width 477 height 13
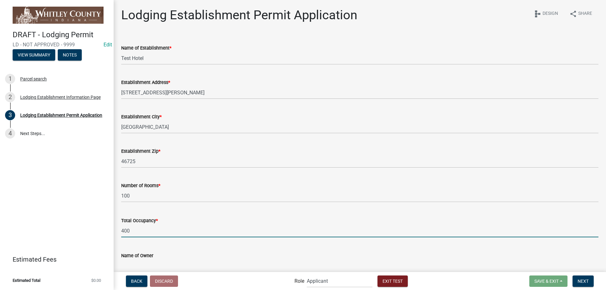
scroll to position [32, 0]
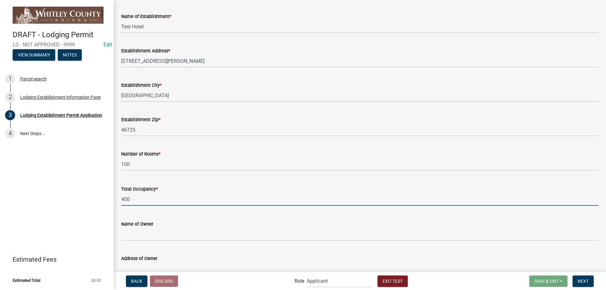
type input "400"
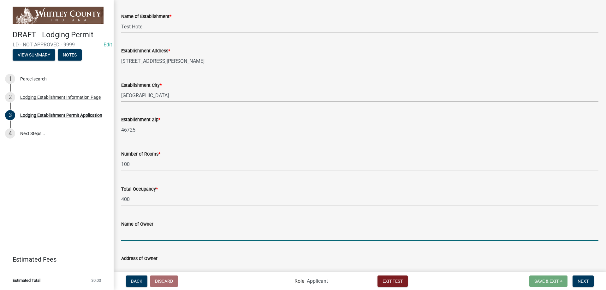
click at [145, 238] on input "Name of Owner" at bounding box center [359, 234] width 477 height 13
click at [142, 236] on input "Name of Owner" at bounding box center [359, 234] width 477 height 13
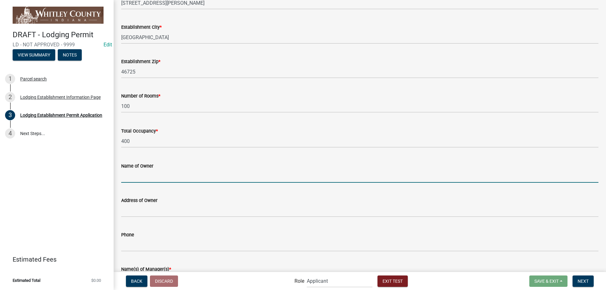
scroll to position [95, 0]
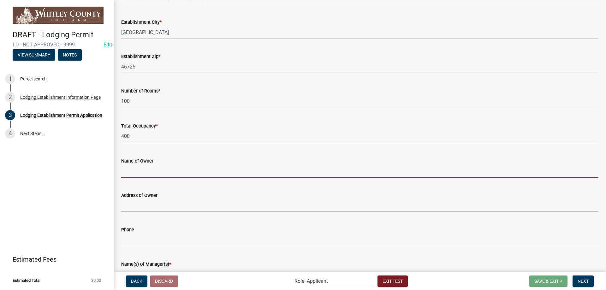
click at [131, 174] on input "Name of Owner" at bounding box center [359, 171] width 477 height 13
type input "Bob Smith"
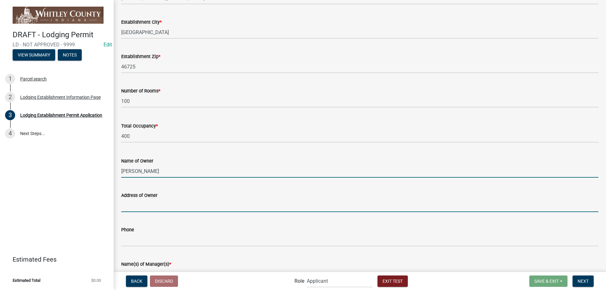
click at [152, 209] on input "Address of Owner" at bounding box center [359, 205] width 477 height 13
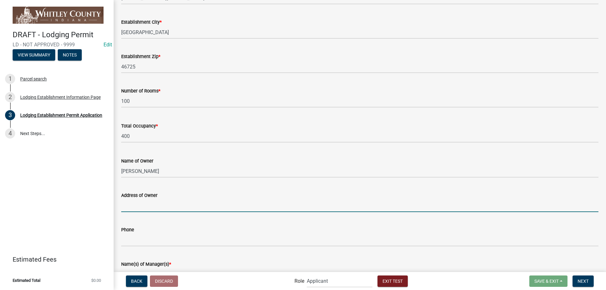
type input "1003 SEABREEZE LAKE RD"
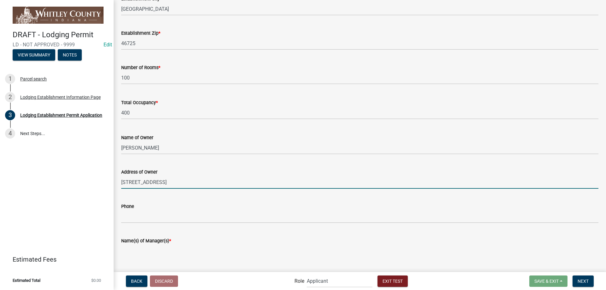
scroll to position [158, 0]
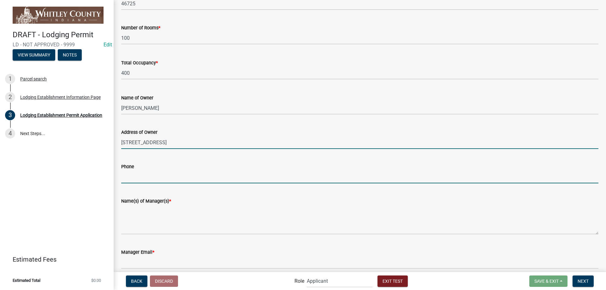
click at [159, 181] on input "Phone" at bounding box center [359, 177] width 477 height 13
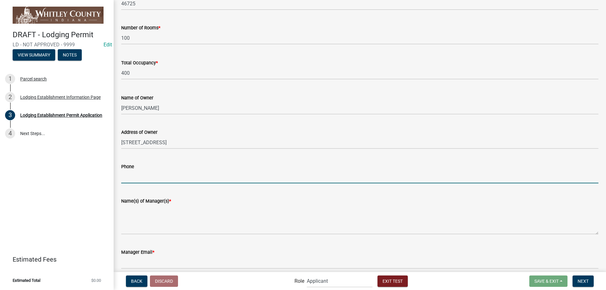
type input "9999999999"
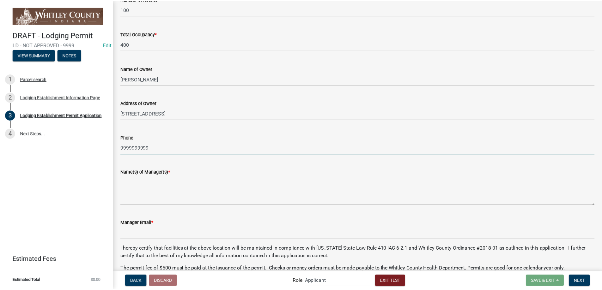
scroll to position [189, 0]
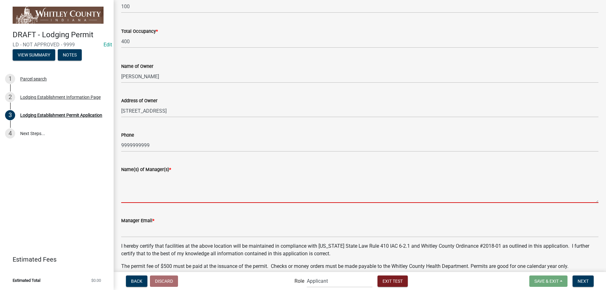
click at [158, 184] on textarea "Name(s) of Manager(s) *" at bounding box center [359, 188] width 477 height 30
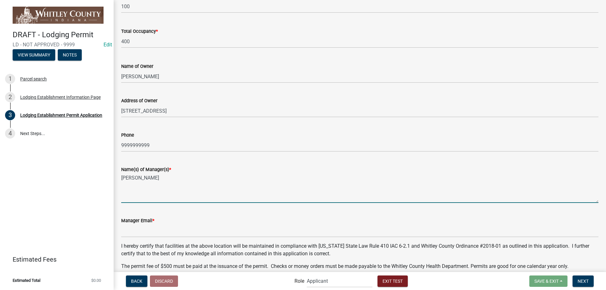
type textarea "John Doe"
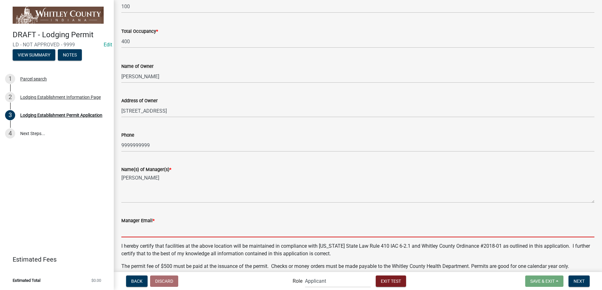
click at [150, 236] on input "Manager Email *" at bounding box center [357, 231] width 473 height 13
click at [180, 227] on input "Manager Email *" at bounding box center [357, 231] width 473 height 13
type input "bizowner@email.com"
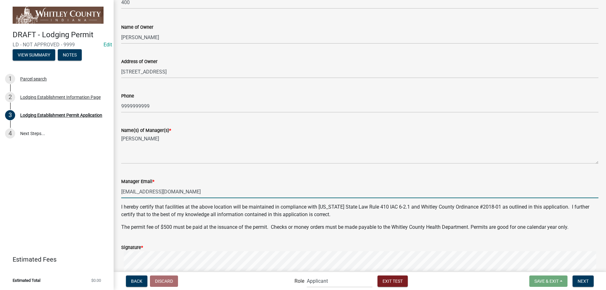
scroll to position [284, 0]
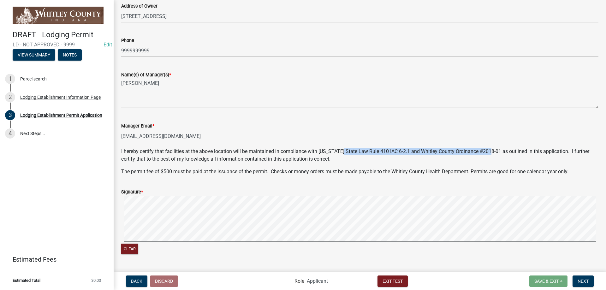
drag, startPoint x: 342, startPoint y: 152, endPoint x: 491, endPoint y: 150, distance: 149.7
click at [491, 150] on p "I hereby certify that facilities at the above location will be maintained in co…" at bounding box center [359, 155] width 477 height 15
click at [536, 245] on div "Clear" at bounding box center [359, 226] width 477 height 60
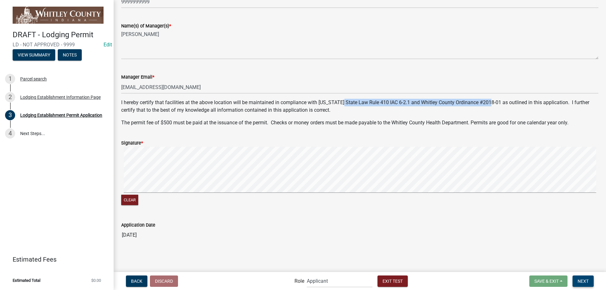
click at [588, 282] on span "Next" at bounding box center [583, 281] width 11 height 5
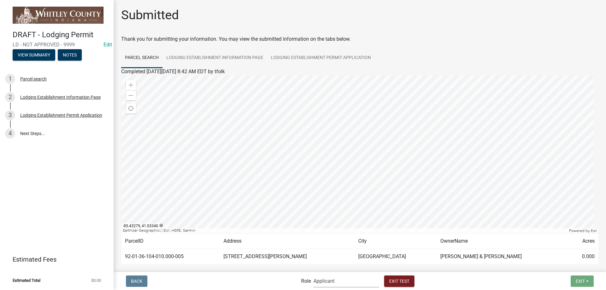
click at [324, 284] on select "Applicant Health Department Reviewers Admin" at bounding box center [347, 281] width 66 height 13
select select "60f54440-8917-46c4-b544-2a40d31e0104"
click at [314, 275] on select "Applicant Health Department Reviewers Admin" at bounding box center [347, 281] width 66 height 13
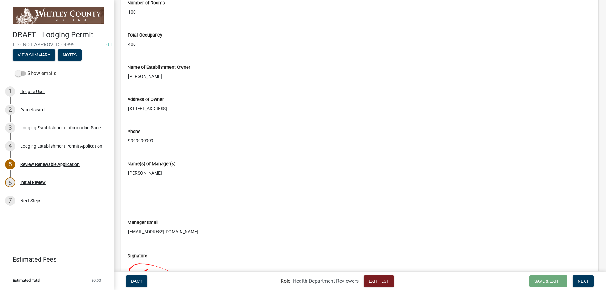
scroll to position [571, 0]
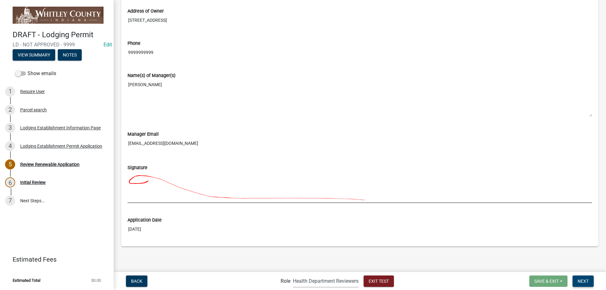
click at [585, 281] on span "Next" at bounding box center [583, 281] width 11 height 5
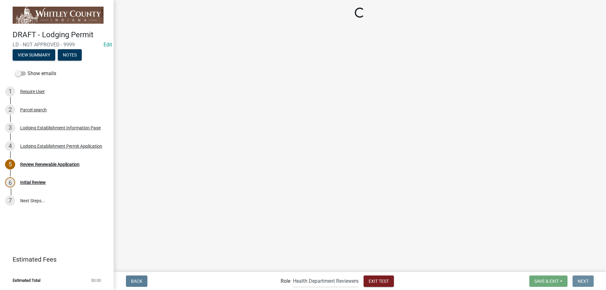
scroll to position [0, 0]
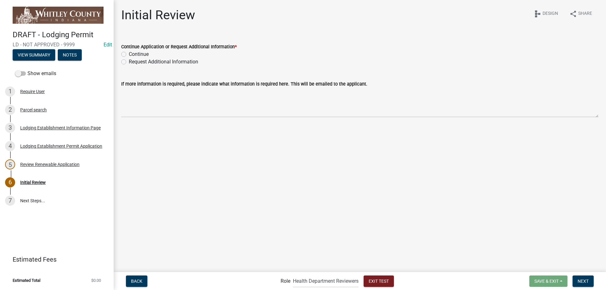
click at [135, 55] on label "Continue" at bounding box center [139, 55] width 20 height 8
click at [133, 55] on input "Continue" at bounding box center [131, 53] width 4 height 4
radio input "true"
click at [579, 281] on span "Next" at bounding box center [583, 281] width 11 height 5
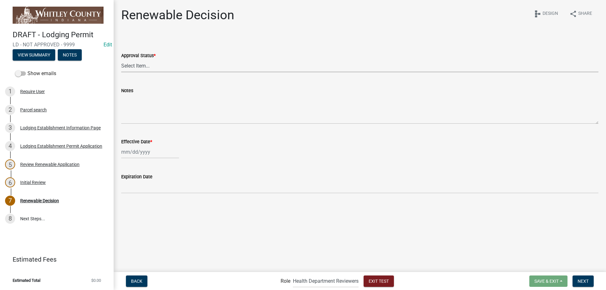
click at [161, 69] on select "Select Item... Approved Denied" at bounding box center [359, 65] width 477 height 13
click at [121, 59] on select "Select Item... Approved Denied" at bounding box center [359, 65] width 477 height 13
select select "6cfd4193-1f57-4c7e-a5e5-f68c9e85a162"
select select "8"
select select "2025"
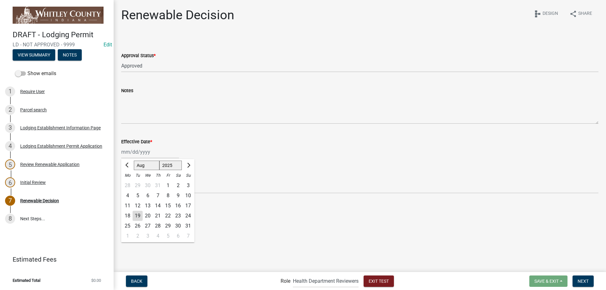
click at [127, 151] on div "Jan Feb Mar Apr May Jun Jul Aug Sep Oct Nov Dec 1525 1526 1527 1528 1529 1530 1…" at bounding box center [150, 152] width 58 height 13
click at [138, 217] on div "19" at bounding box center [138, 216] width 10 height 10
type input "08/19/2025"
click at [586, 281] on span "Next" at bounding box center [583, 281] width 11 height 5
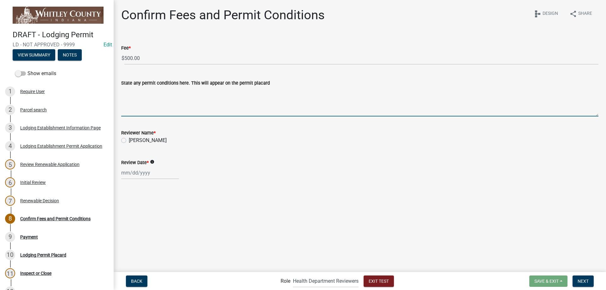
click at [134, 94] on textarea "State any permit conditions here. This will appear on the permit placard" at bounding box center [359, 102] width 477 height 30
type textarea "Permit conditions added here ps'dfdas ngjsdakn; ansgnfasdnjg b"
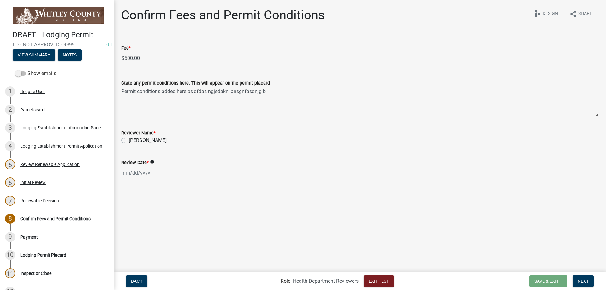
click at [129, 142] on label "Scott Wagner" at bounding box center [148, 141] width 38 height 8
click at [129, 141] on input "Scott Wagner" at bounding box center [131, 139] width 4 height 4
radio input "true"
click at [135, 174] on div at bounding box center [150, 172] width 58 height 13
select select "8"
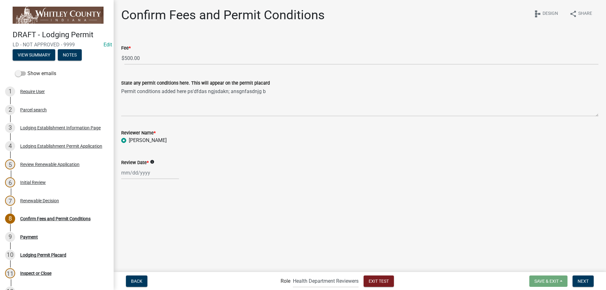
select select "2025"
click at [136, 238] on div "19" at bounding box center [138, 237] width 10 height 10
type input "08/19/2025"
click at [153, 164] on icon "info" at bounding box center [152, 162] width 4 height 4
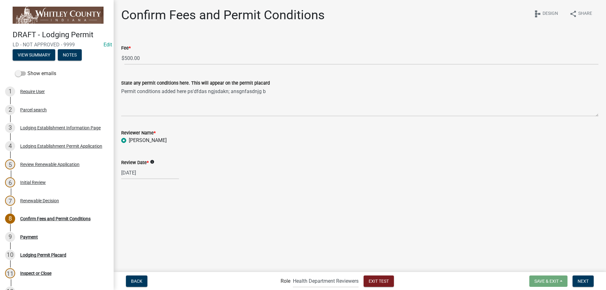
click at [173, 204] on main "Confirm Fees and Permit Conditions share Share schema Design Fee * $ 500.00 Sta…" at bounding box center [360, 135] width 493 height 271
click at [588, 283] on span "Next" at bounding box center [583, 281] width 11 height 5
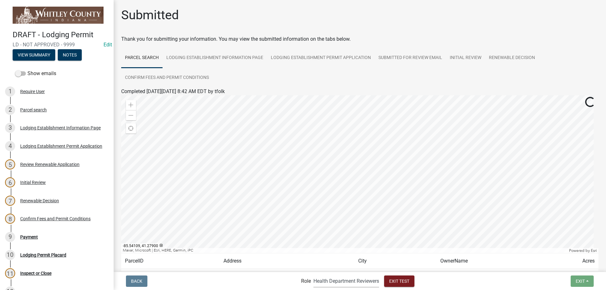
click at [362, 283] on select "Applicant Health Department Reviewers Admin" at bounding box center [347, 281] width 66 height 13
select select "affd9d11-1516-4286-bc41-45dcb5932b59"
click at [314, 275] on select "Applicant Health Department Reviewers Admin" at bounding box center [347, 281] width 66 height 13
click at [28, 230] on link "9 Payment" at bounding box center [57, 237] width 114 height 18
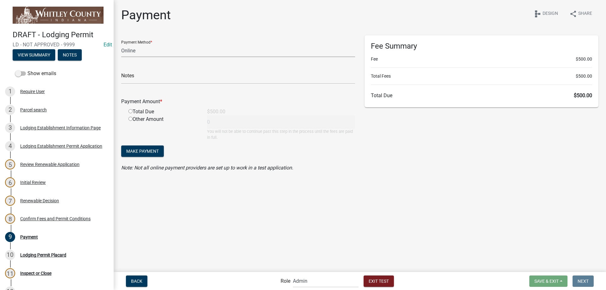
click at [125, 51] on select "Credit Card POS Check Cash Online" at bounding box center [238, 50] width 234 height 13
select select "1: 0"
click at [121, 44] on select "Credit Card POS Check Cash Online" at bounding box center [238, 50] width 234 height 13
click at [131, 111] on input "radio" at bounding box center [131, 111] width 4 height 4
radio input "true"
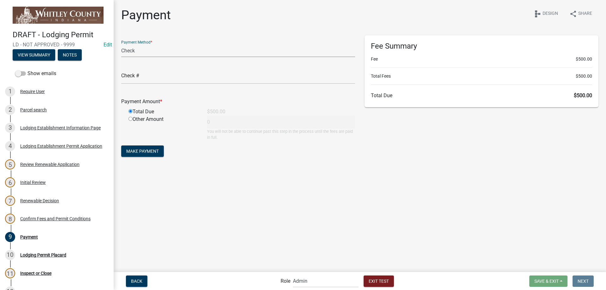
type input "500"
click at [143, 155] on button "Make Payment" at bounding box center [142, 151] width 43 height 11
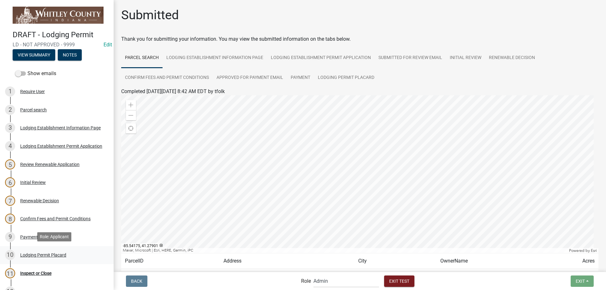
click at [48, 256] on div "Lodging Permit Placard" at bounding box center [43, 255] width 46 height 4
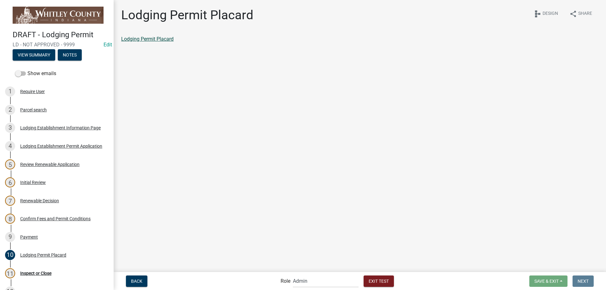
click at [152, 42] on link "Lodging Permit Placard" at bounding box center [147, 39] width 52 height 6
click at [306, 277] on select "Applicant Health Department Reviewers Admin" at bounding box center [326, 281] width 66 height 13
select select "60f54440-8917-46c4-b544-2a40d31e0104"
click at [293, 275] on select "Applicant Health Department Reviewers Admin" at bounding box center [326, 281] width 66 height 13
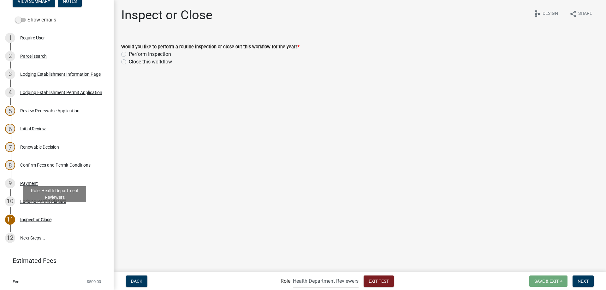
scroll to position [63, 0]
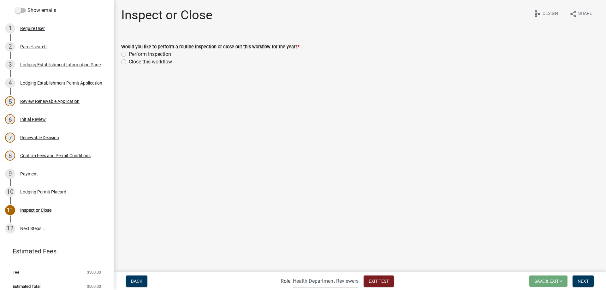
click at [160, 53] on label "Perform Inspection" at bounding box center [150, 55] width 42 height 8
click at [133, 53] on input "Perform Inspection" at bounding box center [131, 53] width 4 height 4
radio input "true"
click at [576, 278] on button "Next" at bounding box center [583, 281] width 21 height 11
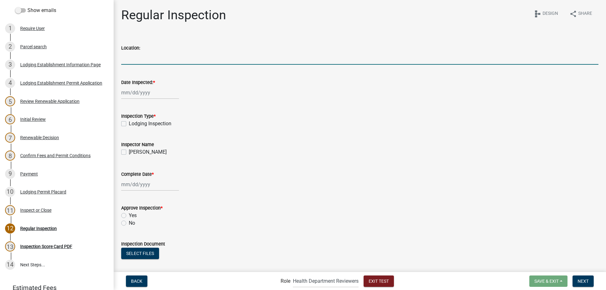
click at [131, 56] on input "Location:" at bounding box center [359, 58] width 477 height 13
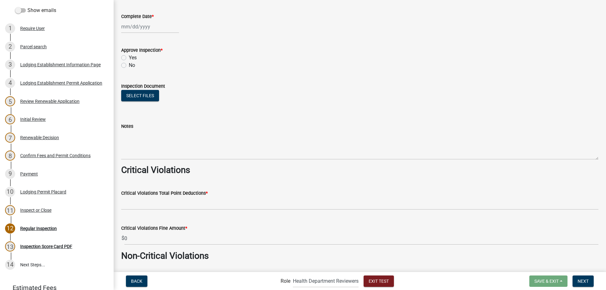
scroll to position [0, 0]
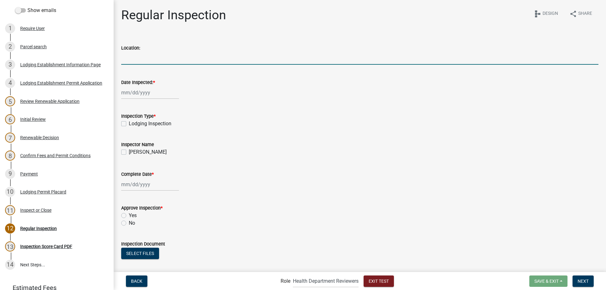
click at [136, 60] on input "Location:" at bounding box center [359, 58] width 477 height 13
click at [146, 94] on div at bounding box center [150, 92] width 58 height 13
select select "8"
select select "2025"
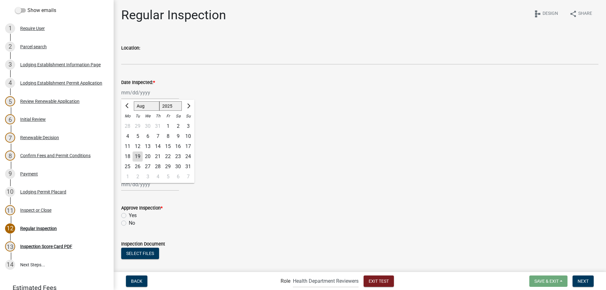
click at [138, 167] on div "26" at bounding box center [138, 167] width 10 height 10
type input "08/26/2025"
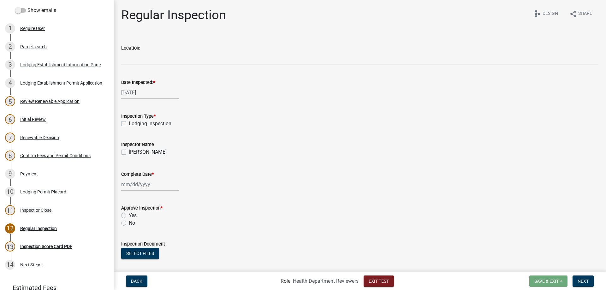
click at [252, 147] on div "Inspector Name" at bounding box center [359, 145] width 477 height 8
click at [138, 124] on label "Lodging Inspection" at bounding box center [150, 124] width 43 height 8
click at [133, 124] on input "Lodging Inspection" at bounding box center [131, 122] width 4 height 4
checkbox input "true"
click at [131, 156] on label "Scott Wagner" at bounding box center [148, 152] width 38 height 8
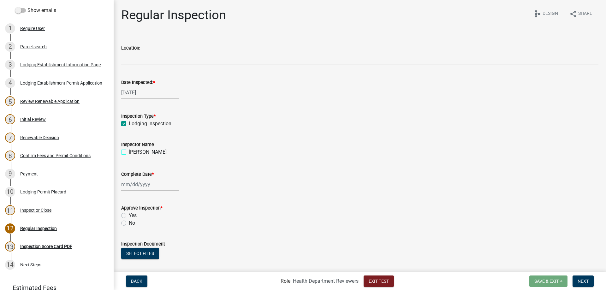
click at [131, 153] on input "Scott Wagner" at bounding box center [131, 150] width 4 height 4
checkbox input "true"
click at [183, 152] on div "Scott Wagner" at bounding box center [359, 152] width 477 height 8
click at [201, 166] on div "Complete Date *" at bounding box center [359, 176] width 477 height 29
click at [150, 129] on wm-data-entity-input "Inspection Type * Lodging Inspection" at bounding box center [359, 119] width 477 height 28
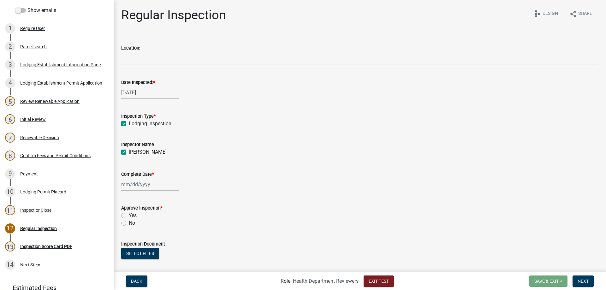
click at [143, 189] on div at bounding box center [150, 184] width 58 height 13
select select "8"
select select "2025"
click at [141, 154] on div "19" at bounding box center [138, 151] width 10 height 10
type input "08/19/2025"
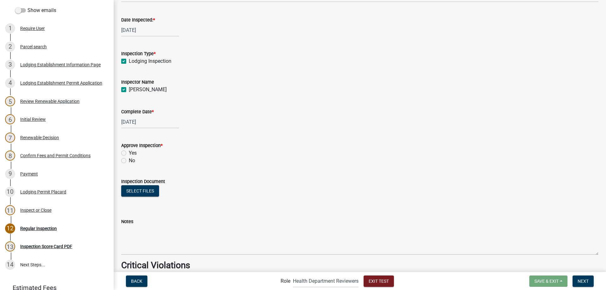
scroll to position [63, 0]
click at [132, 160] on label "No" at bounding box center [132, 160] width 6 height 8
click at [132, 160] on input "No" at bounding box center [131, 158] width 4 height 4
radio input "true"
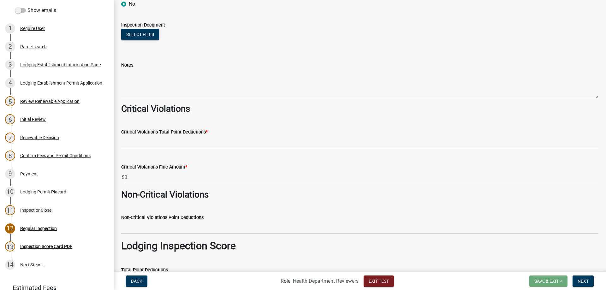
scroll to position [221, 0]
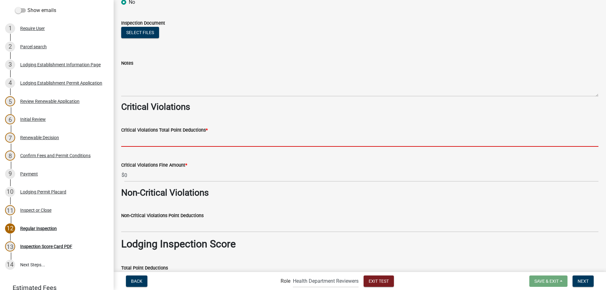
click at [162, 140] on input "text" at bounding box center [359, 140] width 477 height 13
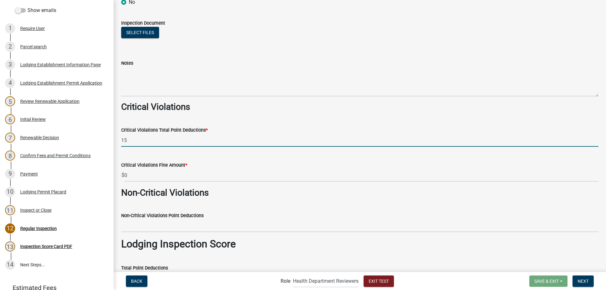
type input "15.0"
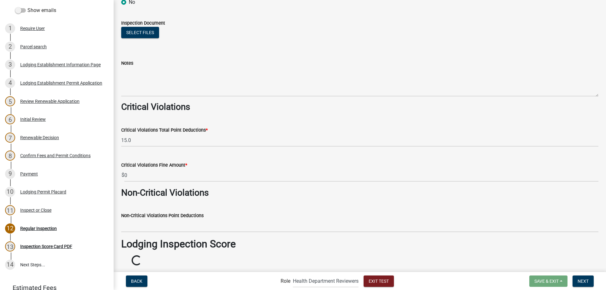
click at [211, 165] on div "Critical Violations Fine Amount *" at bounding box center [359, 165] width 477 height 8
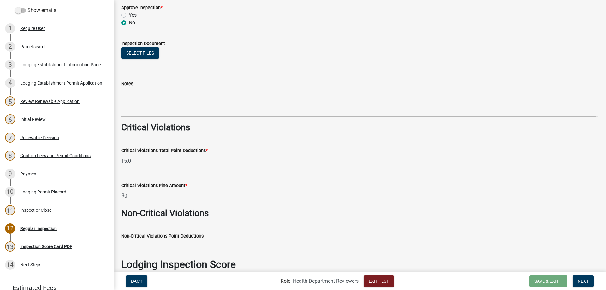
scroll to position [189, 0]
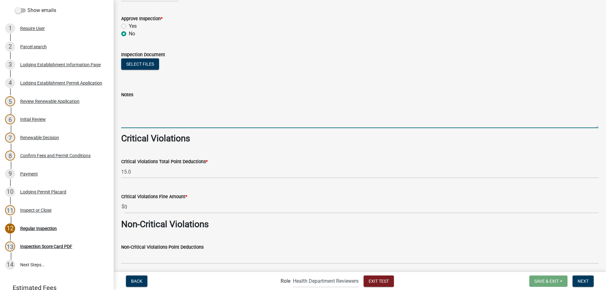
click at [152, 113] on textarea "Notes" at bounding box center [359, 114] width 477 height 30
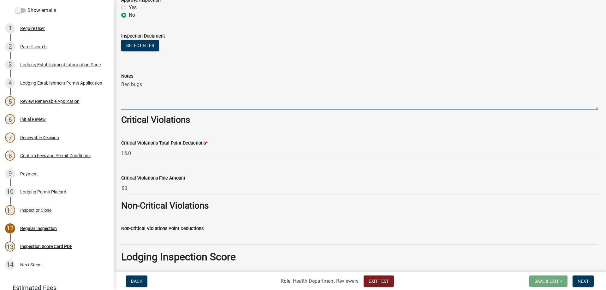
scroll to position [240, 0]
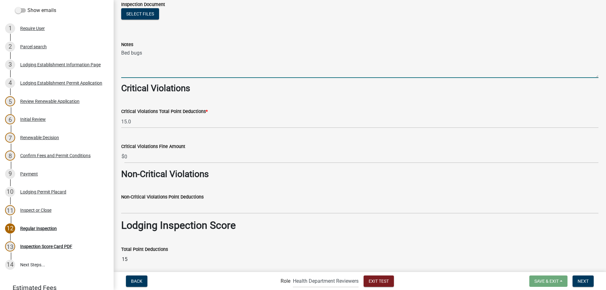
type textarea "Bed bugs"
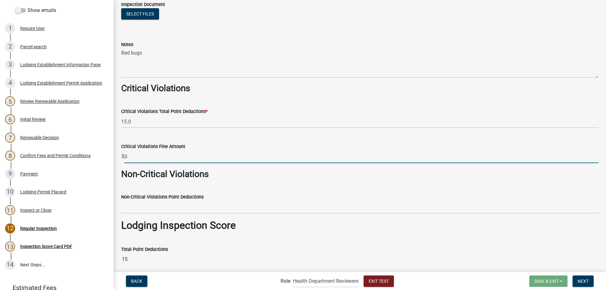
click at [179, 156] on input "0" at bounding box center [361, 156] width 474 height 13
click at [146, 159] on input "0" at bounding box center [361, 156] width 474 height 13
drag, startPoint x: 146, startPoint y: 159, endPoint x: 124, endPoint y: 159, distance: 22.1
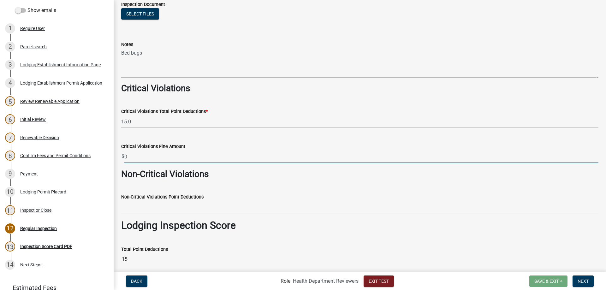
click at [124, 159] on div "$ 0" at bounding box center [359, 156] width 477 height 13
click at [134, 159] on input "0" at bounding box center [361, 156] width 474 height 13
drag, startPoint x: 134, startPoint y: 159, endPoint x: 122, endPoint y: 161, distance: 12.1
click at [122, 161] on div "$ 0" at bounding box center [359, 156] width 477 height 13
type input "200"
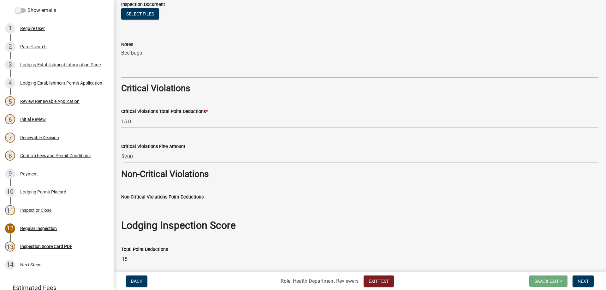
click at [208, 183] on wm-data-entity-input "Non-Critical Violations" at bounding box center [359, 177] width 477 height 16
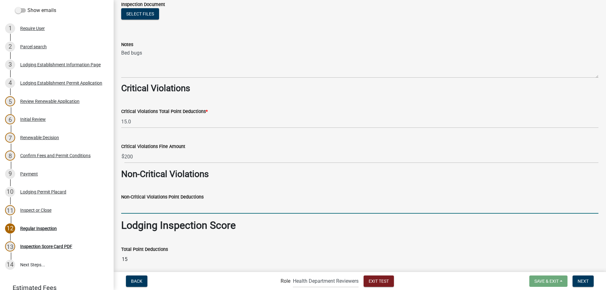
click at [186, 205] on input "text" at bounding box center [359, 207] width 477 height 13
type input "7.0"
click at [203, 239] on wm-data-entity-input "Total Point Deductions 15" at bounding box center [359, 254] width 477 height 35
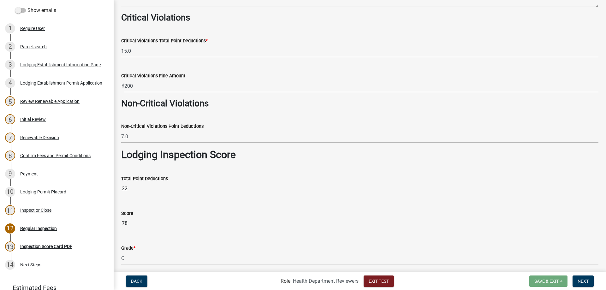
scroll to position [334, 0]
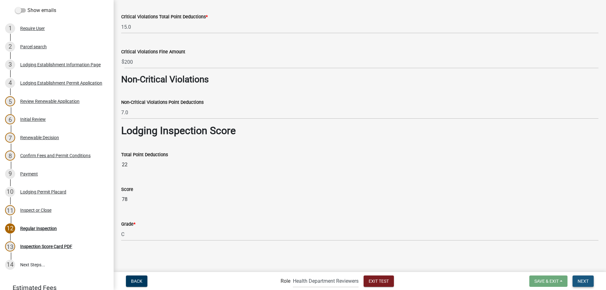
click at [591, 280] on button "Next" at bounding box center [583, 281] width 21 height 11
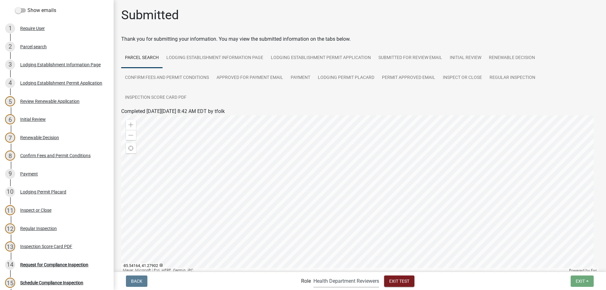
click at [340, 286] on select "Applicant Health Department Reviewers Admin" at bounding box center [347, 281] width 66 height 13
select select "46f061d0-ca05-4526-87ad-bae6256f3e47"
click at [314, 275] on select "Applicant Health Department Reviewers Admin" at bounding box center [347, 281] width 66 height 13
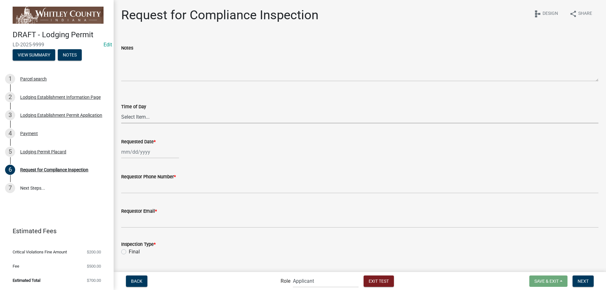
click at [150, 116] on select "Select Item... AM PM" at bounding box center [359, 117] width 477 height 13
click at [146, 153] on div at bounding box center [150, 152] width 58 height 13
select select "8"
select select "2025"
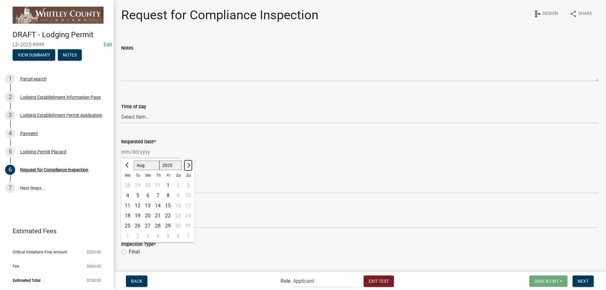
click at [189, 165] on span "Next month" at bounding box center [188, 165] width 5 height 5
select select "9"
click at [167, 216] on div "26" at bounding box center [168, 216] width 10 height 10
type input "09/26/2025"
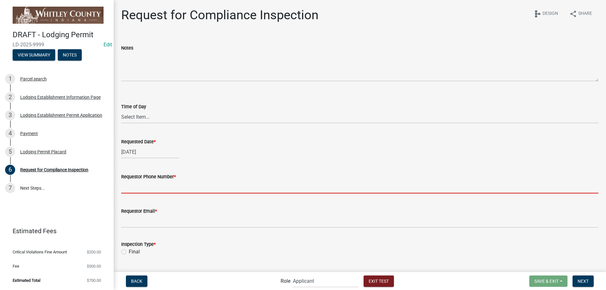
click at [177, 189] on input "Requestor Phone Number *" at bounding box center [359, 187] width 477 height 13
type input "1234567890"
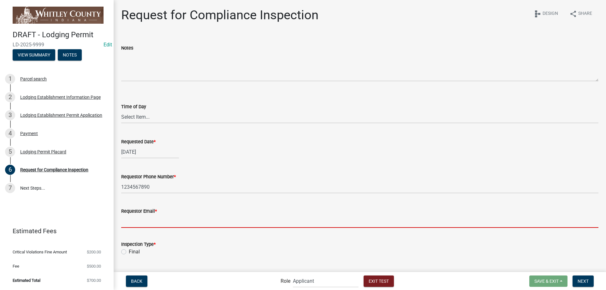
click at [164, 226] on input "Requestor Email *" at bounding box center [359, 221] width 477 height 13
type input "requestor@email.com"
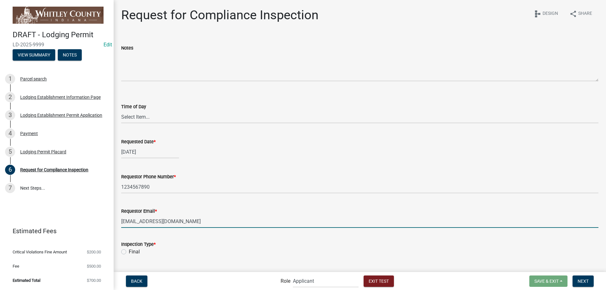
click at [137, 251] on label "Final" at bounding box center [134, 252] width 11 height 8
click at [133, 251] on input "Final" at bounding box center [131, 250] width 4 height 4
radio input "true"
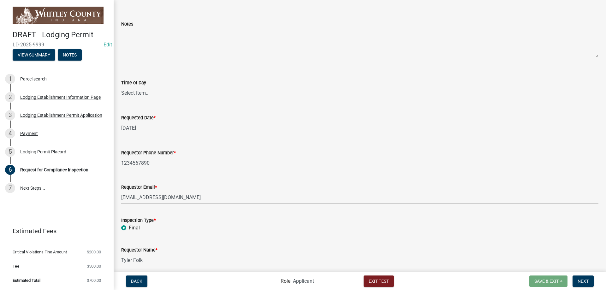
scroll to position [49, 0]
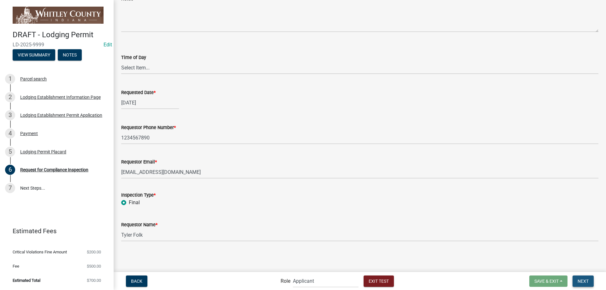
click at [591, 282] on button "Next" at bounding box center [583, 281] width 21 height 11
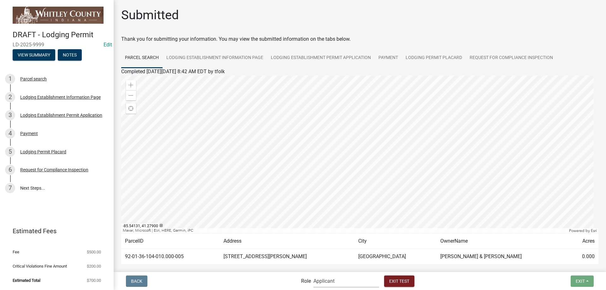
click at [334, 275] on select "Applicant Health Department Reviewers Admin" at bounding box center [347, 281] width 66 height 13
select select "60f54440-8917-46c4-b544-2a40d31e0104"
click at [314, 275] on select "Applicant Health Department Reviewers Admin" at bounding box center [347, 281] width 66 height 13
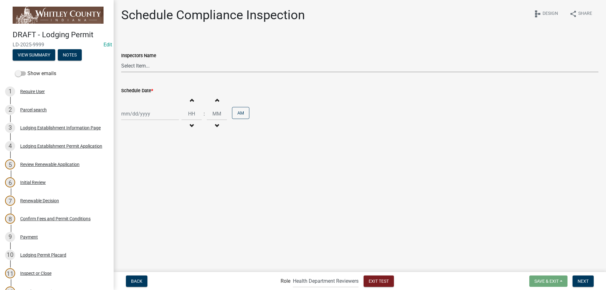
click at [155, 65] on select "Select Item... scwagner (Scott Wagner)" at bounding box center [359, 65] width 477 height 13
select select "755bb8b7-da9a-4fe7-86b6-7ca338e72645"
click at [121, 59] on select "Select Item... scwagner (Scott Wagner)" at bounding box center [359, 65] width 477 height 13
select select "8"
select select "2025"
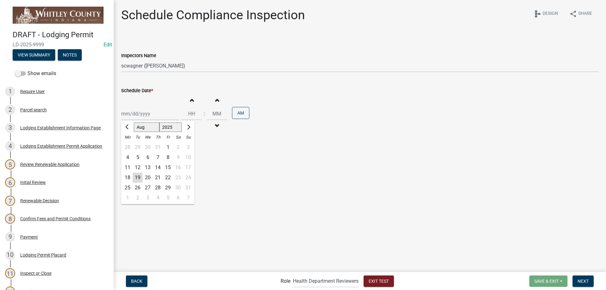
click at [143, 111] on div "Jan Feb Mar Apr May Jun Jul Aug Sep Oct Nov Dec 1525 1526 1527 1528 1529 1530 1…" at bounding box center [150, 113] width 58 height 13
click at [187, 129] on button "Next month" at bounding box center [188, 127] width 8 height 10
select select "9"
click at [165, 179] on div "26" at bounding box center [168, 178] width 10 height 10
type input "09/26/2025"
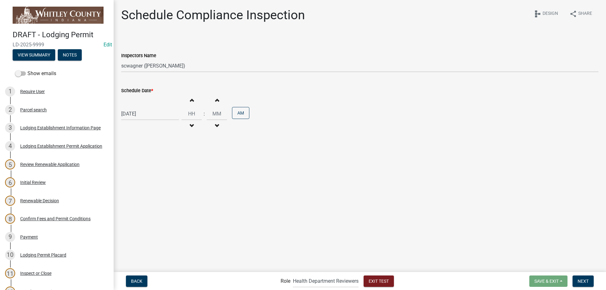
click at [185, 123] on button "Decrement hours" at bounding box center [191, 125] width 13 height 11
type input "11"
type input "00"
click at [237, 114] on button "PM" at bounding box center [240, 113] width 17 height 12
click at [229, 136] on wm-data-entity-input "Schedule Date * 09/26/2025 Increment hours 11 Decrement hours : Increment minut…" at bounding box center [359, 108] width 477 height 61
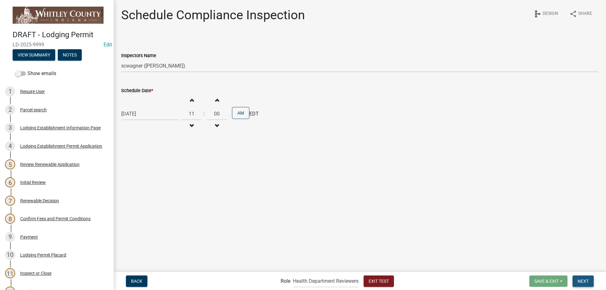
click at [588, 284] on span "Next" at bounding box center [583, 281] width 11 height 5
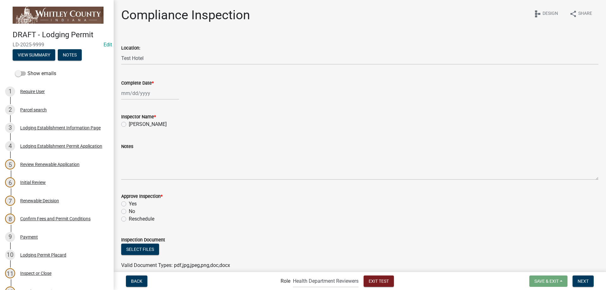
select select "8"
select select "2025"
click at [135, 94] on div "Jan Feb Mar Apr May Jun Jul Aug Sep Oct Nov Dec 1525 1526 1527 1528 1529 1530 1…" at bounding box center [150, 93] width 58 height 13
click at [224, 116] on div "Inspector Name *" at bounding box center [359, 117] width 477 height 8
click at [168, 93] on div at bounding box center [150, 93] width 58 height 13
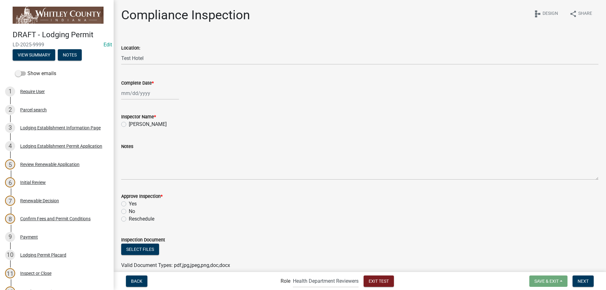
select select "8"
select select "2025"
click at [136, 153] on div "19" at bounding box center [138, 157] width 10 height 10
type input "08/19/2025"
select select "8"
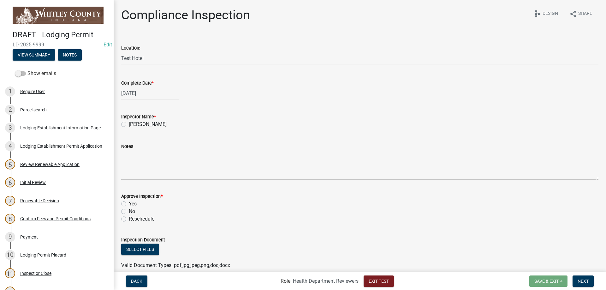
select select "2025"
click at [168, 96] on div "08/19/2025 Jan Feb Mar Apr May Jun Jul Aug Sep Oct Nov Dec 1525 1526 1527 1528 …" at bounding box center [150, 93] width 58 height 13
click at [170, 165] on div "29" at bounding box center [168, 167] width 10 height 10
type input "08/29/2025"
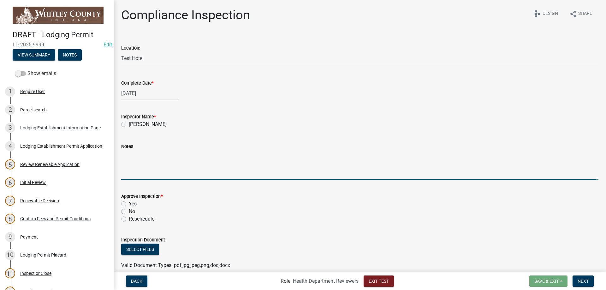
click at [303, 153] on textarea "Notes" at bounding box center [359, 165] width 477 height 30
click at [153, 125] on label "Scott Wagner" at bounding box center [148, 125] width 38 height 8
click at [133, 125] on input "Scott Wagner" at bounding box center [131, 123] width 4 height 4
radio input "true"
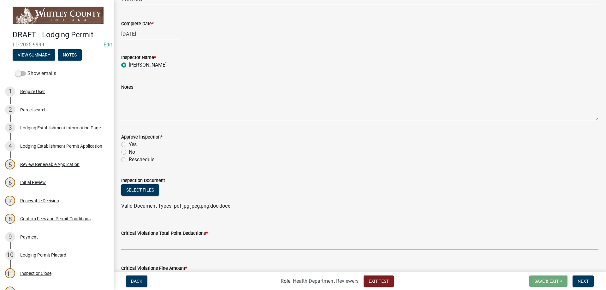
scroll to position [63, 0]
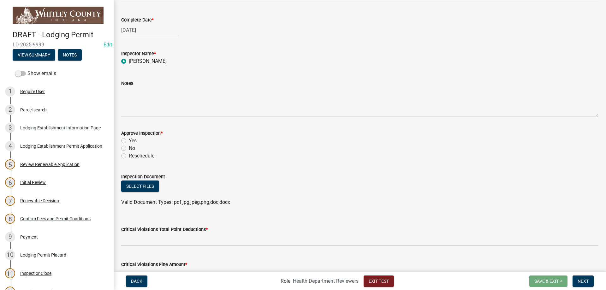
click at [134, 141] on label "Yes" at bounding box center [133, 141] width 8 height 8
click at [133, 141] on input "Yes" at bounding box center [131, 139] width 4 height 4
radio input "true"
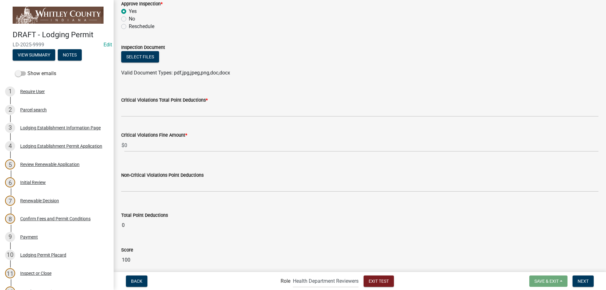
scroll to position [190, 0]
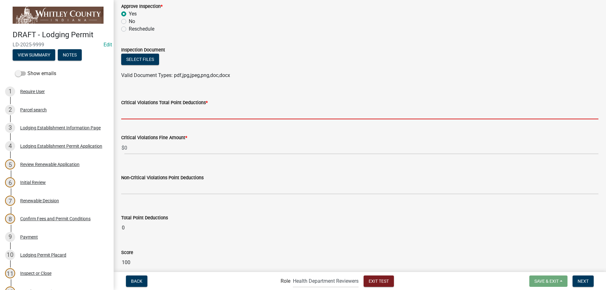
click at [161, 115] on input "text" at bounding box center [359, 112] width 477 height 13
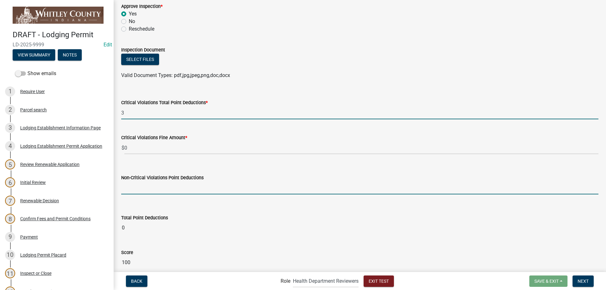
type input "3.0"
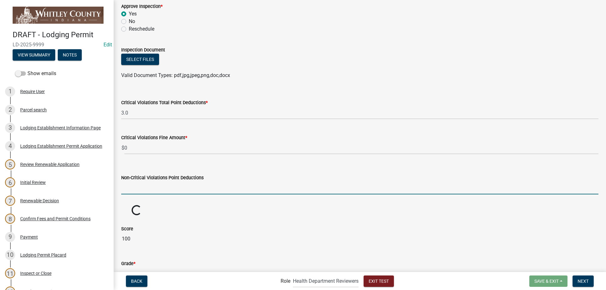
click at [149, 188] on input "text" at bounding box center [359, 188] width 477 height 13
type input "1.0"
click at [231, 203] on wm-data-entity-input-list "Location: Test Hotel Complete Date * 08/29/2025 Inspector Name * Scott Wagner N…" at bounding box center [359, 65] width 477 height 441
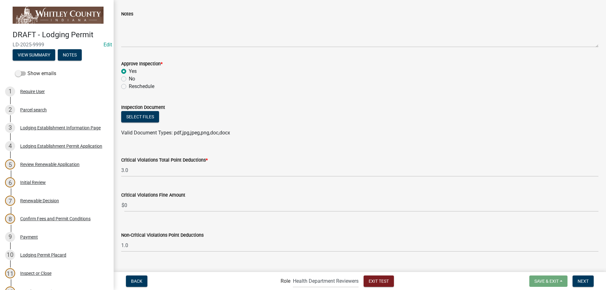
scroll to position [253, 0]
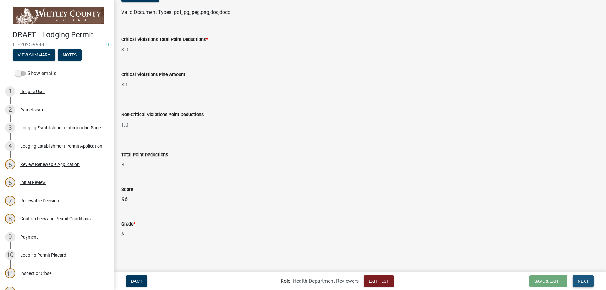
click at [589, 284] on button "Next" at bounding box center [583, 281] width 21 height 11
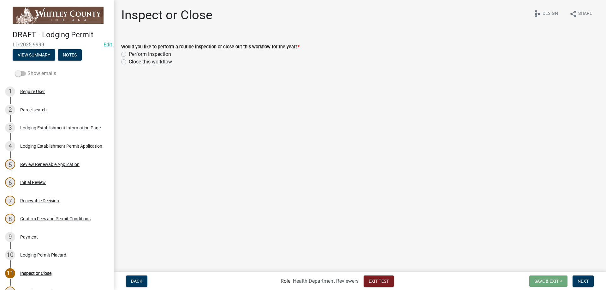
click at [50, 75] on label "Show emails" at bounding box center [35, 74] width 41 height 8
click at [27, 70] on input "Show emails" at bounding box center [27, 70] width 0 height 0
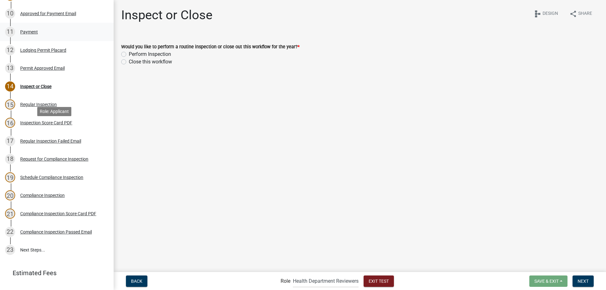
scroll to position [253, 0]
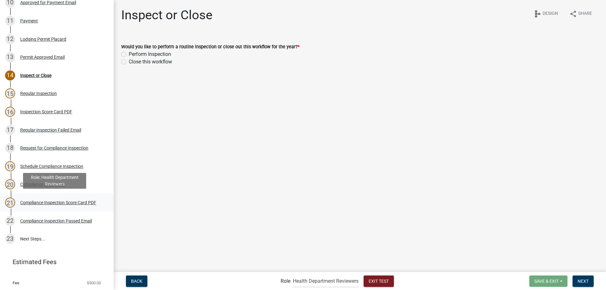
click at [73, 201] on div "Compliance Inspection Score Card PDF" at bounding box center [58, 203] width 76 height 4
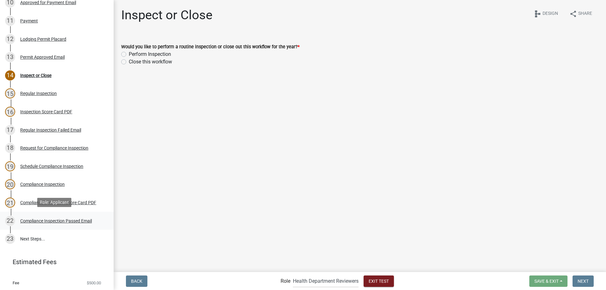
click at [73, 221] on div "Compliance Inspection Passed Email" at bounding box center [56, 221] width 72 height 4
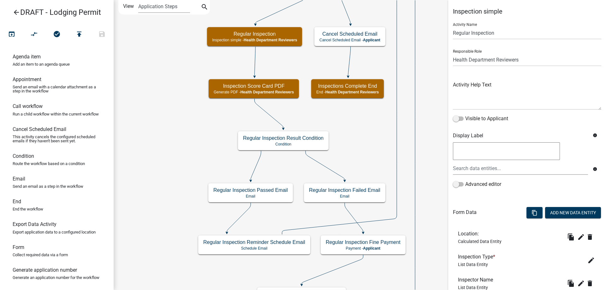
select select "60F54440-8917-46C4-B544-2A40D31E0104"
select select "755bb8b7-da9a-4fe7-86b6-7ca338e72645"
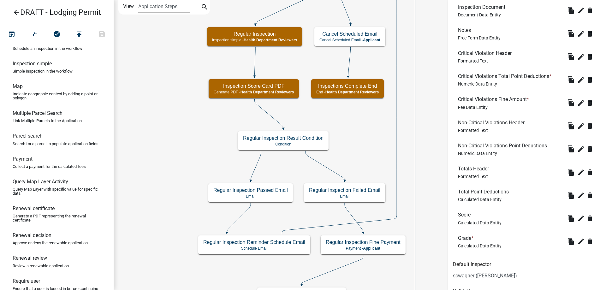
scroll to position [347, 0]
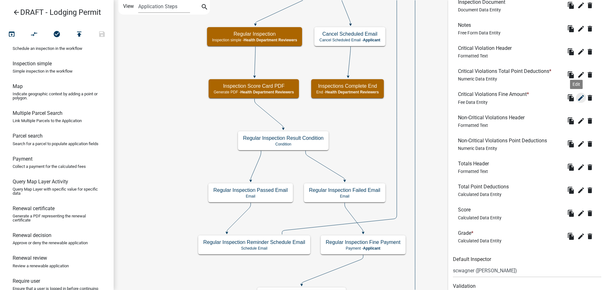
click at [578, 99] on icon "edit" at bounding box center [582, 98] width 8 height 8
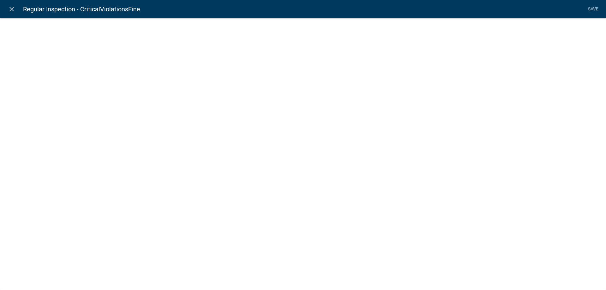
select select "fee"
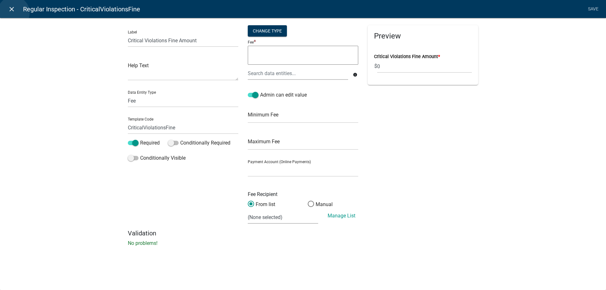
click at [14, 13] on icon "close" at bounding box center [12, 9] width 8 height 8
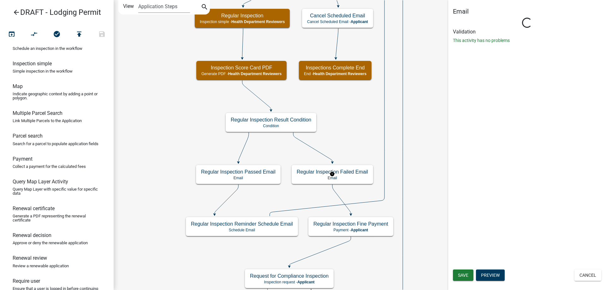
scroll to position [0, 0]
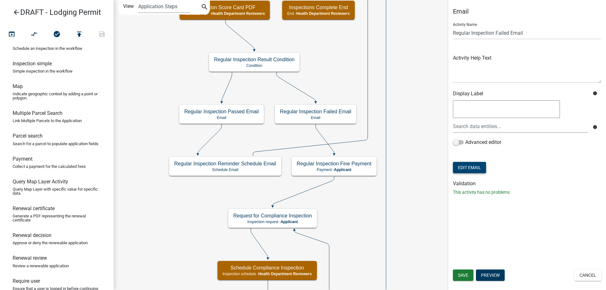
click at [468, 169] on button "Edit Email" at bounding box center [469, 167] width 33 height 11
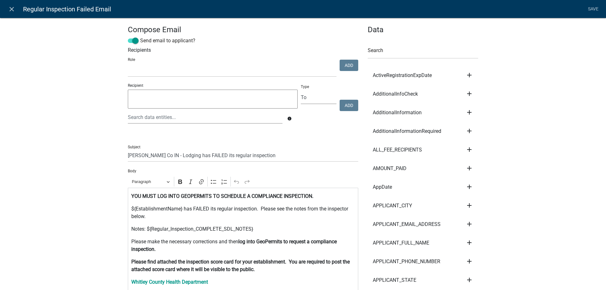
scroll to position [32, 0]
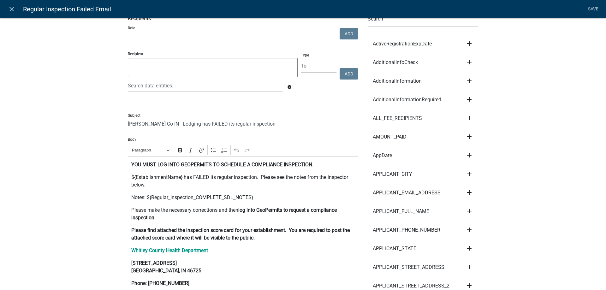
click at [157, 219] on p "Please make the necessary corrections and then log into GeoPermits to request a…" at bounding box center [243, 214] width 224 height 15
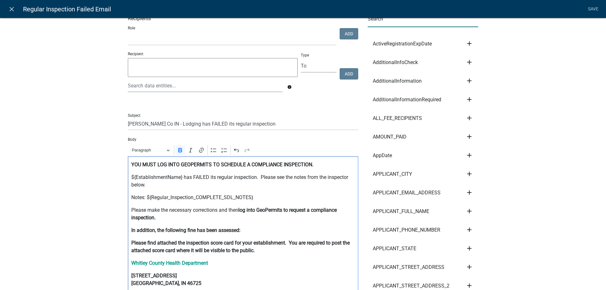
click at [394, 18] on input "text" at bounding box center [423, 20] width 111 height 13
type input "i"
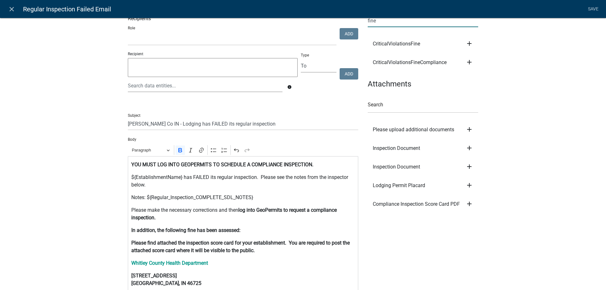
type input "fine"
drag, startPoint x: 542, startPoint y: 78, endPoint x: 542, endPoint y: 74, distance: 4.1
click at [542, 78] on div "Compose Email Send email to applicant? Recipients Role Health Department Review…" at bounding box center [303, 191] width 606 height 431
click at [469, 45] on icon "add" at bounding box center [470, 44] width 8 height 8
click at [480, 67] on button "Body" at bounding box center [491, 64] width 51 height 15
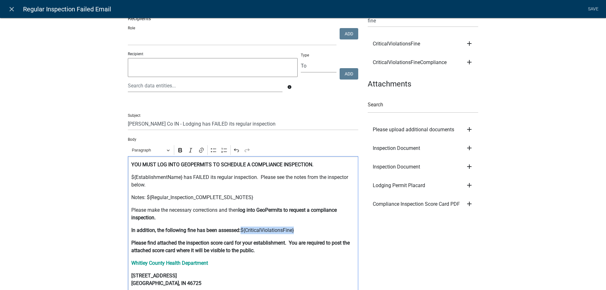
drag, startPoint x: 298, startPoint y: 233, endPoint x: 241, endPoint y: 231, distance: 57.2
click at [241, 231] on p "In addition, the following fine has been assessed: ${CriticalViolationsFine}" at bounding box center [243, 231] width 224 height 8
click at [178, 152] on icon "Editor toolbar" at bounding box center [180, 150] width 6 height 6
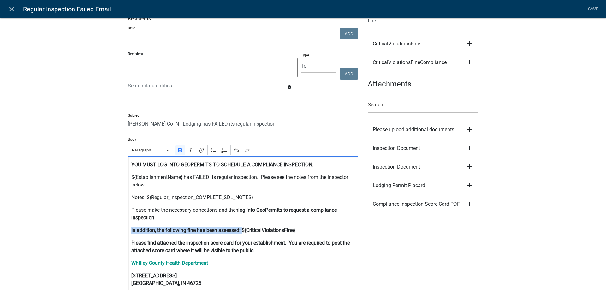
click at [303, 230] on p "In addition, the following fine has been assessed: ${CriticalViolationsFine}" at bounding box center [243, 231] width 224 height 8
click at [155, 232] on strong "In addition, the following fine has been assessed: ${CriticalViolationsFine}" at bounding box center [213, 230] width 164 height 6
drag, startPoint x: 156, startPoint y: 231, endPoint x: 128, endPoint y: 230, distance: 27.5
click at [128, 230] on div "YOU MUST LOG INTO GEOPERMITS TO SCHEDULE A COMPLIANCE INSPECTION. ${Establishme…" at bounding box center [243, 230] width 231 height 149
drag, startPoint x: 130, startPoint y: 231, endPoint x: 285, endPoint y: 234, distance: 155.4
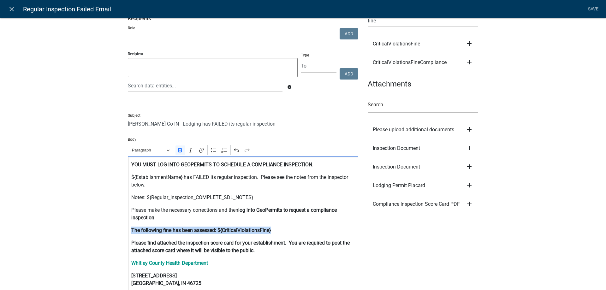
click at [285, 234] on p "The following fine has been assessed: ${CriticalViolationsFine}" at bounding box center [243, 231] width 224 height 8
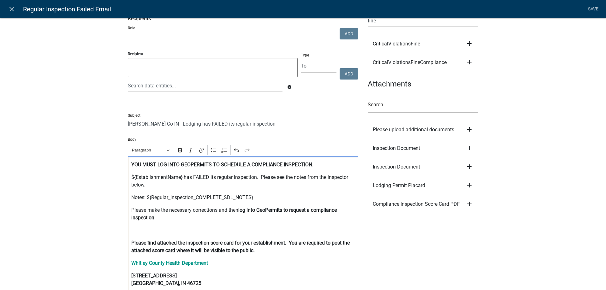
click at [128, 210] on div "YOU MUST LOG INTO GEOPERMITS TO SCHEDULE A COMPLIANCE INSPECTION. ${Establishme…" at bounding box center [243, 230] width 231 height 149
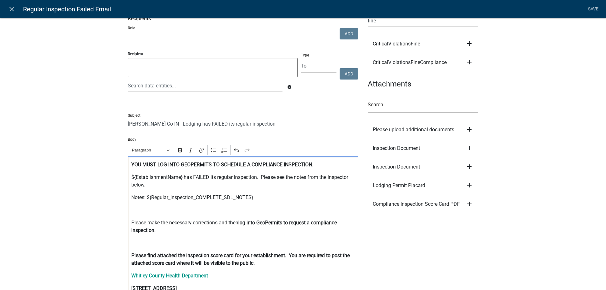
click at [150, 212] on p "Editor editing area: main. Press Alt+0 for help." at bounding box center [243, 211] width 224 height 8
click at [133, 243] on p "Editor editing area: main. Press Alt+0 for help." at bounding box center [243, 243] width 224 height 8
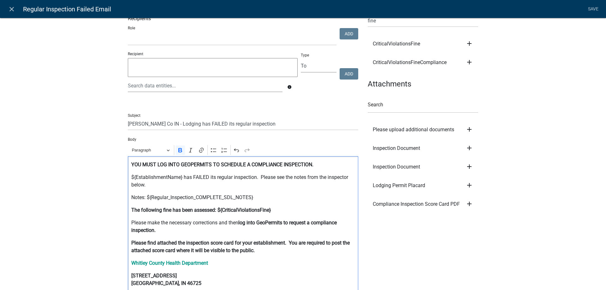
click at [291, 223] on strong "log into GeoPermits to request a compliance inspection." at bounding box center [234, 227] width 206 height 14
click at [307, 230] on p "Please make the necessary corrections and then log into GeoPermits to pay any f…" at bounding box center [243, 226] width 224 height 15
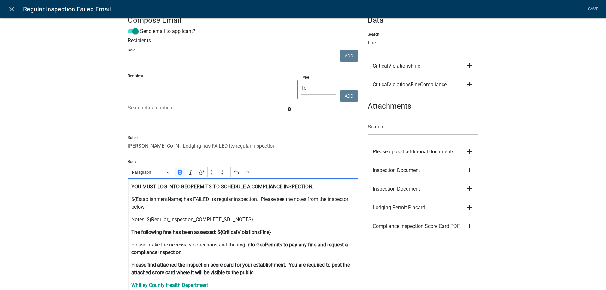
scroll to position [0, 0]
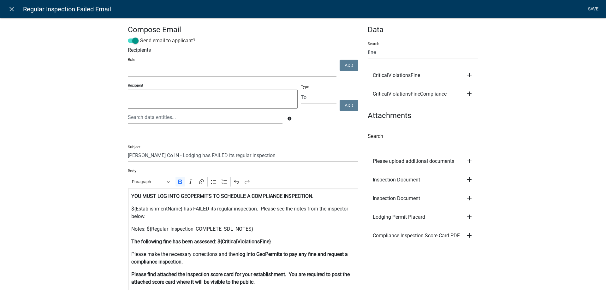
click at [591, 8] on link "Save" at bounding box center [593, 9] width 16 height 12
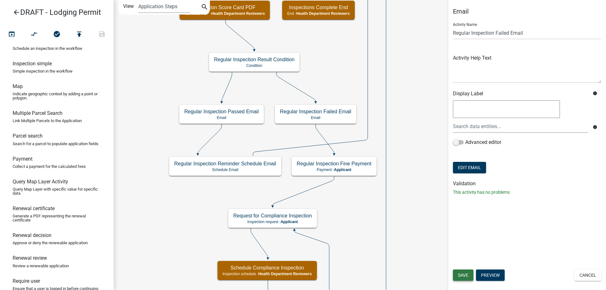
click at [470, 278] on button "Save" at bounding box center [463, 275] width 21 height 11
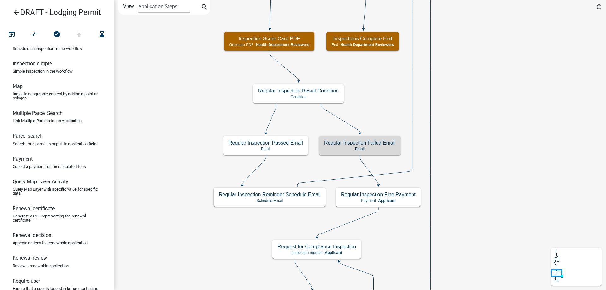
click at [219, 230] on icon "Start Start - Applicant Lodging Establishment Information Page Form - Applicant…" at bounding box center [360, 286] width 492 height 572
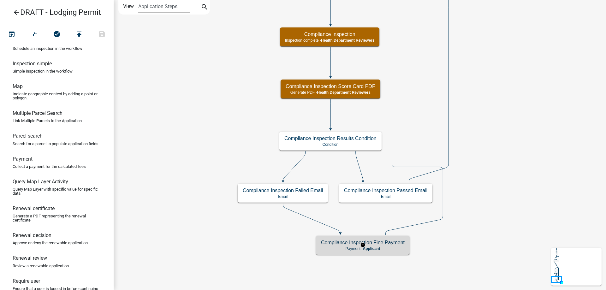
click at [351, 247] on p "Payment - Applicant" at bounding box center [363, 249] width 84 height 4
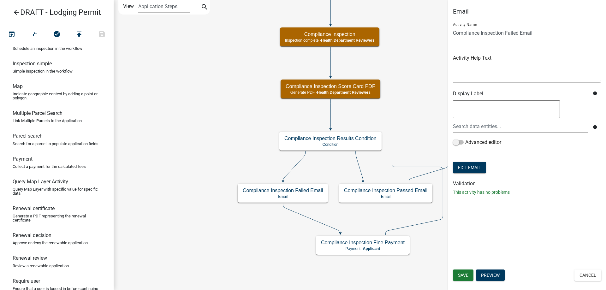
click at [470, 174] on form "Activity Name Compliance Inspection Failed Email Activity Help Text Display Lab…" at bounding box center [527, 96] width 148 height 157
click at [471, 171] on button "Edit Email" at bounding box center [469, 167] width 33 height 11
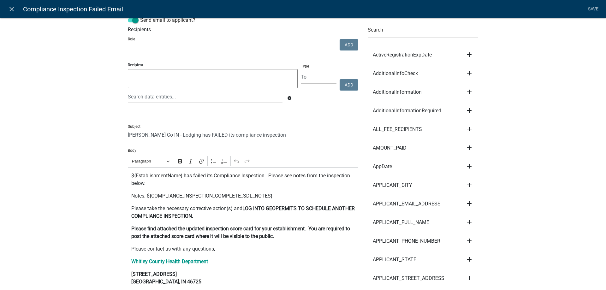
scroll to position [32, 0]
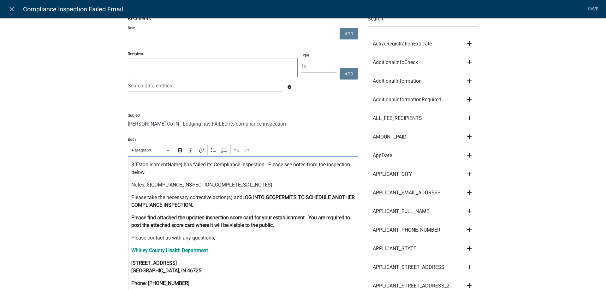
click at [283, 186] on p "Notes: ${COMPLIANCE_INSPECTION_COMPLETE_SDL_NOTES}" at bounding box center [243, 185] width 224 height 8
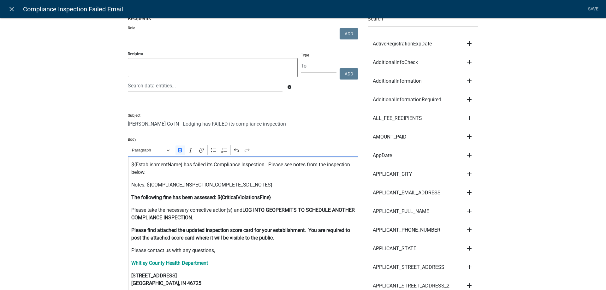
click at [267, 197] on strong "The following fine has been assessed: ${CriticalViolationsFine}" at bounding box center [201, 198] width 140 height 6
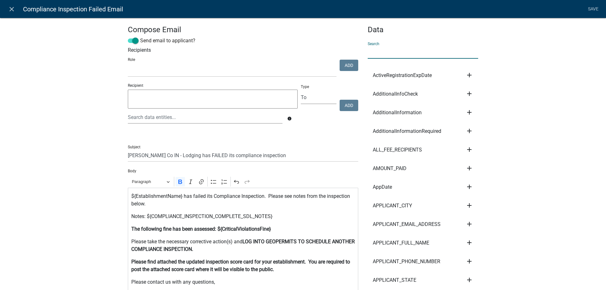
click at [391, 52] on input "text" at bounding box center [423, 52] width 111 height 13
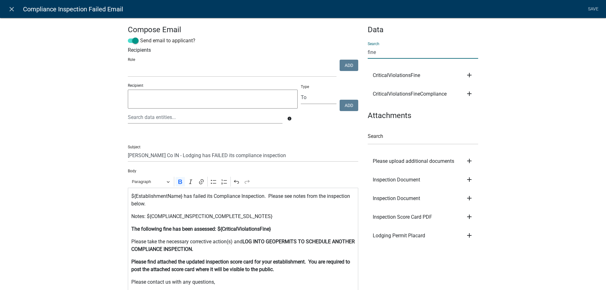
type input "fine"
click at [268, 232] on strong "The following fine has been assessed: ${CriticalViolationsFine}" at bounding box center [201, 229] width 140 height 6
click at [299, 232] on p "The following fine has been assessed: ${CriticalViolationsFineCompliance}" at bounding box center [243, 229] width 224 height 8
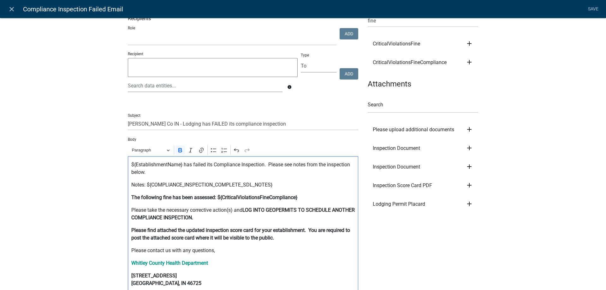
click at [297, 210] on strong "LOG INTO GEOPERMITS TO SCHEDULE ANOTHER COMPLIANCE INSPECTION." at bounding box center [243, 214] width 224 height 14
click at [305, 214] on p "Please take the necessary corrective action(s) and LOG INTO GEOPERMITS TO SCHED…" at bounding box center [243, 214] width 224 height 15
click at [293, 220] on p "Please take the necessary corrective action(s) and LOG INTO GEOPERMITS TO PAY A…" at bounding box center [243, 214] width 224 height 15
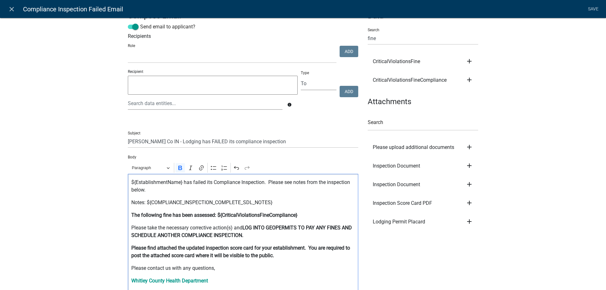
scroll to position [0, 0]
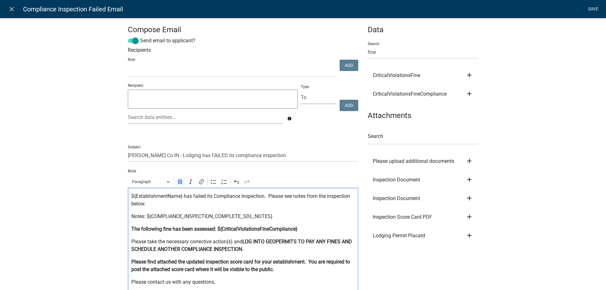
click at [595, 11] on link "Save" at bounding box center [593, 9] width 16 height 12
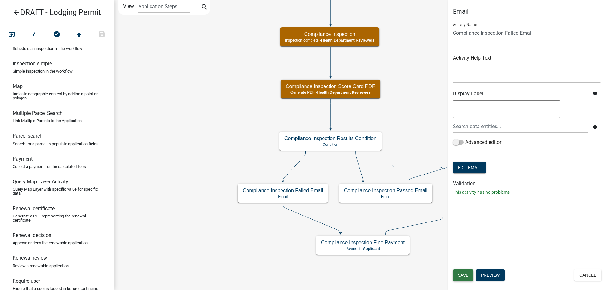
click at [461, 278] on span "Save" at bounding box center [463, 275] width 10 height 5
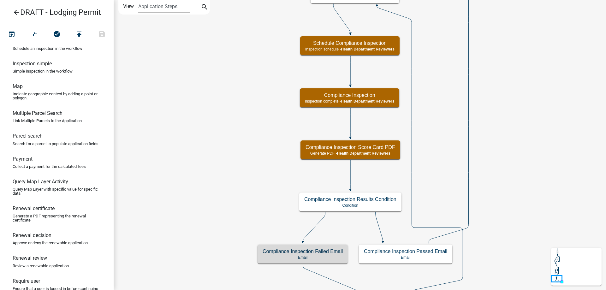
click at [185, 161] on icon "Start Start - Applicant Lodging Establishment Information Page Form - Applicant…" at bounding box center [360, 158] width 492 height 316
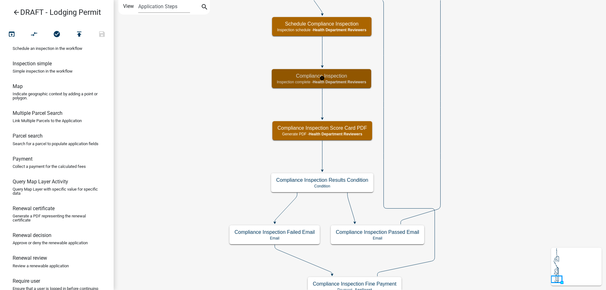
click at [286, 78] on h5 "Compliance Inspection" at bounding box center [321, 76] width 89 height 6
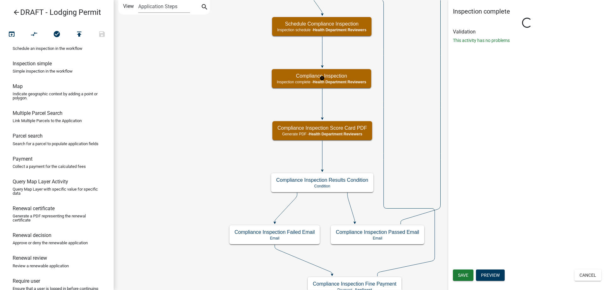
select select "60F54440-8917-46C4-B544-2A40D31E0104"
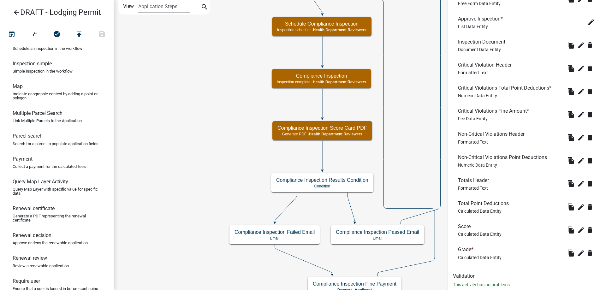
scroll to position [349, 0]
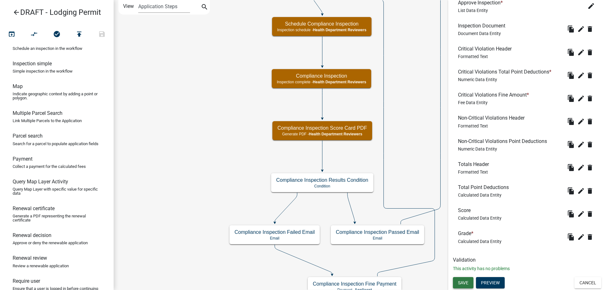
click at [467, 282] on span "Save" at bounding box center [463, 282] width 10 height 5
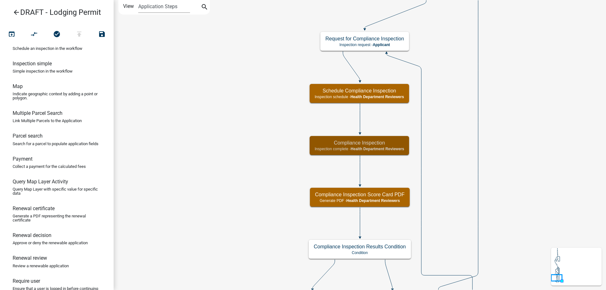
scroll to position [0, 0]
click at [259, 172] on icon "Start Start - Applicant Lodging Establishment Information Page Form - Applicant…" at bounding box center [360, 182] width 492 height 364
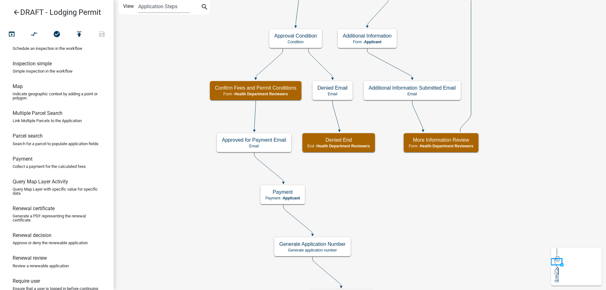
click at [20, 12] on icon "arrow_back" at bounding box center [17, 13] width 8 height 9
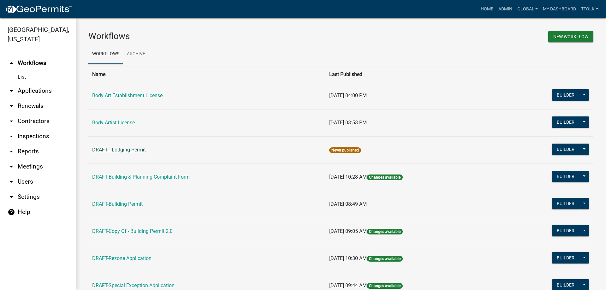
click at [134, 150] on link "DRAFT - Lodging Permit" at bounding box center [119, 150] width 54 height 6
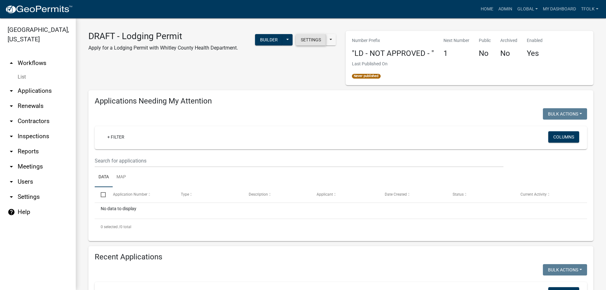
click at [305, 42] on button "Settings" at bounding box center [311, 39] width 30 height 11
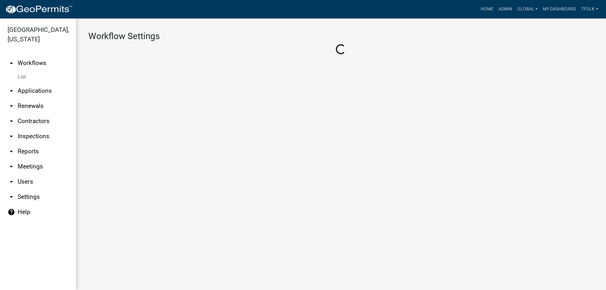
select select "affd9d11-1516-4286-bc41-45dcb5932b59"
select select "4"
select select "1: Object"
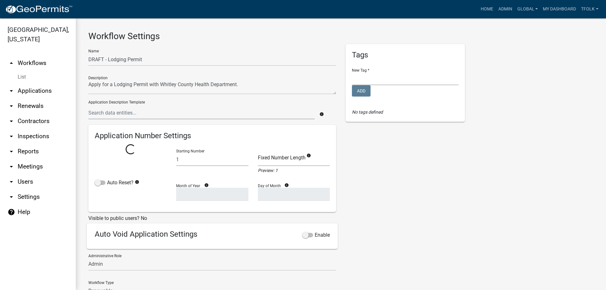
select select "2: 02363bb6-ce23-4c63-aa43-9d7ab4f2ceed"
select select
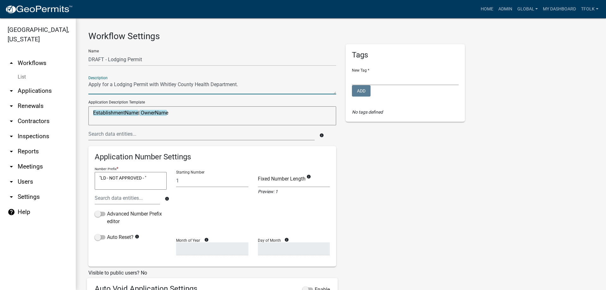
click at [244, 85] on textarea at bounding box center [212, 87] width 248 height 15
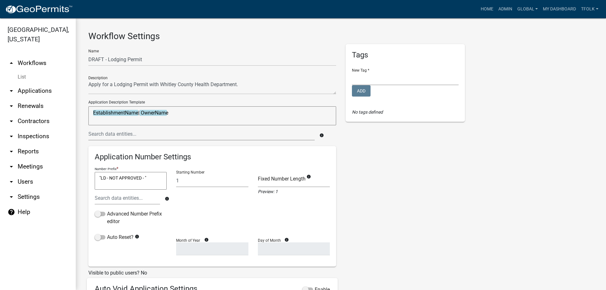
click at [139, 116] on textarea "EstablishmentName| OwnerName" at bounding box center [212, 115] width 248 height 19
click at [188, 117] on textarea "EstablishmentName | OwnerName" at bounding box center [212, 115] width 248 height 19
click at [141, 114] on textarea "EstablishmentName | OwnerName" at bounding box center [212, 115] width 248 height 19
click at [175, 112] on textarea "EstablishmentName | OwnerName" at bounding box center [212, 115] width 248 height 19
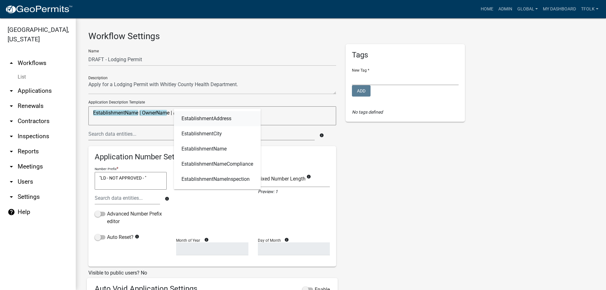
click at [182, 114] on link "EstablishmentAddress" at bounding box center [217, 118] width 87 height 15
type textarea "EstablishmentName | OwnerName | EstablishmentAddress"
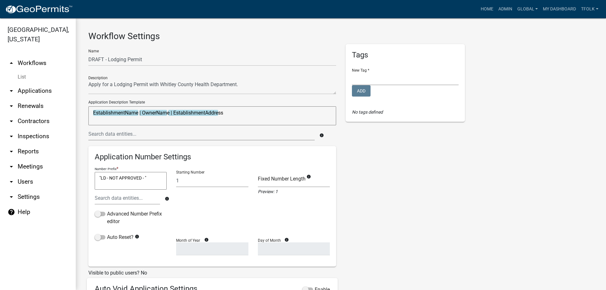
scroll to position [32, 0]
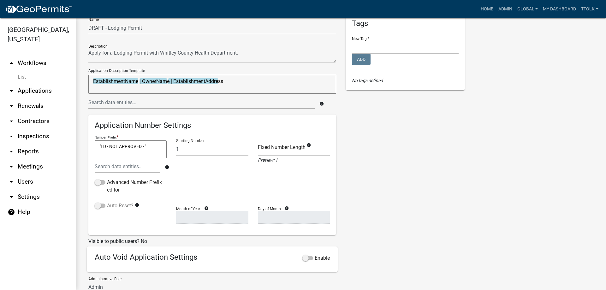
click at [118, 206] on label "Auto Reset?" at bounding box center [114, 206] width 39 height 8
click at [107, 202] on input "Auto Reset?" at bounding box center [107, 202] width 0 height 0
select select
click at [187, 219] on select "January February March April May June July August September October November De…" at bounding box center [212, 217] width 72 height 13
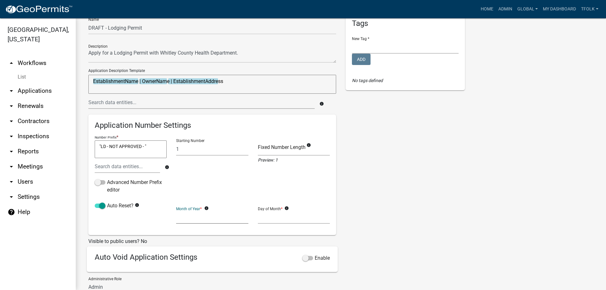
select select "1"
click at [176, 211] on select "January February March April May June July August September October November De…" at bounding box center [212, 217] width 72 height 13
click at [279, 221] on select "1 2 3 4 5 6 7 8 9 10 11 12 13 14 15 16 17 18 19 20 21 22 23 24 25 26 27 28" at bounding box center [294, 217] width 72 height 13
select select "1"
click at [258, 211] on select "1 2 3 4 5 6 7 8 9 10 11 12 13 14 15 16 17 18 19 20 21 22 23 24 25 26 27 28" at bounding box center [294, 217] width 72 height 13
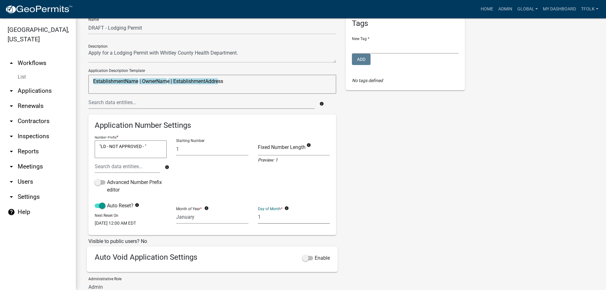
scroll to position [95, 0]
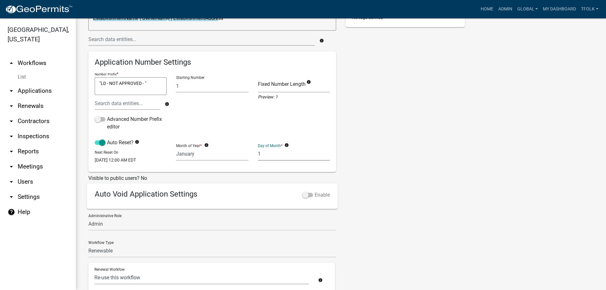
click at [308, 197] on span at bounding box center [308, 195] width 11 height 4
click at [315, 191] on input "Enable" at bounding box center [315, 191] width 0 height 0
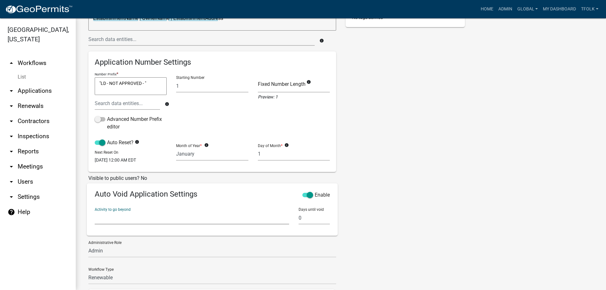
click at [148, 223] on select "Require User Parcel search Lodging Establishment Information Page Lodging Estab…" at bounding box center [192, 218] width 195 height 13
click at [148, 219] on select "Require User Parcel search Lodging Establishment Information Page Lodging Estab…" at bounding box center [192, 218] width 195 height 13
select select "f09fc15c-f581-4412-bbe4-8ffd5d4639ae"
click at [95, 216] on select "Require User Parcel search Lodging Establishment Information Page Lodging Estab…" at bounding box center [192, 218] width 195 height 13
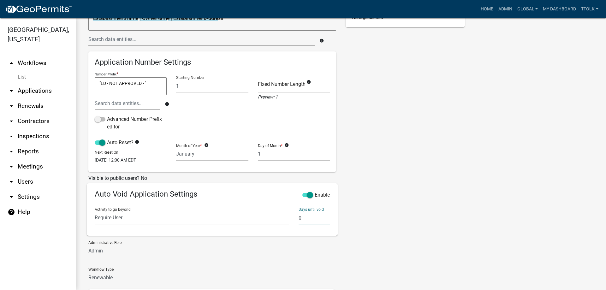
click at [299, 223] on input "0" at bounding box center [314, 218] width 31 height 13
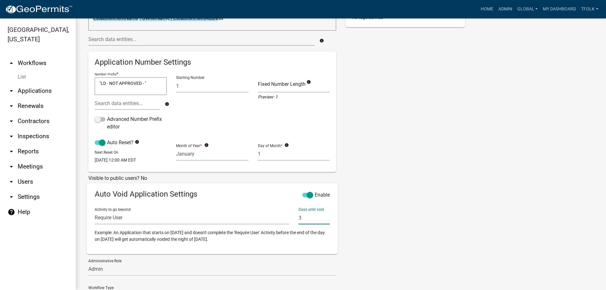
click at [299, 223] on input "3" at bounding box center [314, 218] width 31 height 13
click at [373, 222] on div "Tags New Tag * Building & Planning Health Department Add No tags defined" at bounding box center [405, 190] width 129 height 482
click at [378, 214] on div "Tags New Tag * Building & Planning Health Department Add No tags defined" at bounding box center [405, 190] width 129 height 482
click at [299, 225] on input "5" at bounding box center [314, 218] width 31 height 13
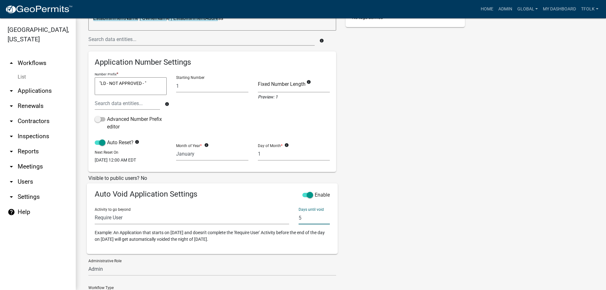
click at [299, 225] on input "5" at bounding box center [314, 218] width 31 height 13
type input "7"
click at [399, 207] on div "Tags New Tag * Building & Planning Health Department Add No tags defined" at bounding box center [405, 190] width 129 height 482
click at [369, 233] on div "Tags New Tag * Building & Planning Health Department Add No tags defined" at bounding box center [405, 190] width 129 height 482
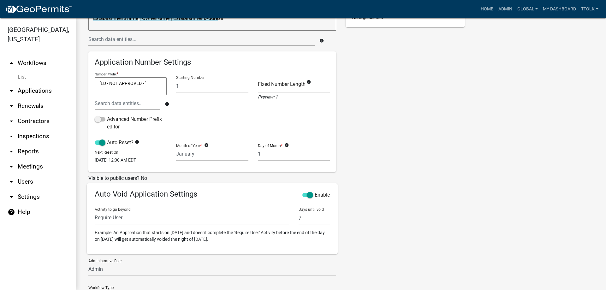
click at [408, 219] on div "Tags New Tag * Building & Planning Health Department Add No tags defined" at bounding box center [405, 190] width 129 height 482
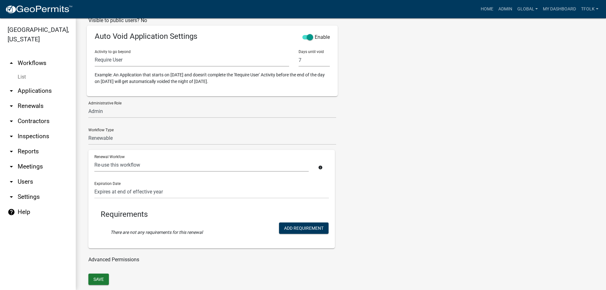
scroll to position [272, 0]
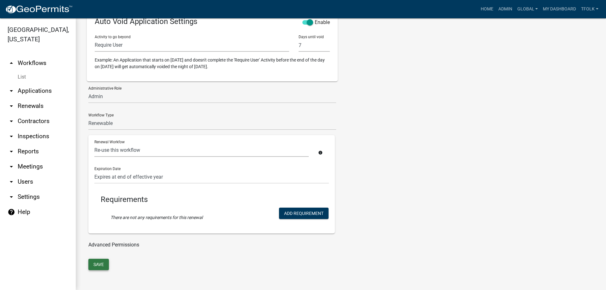
click at [95, 265] on button "Save" at bounding box center [98, 264] width 21 height 11
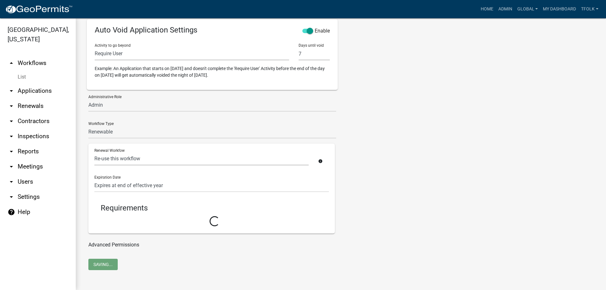
select select "8: 02363bb6-ce23-4c63-aa43-9d7ab4f2ceed"
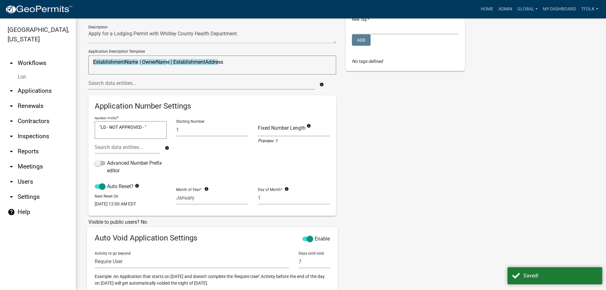
scroll to position [0, 0]
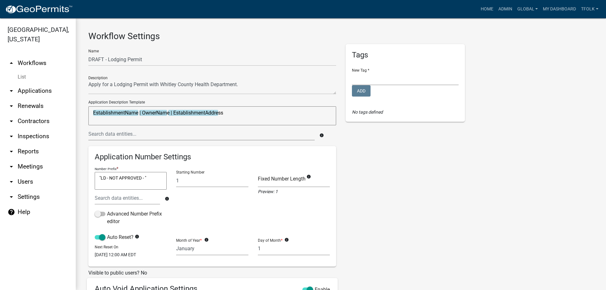
click at [35, 67] on link "arrow_drop_up Workflows" at bounding box center [38, 63] width 76 height 15
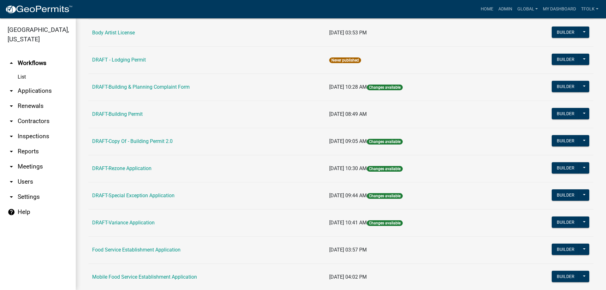
scroll to position [158, 0]
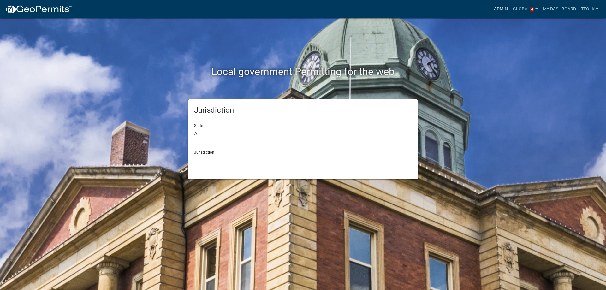
click at [500, 9] on link "Admin" at bounding box center [501, 9] width 19 height 12
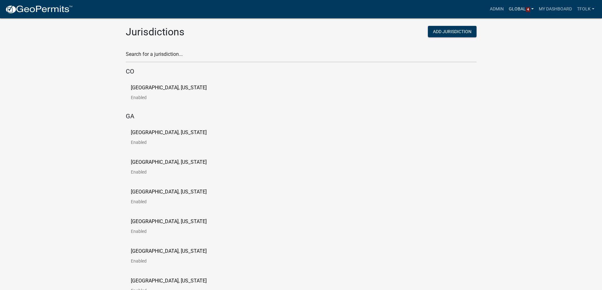
click at [532, 9] on link "Global 4" at bounding box center [521, 9] width 30 height 12
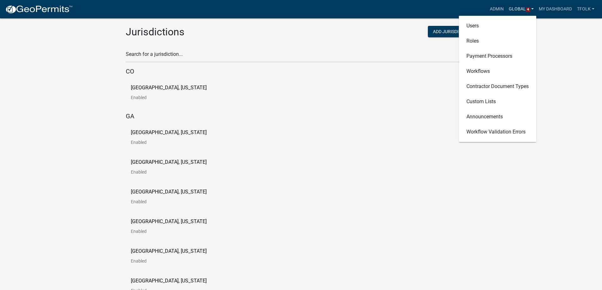
click at [532, 9] on link "Global 4" at bounding box center [521, 9] width 30 height 12
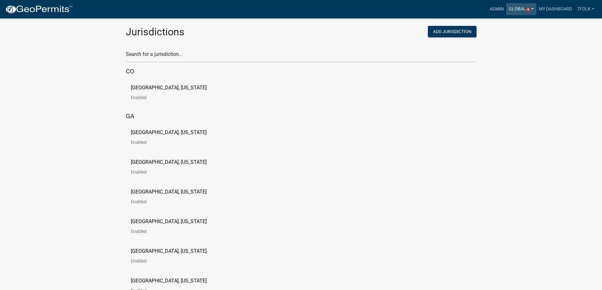
click at [532, 9] on link "Global 4" at bounding box center [521, 9] width 30 height 12
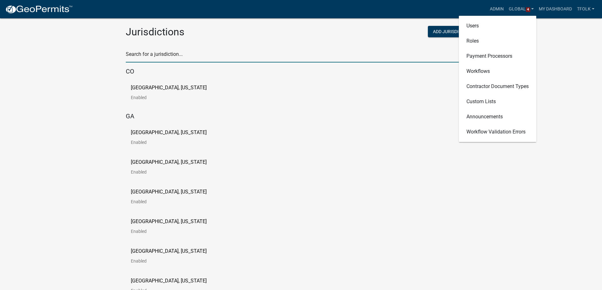
click at [183, 54] on input "text" at bounding box center [301, 56] width 351 height 13
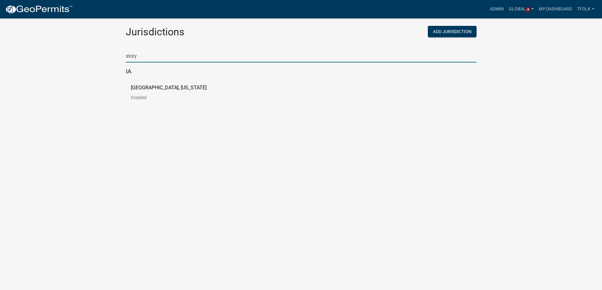
type input "story"
click at [148, 93] on link "[GEOGRAPHIC_DATA], [US_STATE] Enabled" at bounding box center [174, 95] width 86 height 20
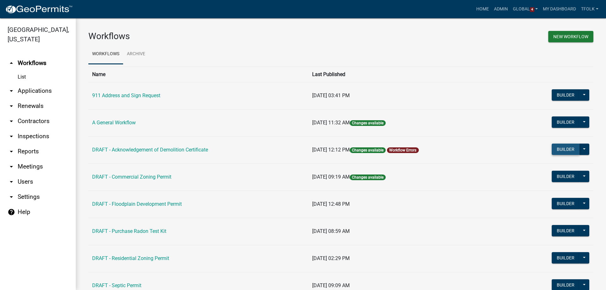
click at [554, 149] on button "Builder" at bounding box center [566, 149] width 28 height 11
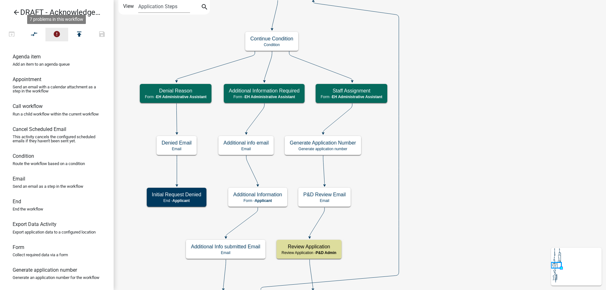
click at [63, 34] on button "error" at bounding box center [56, 35] width 23 height 14
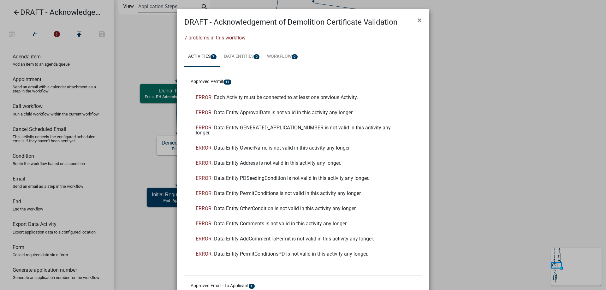
click at [296, 99] on span "Each Activity must be connected to at least one previous Activity." at bounding box center [286, 97] width 144 height 6
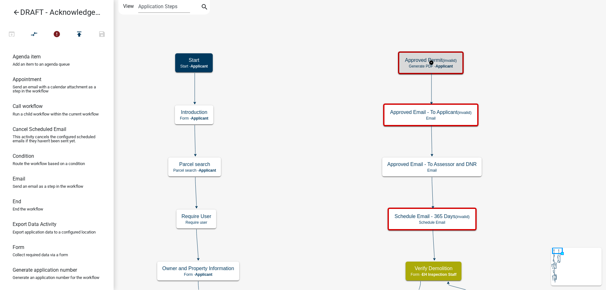
click at [448, 65] on span "Applicant" at bounding box center [444, 66] width 17 height 4
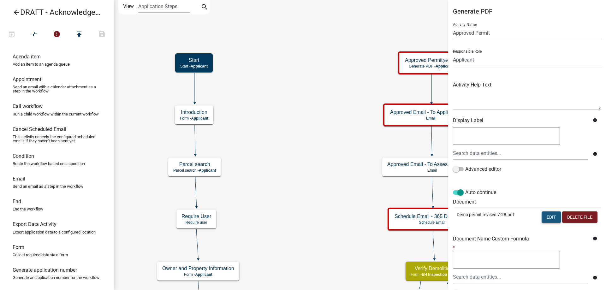
click at [542, 216] on button "Edit" at bounding box center [551, 217] width 19 height 11
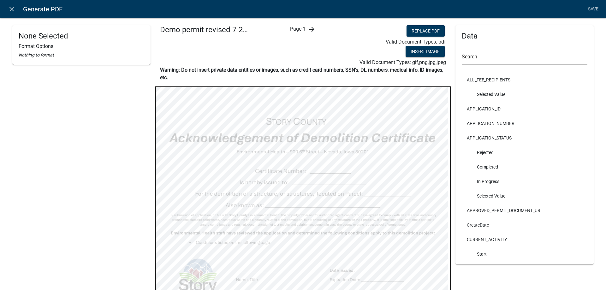
scroll to position [32, 0]
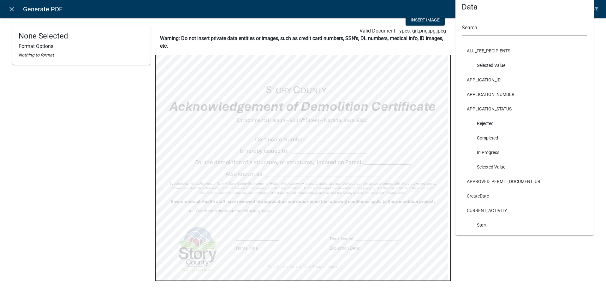
select select
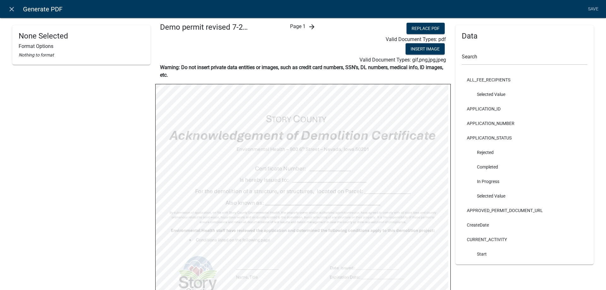
scroll to position [0, 0]
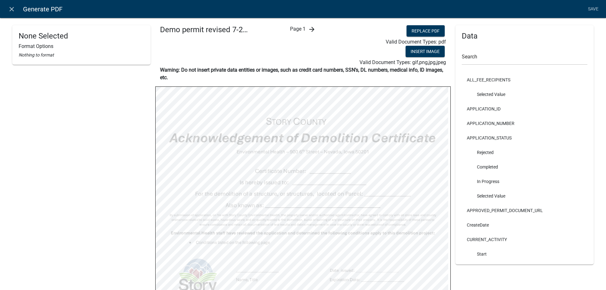
select select
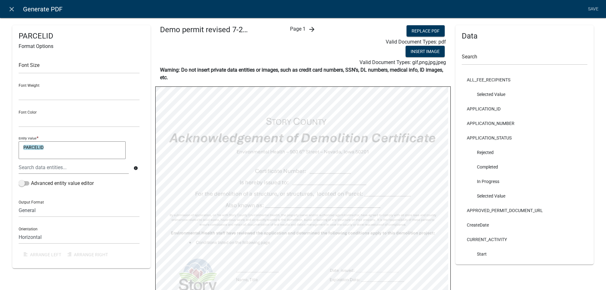
select select
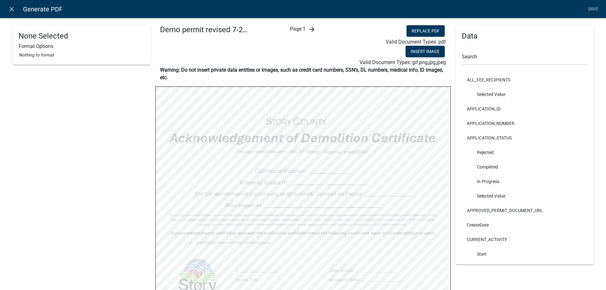
click at [311, 31] on icon "arrow_forward" at bounding box center [312, 30] width 8 height 8
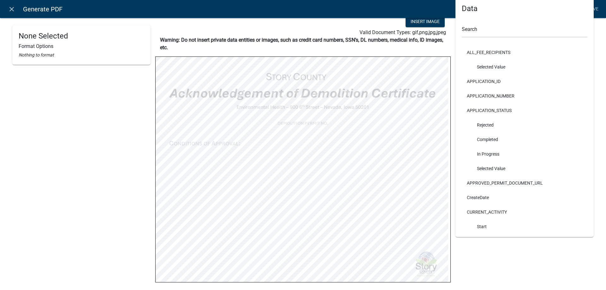
scroll to position [53, 0]
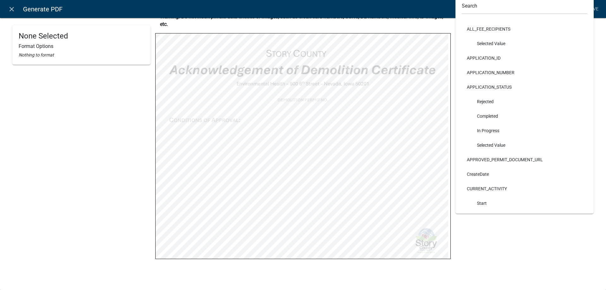
select select
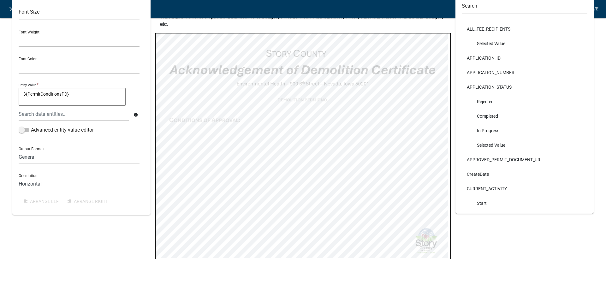
select select
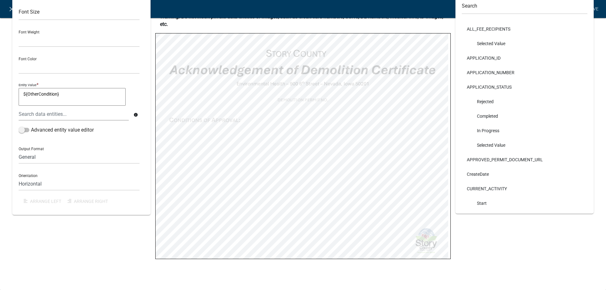
select select
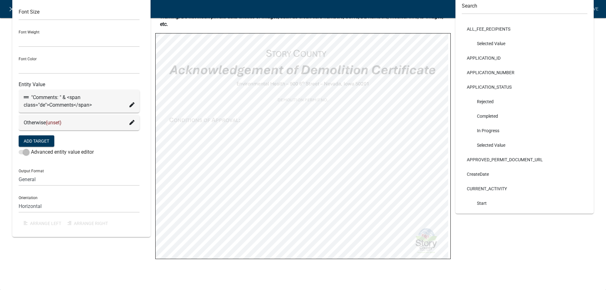
select select
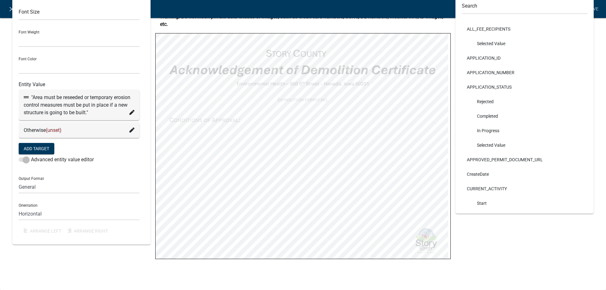
scroll to position [0, 0]
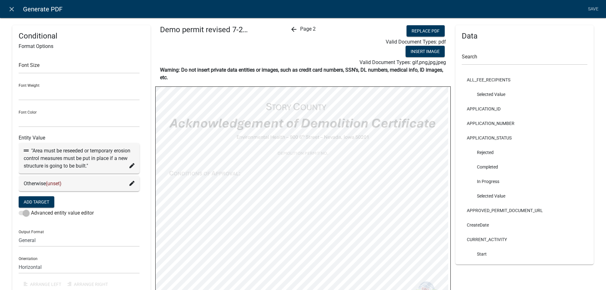
click at [291, 27] on icon "arrow_back" at bounding box center [294, 30] width 8 height 8
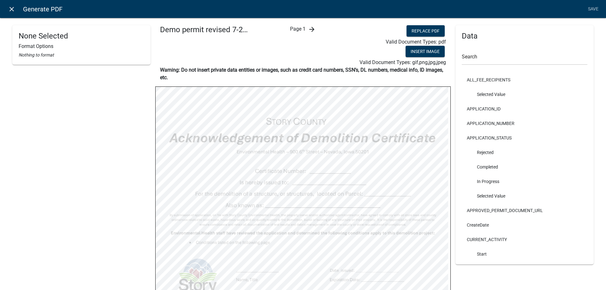
click at [8, 10] on icon "close" at bounding box center [12, 9] width 8 height 8
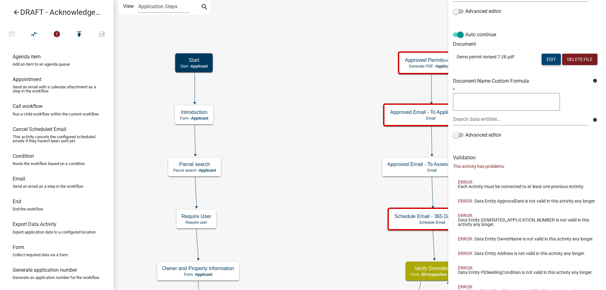
scroll to position [273, 0]
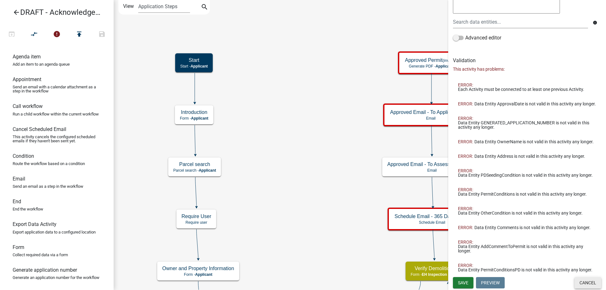
click at [584, 285] on button "Cancel" at bounding box center [588, 282] width 27 height 11
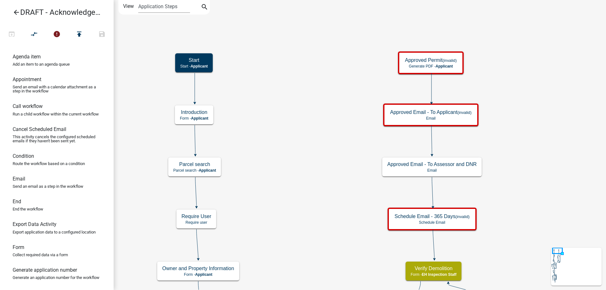
scroll to position [0, 0]
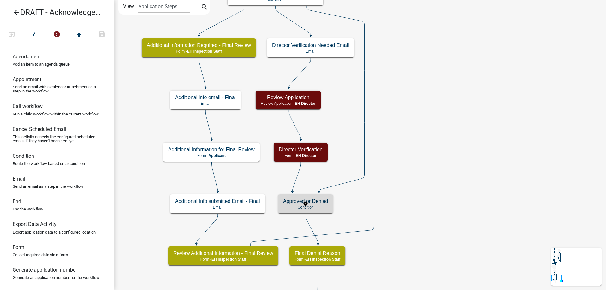
click at [318, 206] on p "Condition" at bounding box center [305, 207] width 45 height 4
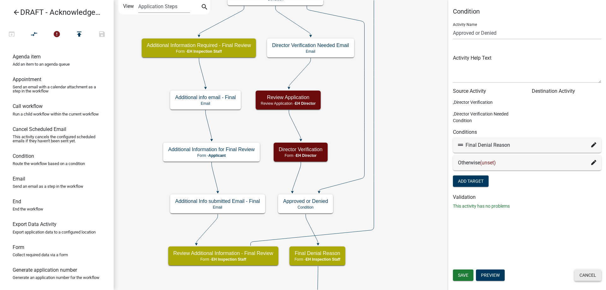
click at [585, 273] on button "Cancel" at bounding box center [588, 275] width 27 height 11
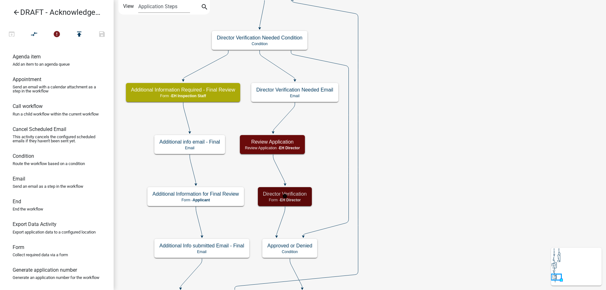
click at [292, 206] on div "Director Verification Form - EH Director" at bounding box center [285, 196] width 54 height 19
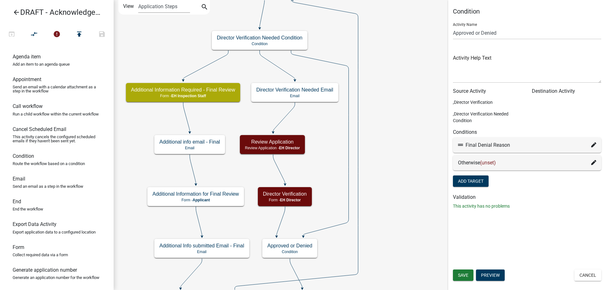
click at [596, 145] on icon at bounding box center [593, 144] width 5 height 5
select select "29: 9a42c6d5-0f77-49f2-941a-a151c81f2666"
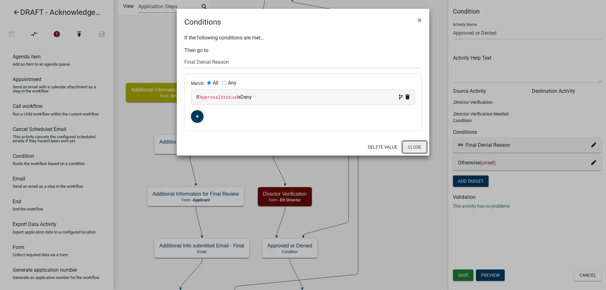
click at [409, 149] on button "Close" at bounding box center [415, 147] width 24 height 12
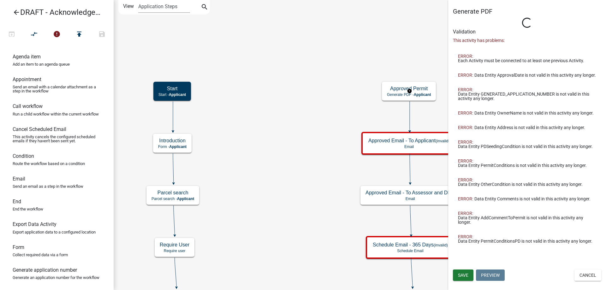
select select "E0919C0A-B951-4248-9421-BDFC3FC6A9AD"
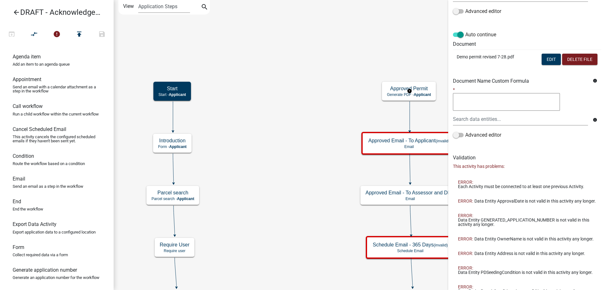
scroll to position [126, 0]
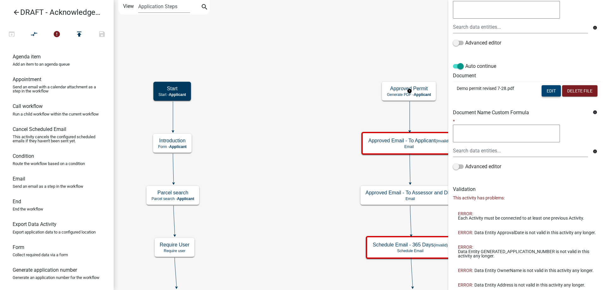
click at [546, 94] on button "Edit" at bounding box center [551, 90] width 19 height 11
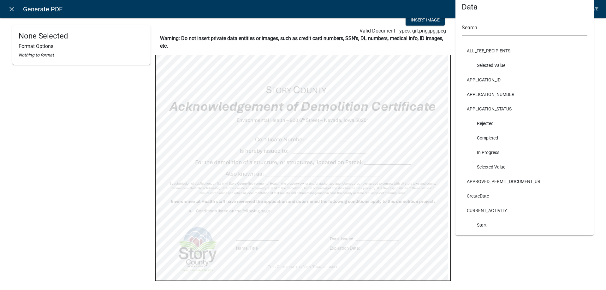
scroll to position [53, 0]
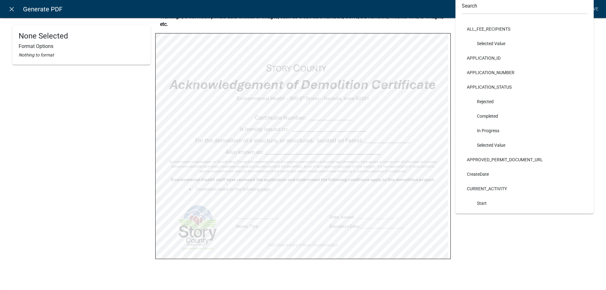
click at [11, 8] on icon "close" at bounding box center [12, 9] width 8 height 8
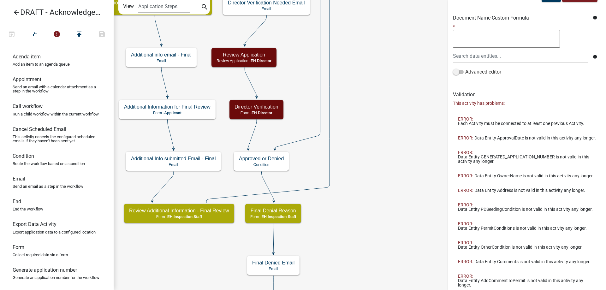
scroll to position [273, 0]
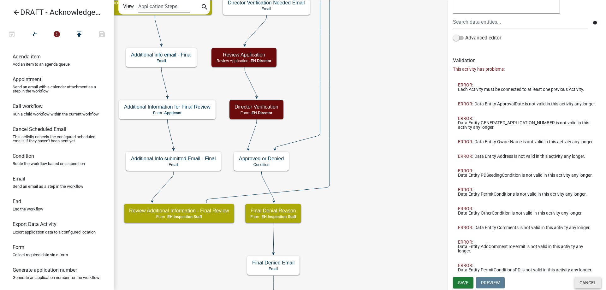
click at [583, 284] on button "Cancel" at bounding box center [588, 282] width 27 height 11
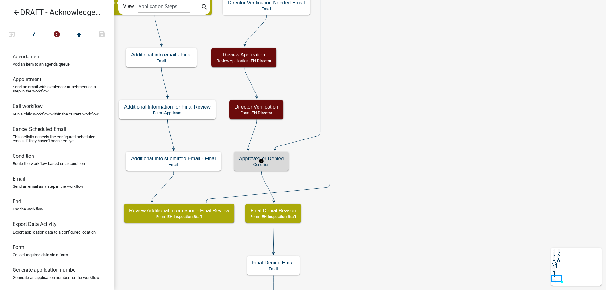
click at [273, 159] on h5 "Approved or Denied" at bounding box center [261, 159] width 45 height 6
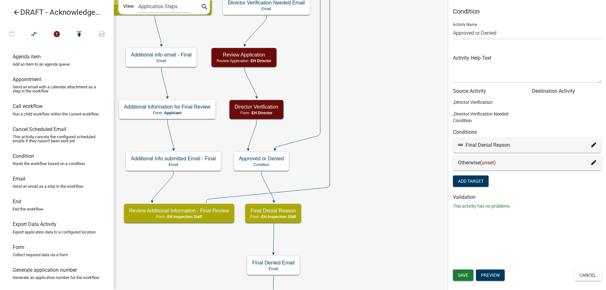
click at [591, 163] on icon at bounding box center [593, 162] width 5 height 5
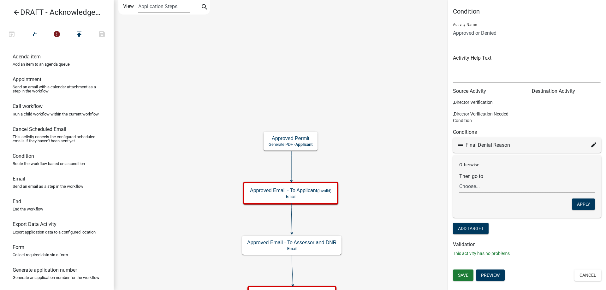
click at [504, 190] on select "Choose... Start Owner and Property Information Parcel search Require User Demo …" at bounding box center [527, 186] width 136 height 13
select select "8: e98c6988-e3a9-494f-a91c-f59fff81ec30"
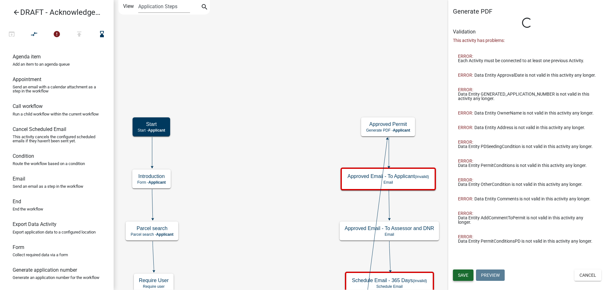
click at [462, 77] on span "ERROR:" at bounding box center [465, 75] width 15 height 4
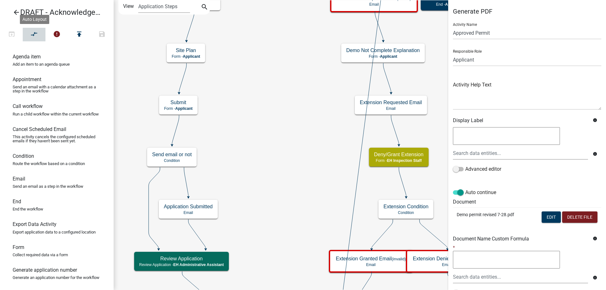
click at [41, 38] on button "compare_arrows" at bounding box center [34, 35] width 23 height 14
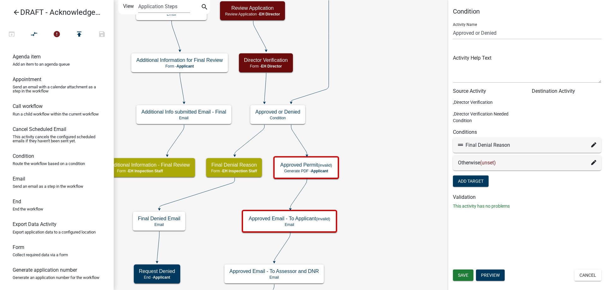
click at [597, 162] on div "Otherwise (unset)" at bounding box center [527, 162] width 148 height 15
click at [595, 163] on icon at bounding box center [593, 162] width 5 height 5
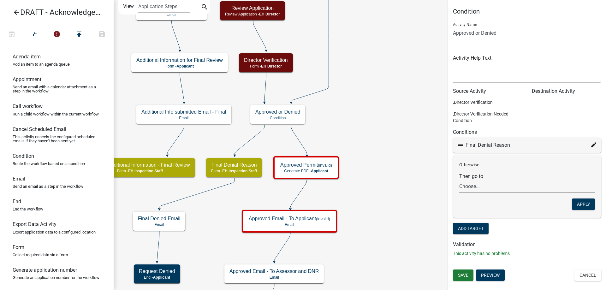
click at [515, 189] on select "Choose... Start Owner and Property Information Parcel search Require User Demo …" at bounding box center [527, 186] width 136 height 13
select select "25: 942d44c0-2a87-48c6-bdcc-ae233fbb94c0"
click at [459, 180] on select "Choose... Start Owner and Property Information Parcel search Require User Demo …" at bounding box center [527, 186] width 136 height 13
click at [593, 202] on button "Apply" at bounding box center [583, 204] width 23 height 11
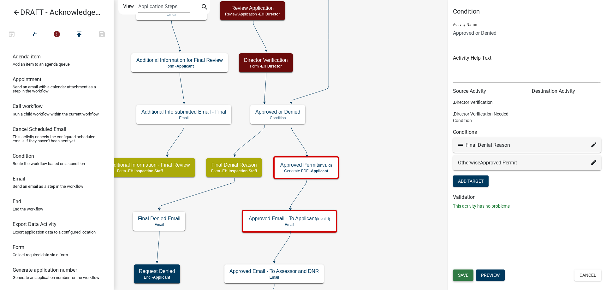
click at [466, 274] on span "Save" at bounding box center [463, 275] width 10 height 5
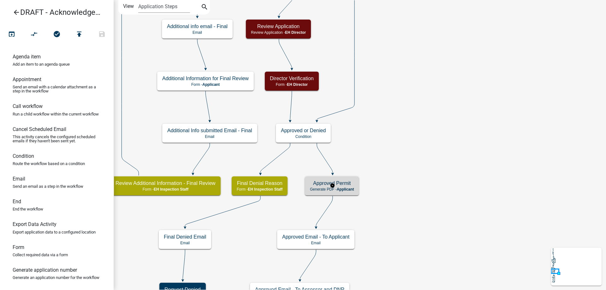
click at [344, 184] on h5 "Approved Permit" at bounding box center [332, 183] width 44 height 6
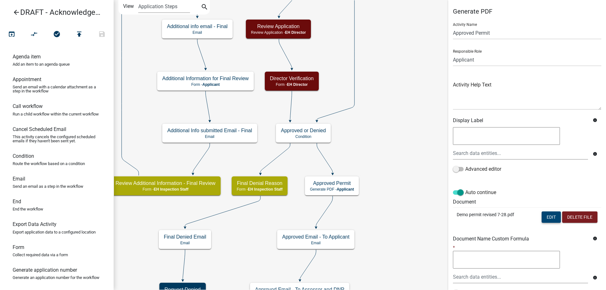
click at [548, 219] on button "Edit" at bounding box center [551, 217] width 19 height 11
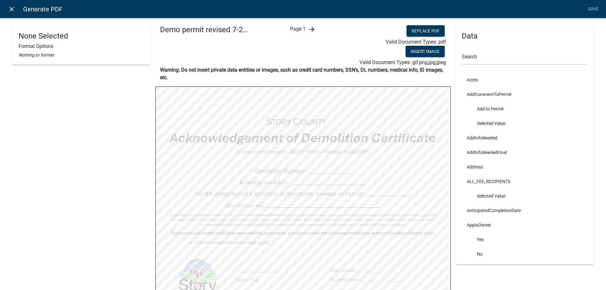
click at [11, 10] on icon "close" at bounding box center [12, 9] width 8 height 8
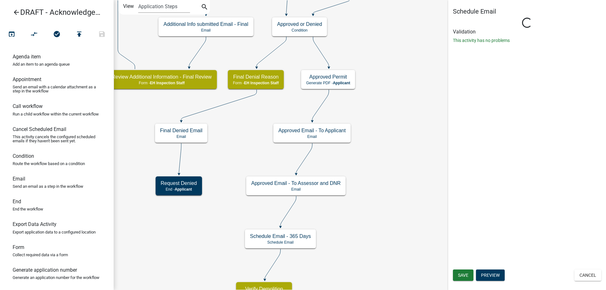
select select
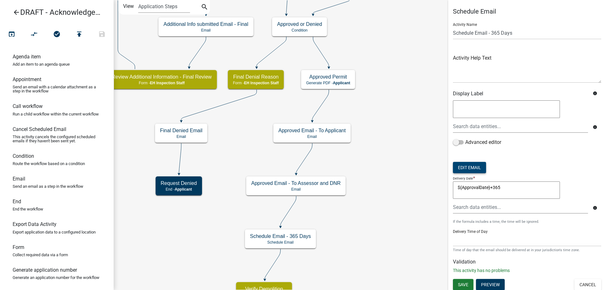
click at [462, 164] on button "Edit Email" at bounding box center [469, 167] width 33 height 11
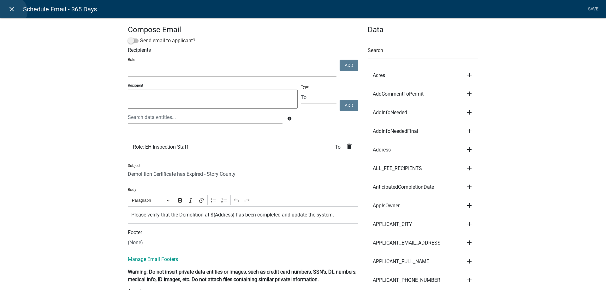
click at [11, 11] on icon "close" at bounding box center [12, 9] width 8 height 8
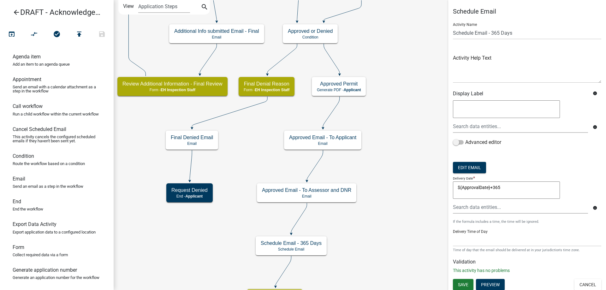
click icon "Start Start - Applicant Owner and Property Information Form - Applicant Parcel …"
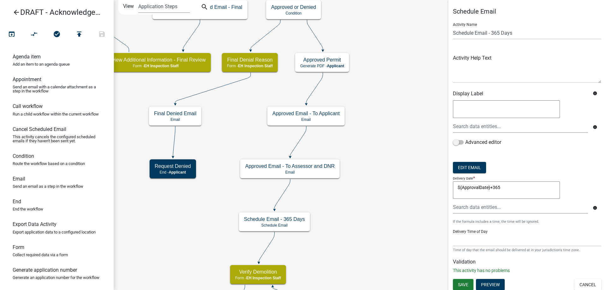
click icon "Start Start - Applicant Owner and Property Information Form - Applicant Parcel …"
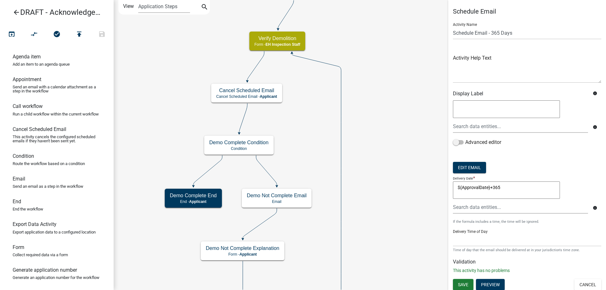
click icon "Start Start - Applicant Owner and Property Information Form - Applicant Parcel …"
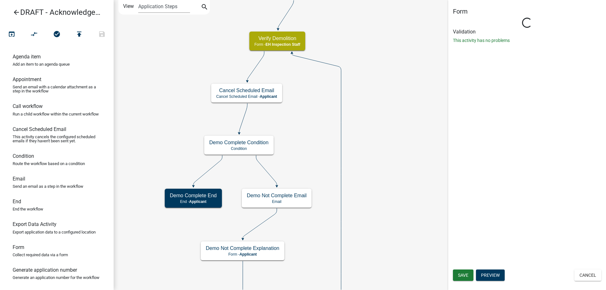
click icon "Start Start - Applicant Owner and Property Information Form - Applicant Parcel …"
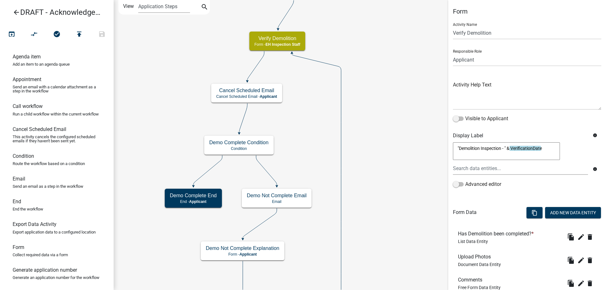
click icon "Start Start - Applicant Owner and Property Information Form - Applicant Parcel …"
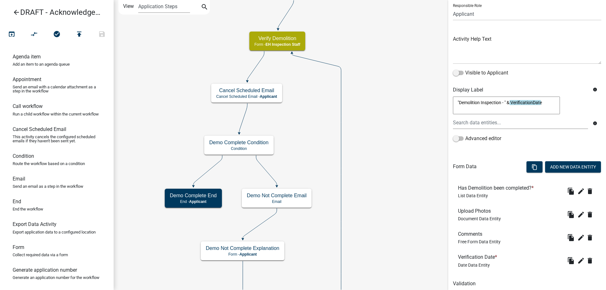
scroll to position [69, 0]
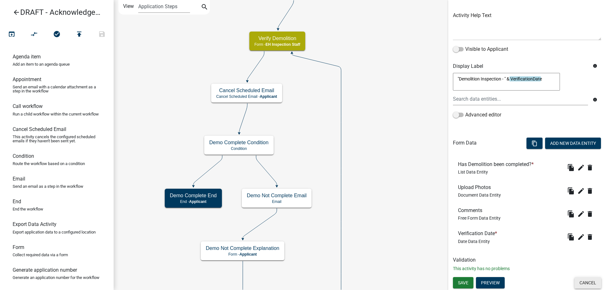
click button "Cancel"
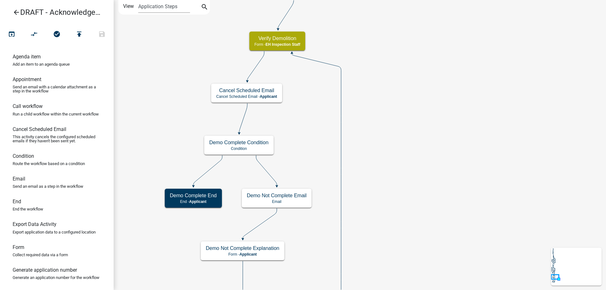
click icon "Start Start - Applicant Owner and Property Information Form - Applicant Parcel …"
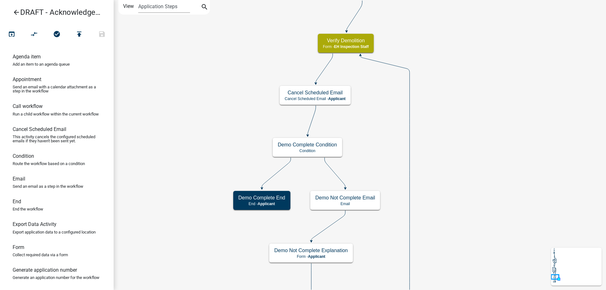
click icon "Start Start - Applicant Owner and Property Information Form - Applicant Parcel …"
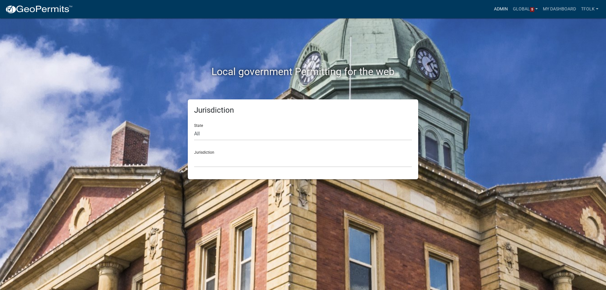
click at [496, 9] on link "Admin" at bounding box center [501, 9] width 19 height 12
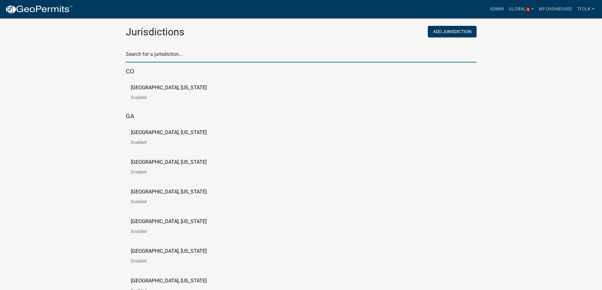
click at [195, 55] on input "text" at bounding box center [301, 56] width 351 height 13
type input "test"
click at [141, 94] on link "[PERSON_NAME] Testing Enabled" at bounding box center [164, 95] width 66 height 20
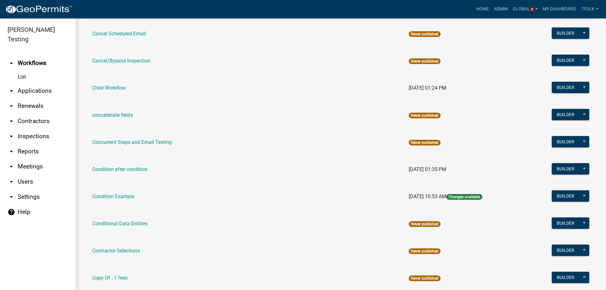
scroll to position [1326, 0]
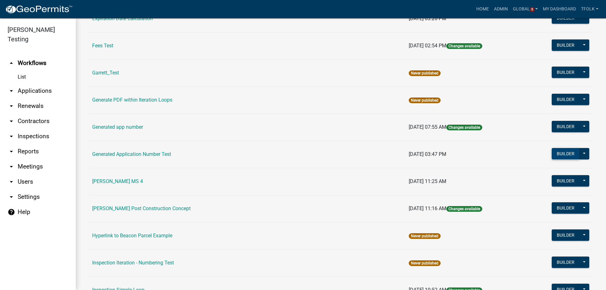
click at [554, 152] on button "Builder" at bounding box center [566, 153] width 28 height 11
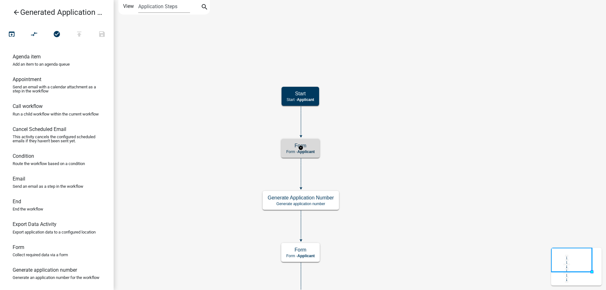
click at [301, 151] on span "Applicant" at bounding box center [305, 152] width 17 height 4
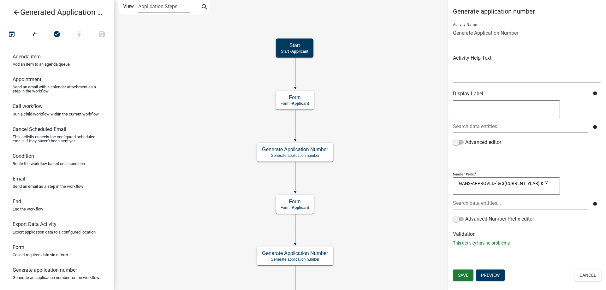
click at [362, 229] on icon "Start Start - Applicant Form Form - Applicant Generate Application Number Gener…" at bounding box center [360, 185] width 492 height 370
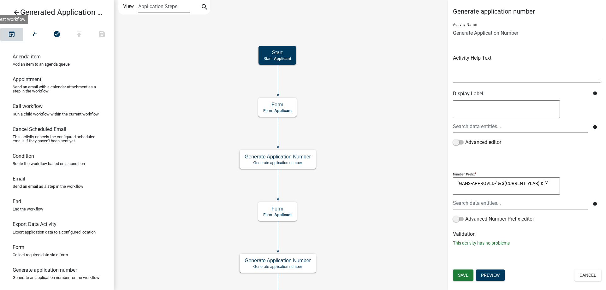
click at [16, 37] on button "open_in_browser" at bounding box center [11, 35] width 23 height 14
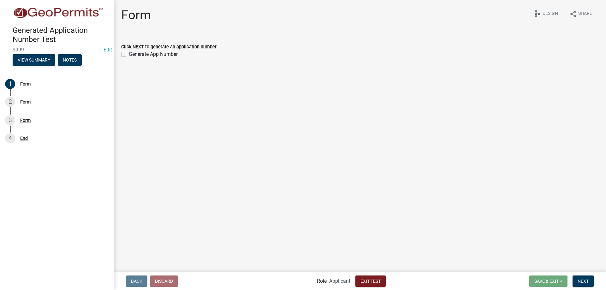
click at [167, 57] on label "Generate App Number" at bounding box center [153, 55] width 49 height 8
click at [133, 55] on input "Generate App Number" at bounding box center [131, 53] width 4 height 4
checkbox input "true"
click at [579, 280] on span "Next" at bounding box center [583, 281] width 11 height 5
click at [588, 281] on span "Next" at bounding box center [583, 281] width 11 height 5
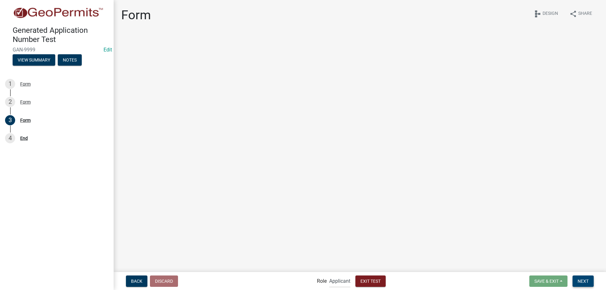
click at [588, 281] on span "Next" at bounding box center [583, 281] width 11 height 5
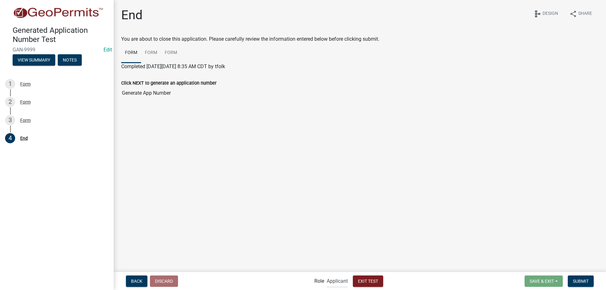
click at [273, 178] on main "End share Share schema Design You are about to close this application. Please c…" at bounding box center [360, 135] width 493 height 271
click at [31, 61] on button "View Summary" at bounding box center [34, 59] width 43 height 11
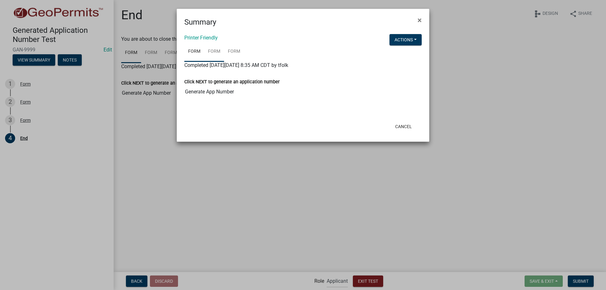
click at [217, 53] on link "Form" at bounding box center [214, 52] width 20 height 20
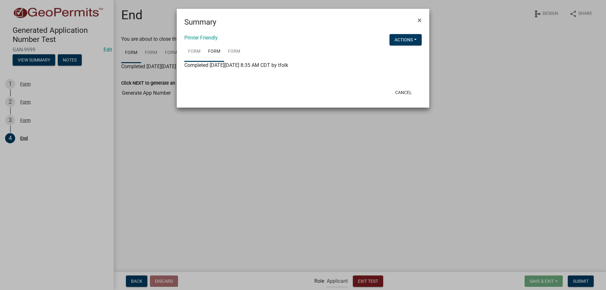
click at [195, 55] on link "Form" at bounding box center [194, 52] width 20 height 20
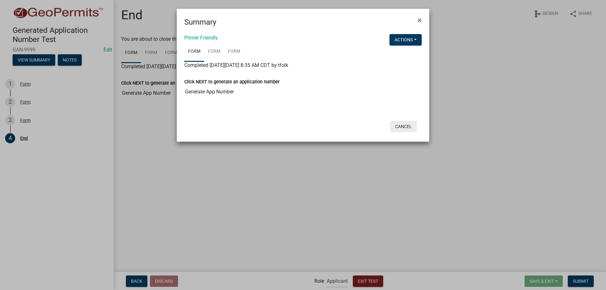
click at [401, 129] on button "Cancel" at bounding box center [403, 126] width 27 height 11
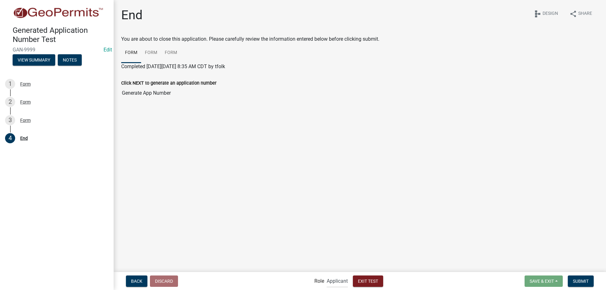
click at [209, 136] on main "End share Share schema Design You are about to close this application. Please c…" at bounding box center [360, 135] width 493 height 271
click at [374, 281] on span "Exit Test" at bounding box center [368, 281] width 20 height 5
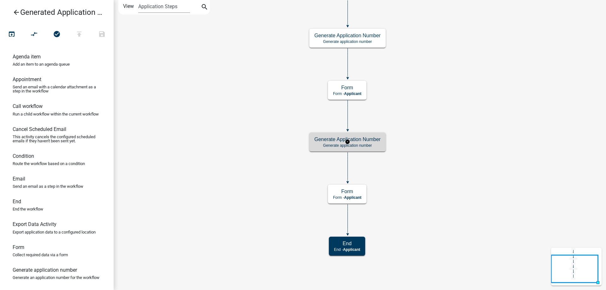
click at [338, 147] on p "Generate application number" at bounding box center [348, 145] width 66 height 4
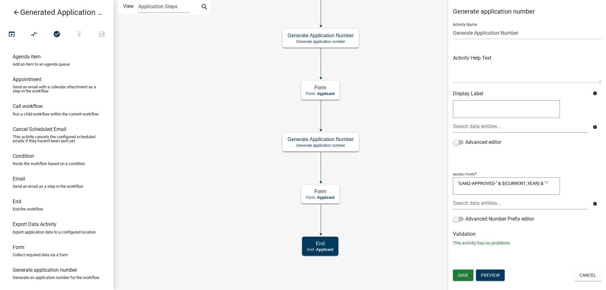
click at [243, 196] on icon "Start Start - Applicant Form Form - Applicant Generate Application Number Gener…" at bounding box center [360, 145] width 492 height 290
click at [12, 40] on button "open_in_browser" at bounding box center [11, 35] width 23 height 14
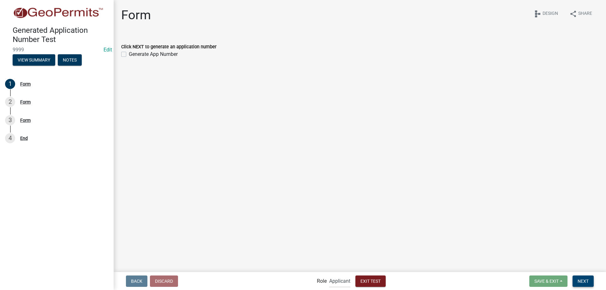
click at [579, 279] on span "Next" at bounding box center [583, 281] width 11 height 5
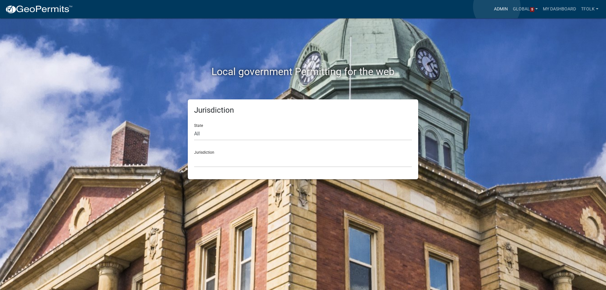
click at [497, 7] on link "Admin" at bounding box center [501, 9] width 19 height 12
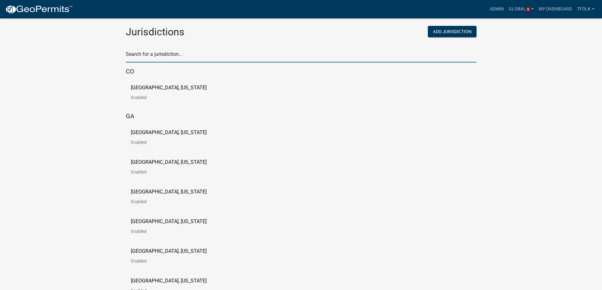
click at [183, 57] on input "text" at bounding box center [301, 56] width 351 height 13
type input "test"
click at [141, 91] on link "[PERSON_NAME] Testing Enabled" at bounding box center [164, 95] width 66 height 20
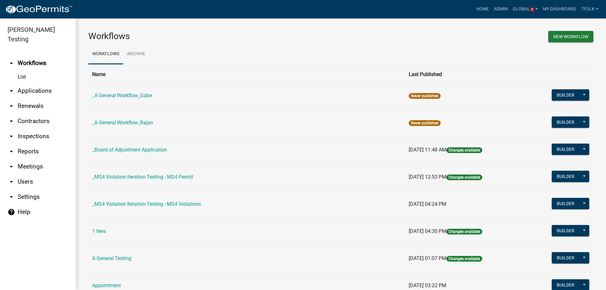
click at [21, 205] on link "help Help" at bounding box center [38, 212] width 76 height 15
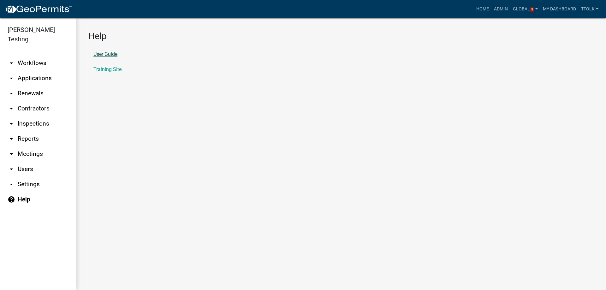
click at [111, 56] on link "User Guide" at bounding box center [105, 54] width 24 height 5
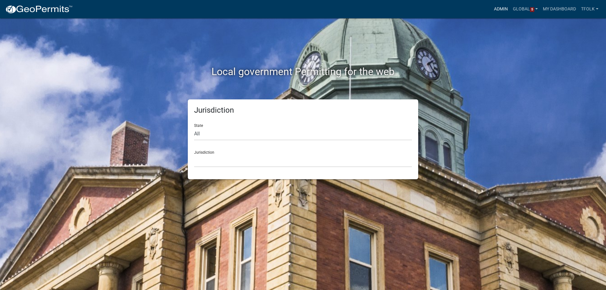
click at [501, 11] on link "Admin" at bounding box center [501, 9] width 19 height 12
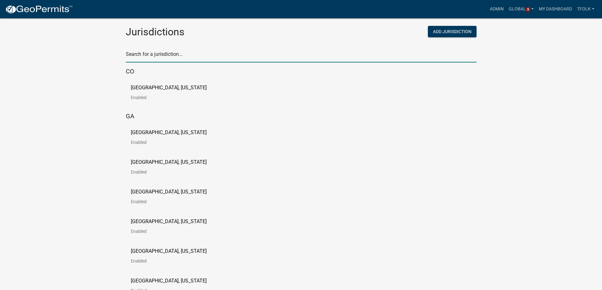
click at [194, 57] on input "text" at bounding box center [301, 56] width 351 height 13
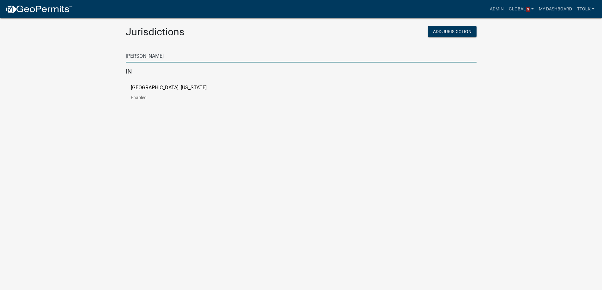
type input "[PERSON_NAME]"
click at [161, 90] on p "[GEOGRAPHIC_DATA], [US_STATE]" at bounding box center [169, 87] width 76 height 5
